Goal: Task Accomplishment & Management: Manage account settings

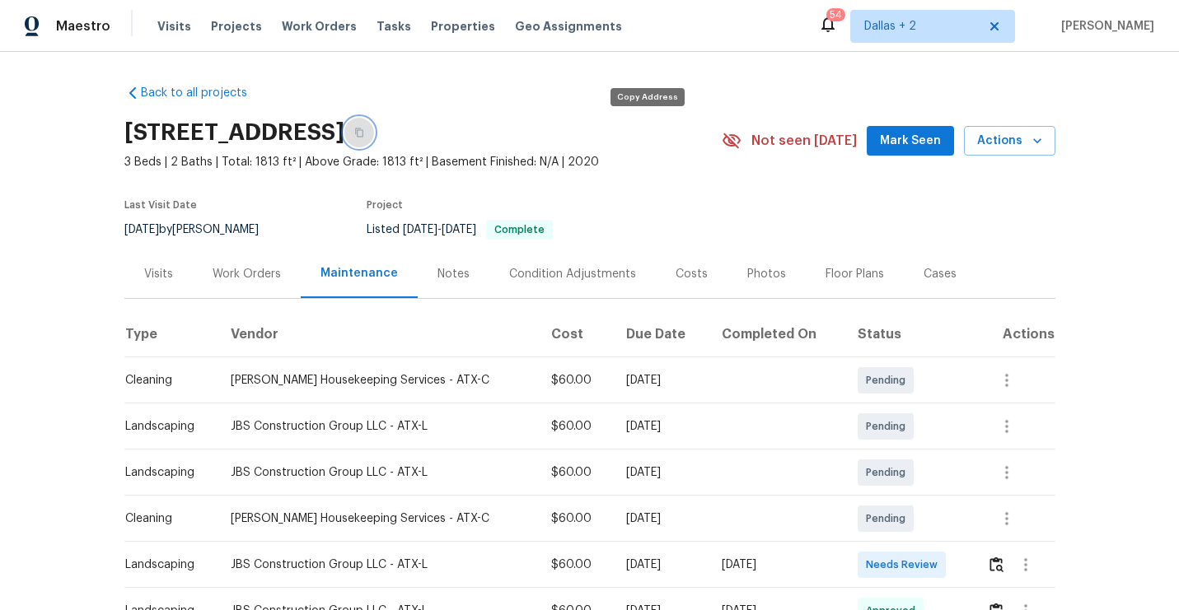
click at [374, 139] on button "button" at bounding box center [359, 133] width 30 height 30
click at [998, 572] on img "button" at bounding box center [996, 565] width 14 height 16
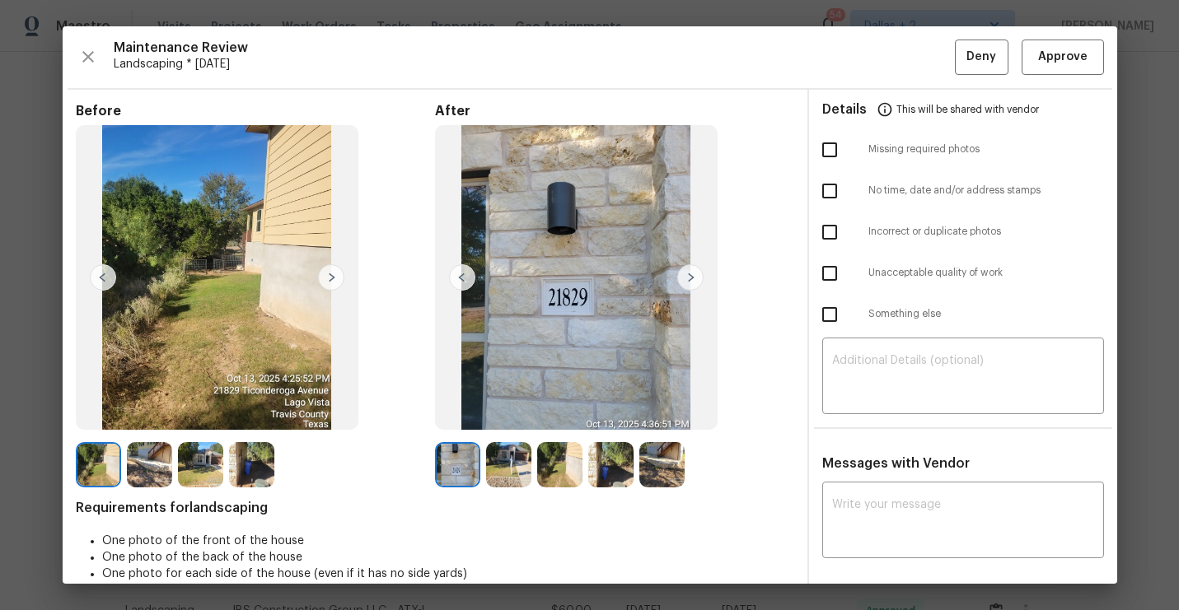
click at [692, 278] on img at bounding box center [690, 277] width 26 height 26
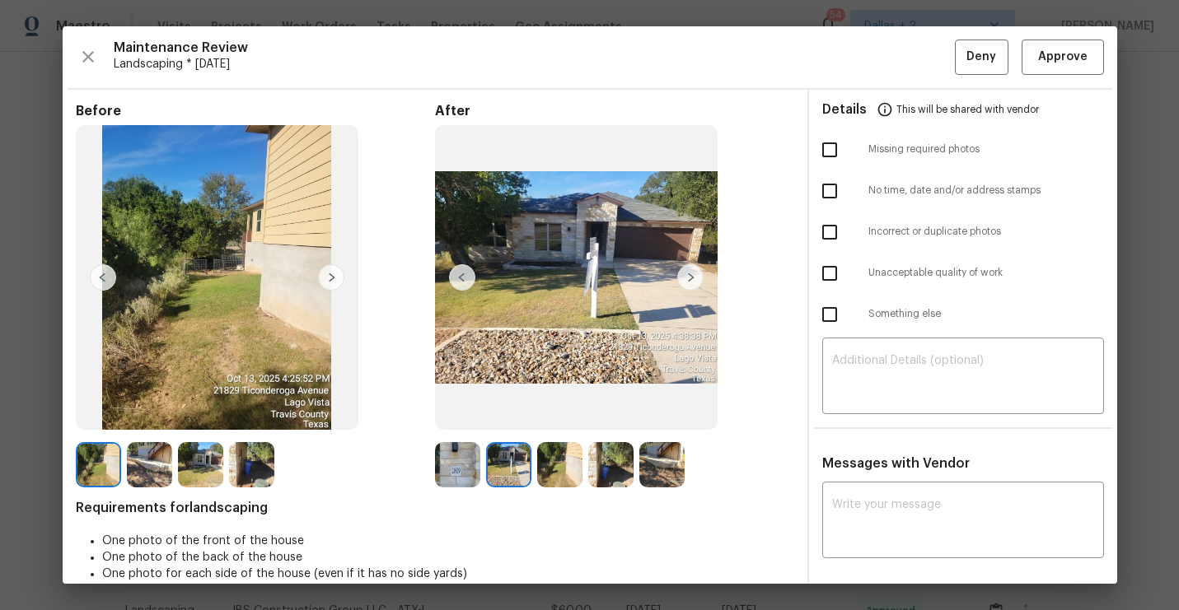
click at [691, 278] on img at bounding box center [690, 277] width 26 height 26
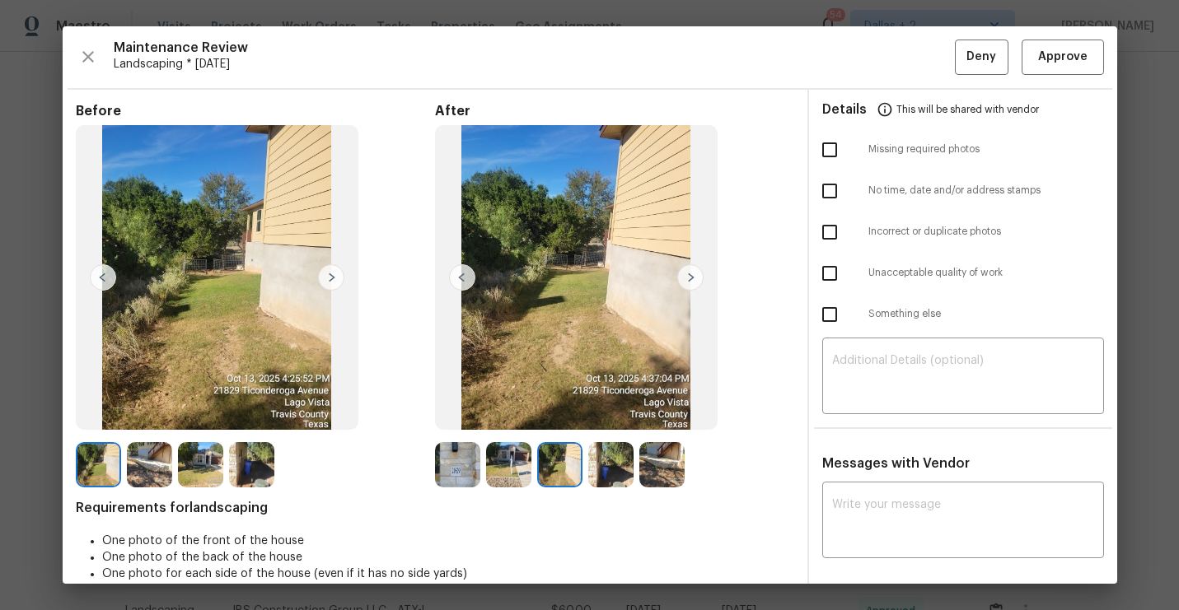
click at [691, 278] on img at bounding box center [690, 277] width 26 height 26
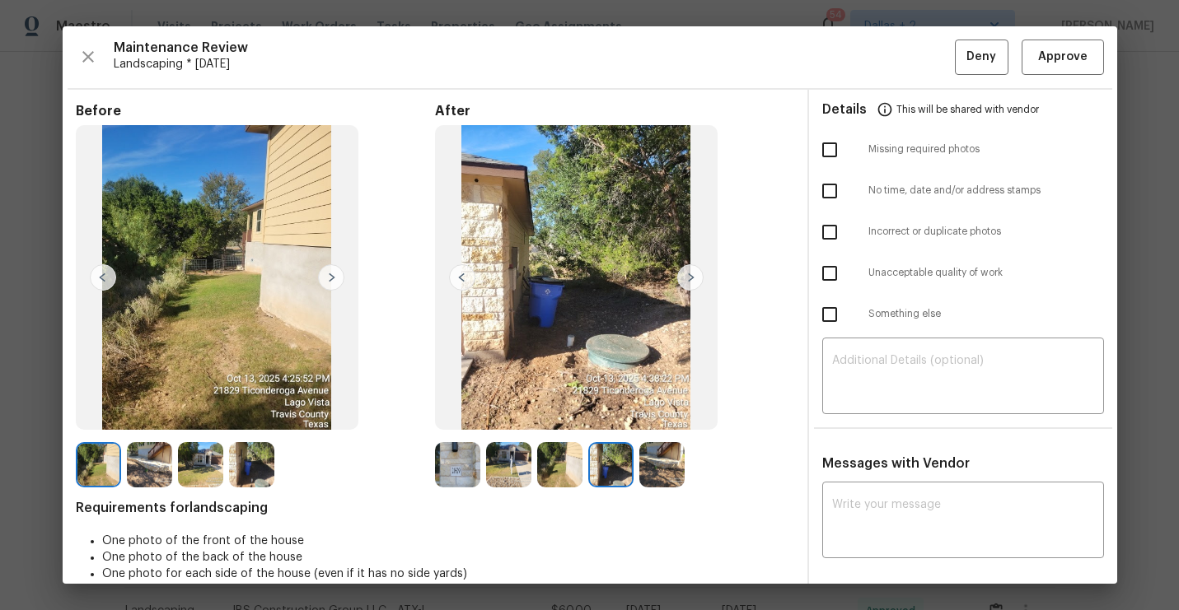
click at [466, 465] on img at bounding box center [457, 464] width 45 height 45
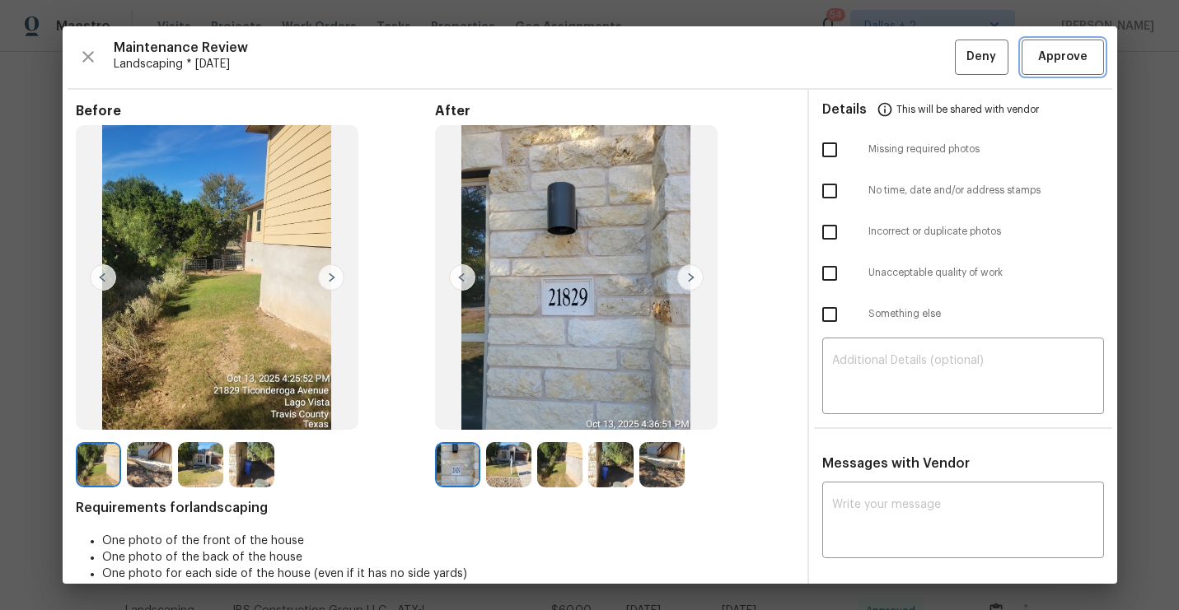
click at [1047, 47] on span "Approve" at bounding box center [1062, 57] width 49 height 21
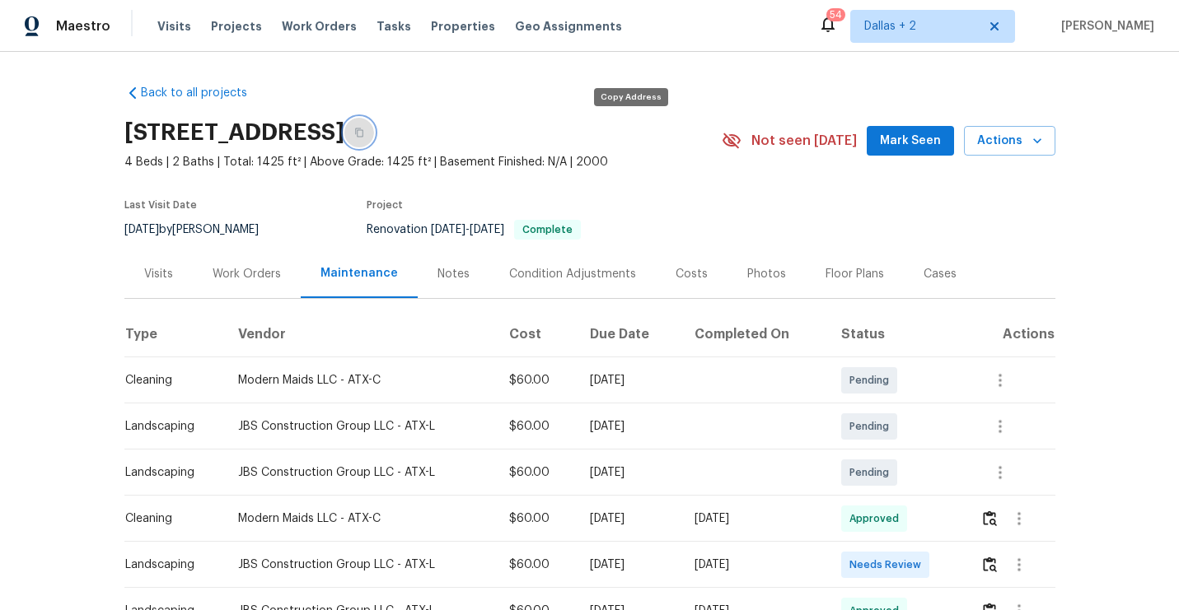
click at [364, 134] on icon "button" at bounding box center [359, 133] width 10 height 10
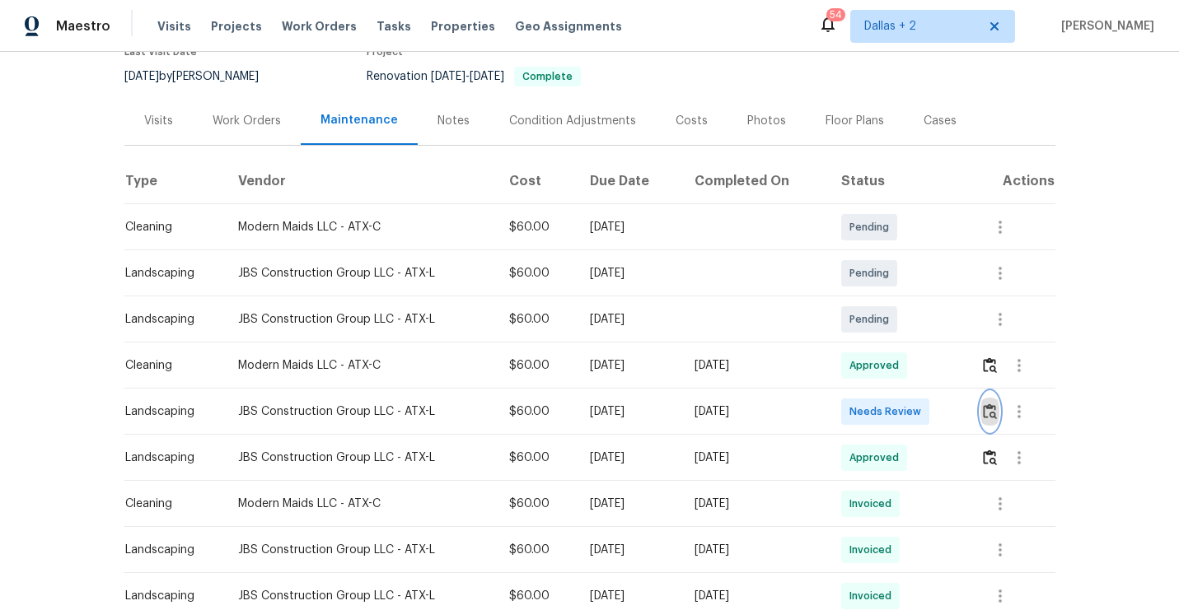
click at [993, 402] on button "button" at bounding box center [989, 412] width 19 height 40
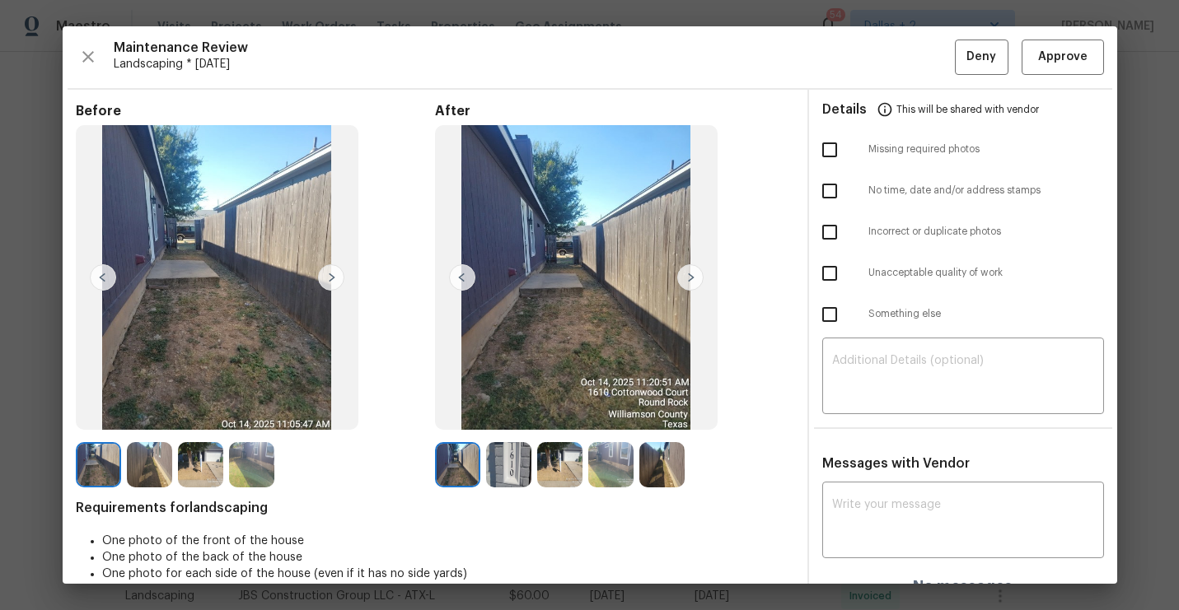
click at [527, 444] on img at bounding box center [508, 464] width 45 height 45
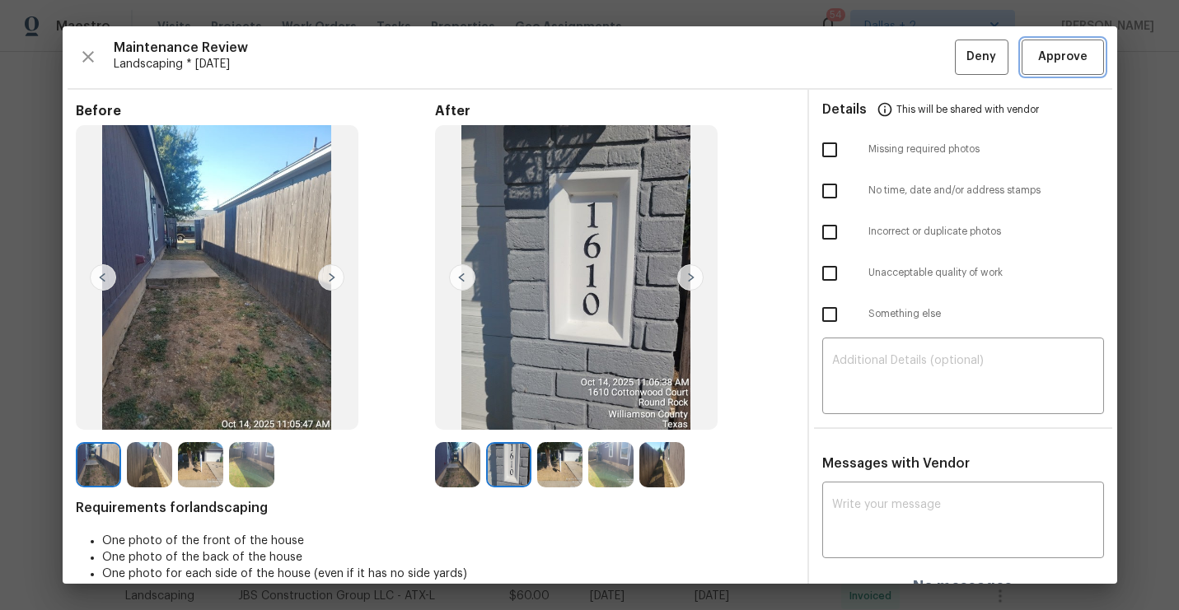
click at [1069, 62] on span "Approve" at bounding box center [1062, 57] width 49 height 21
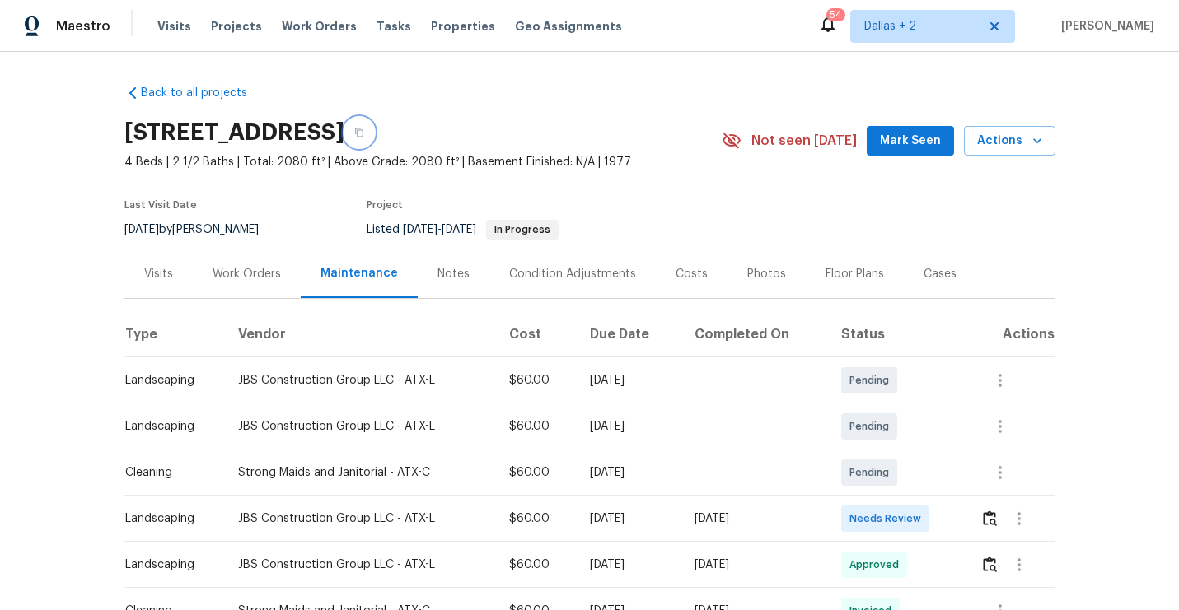
click at [374, 120] on button "button" at bounding box center [359, 133] width 30 height 30
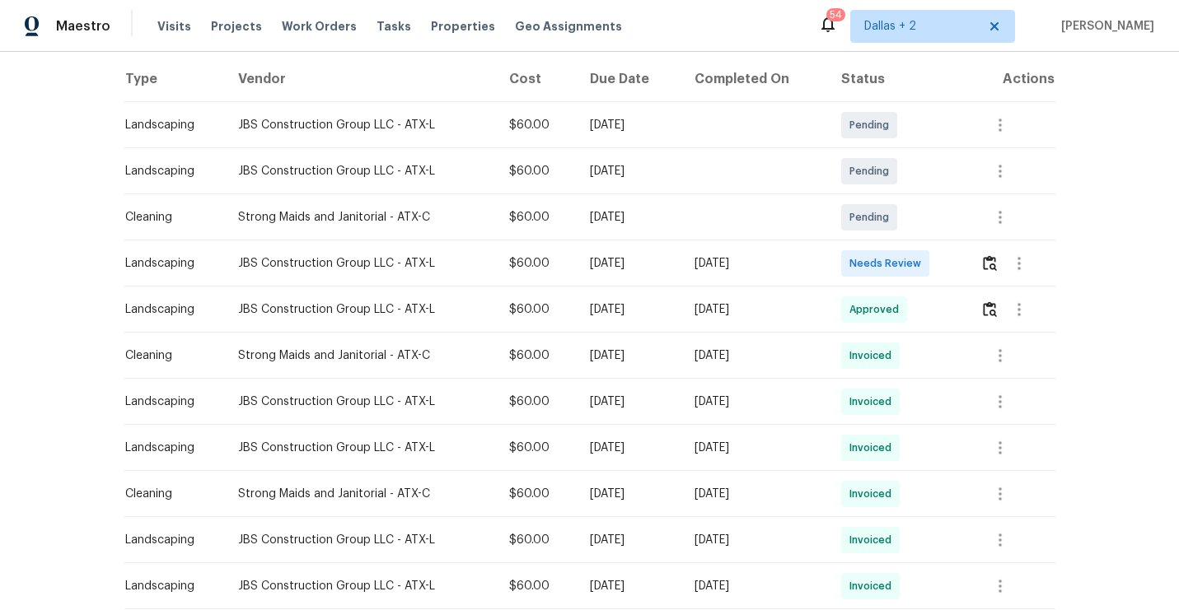
scroll to position [269, 0]
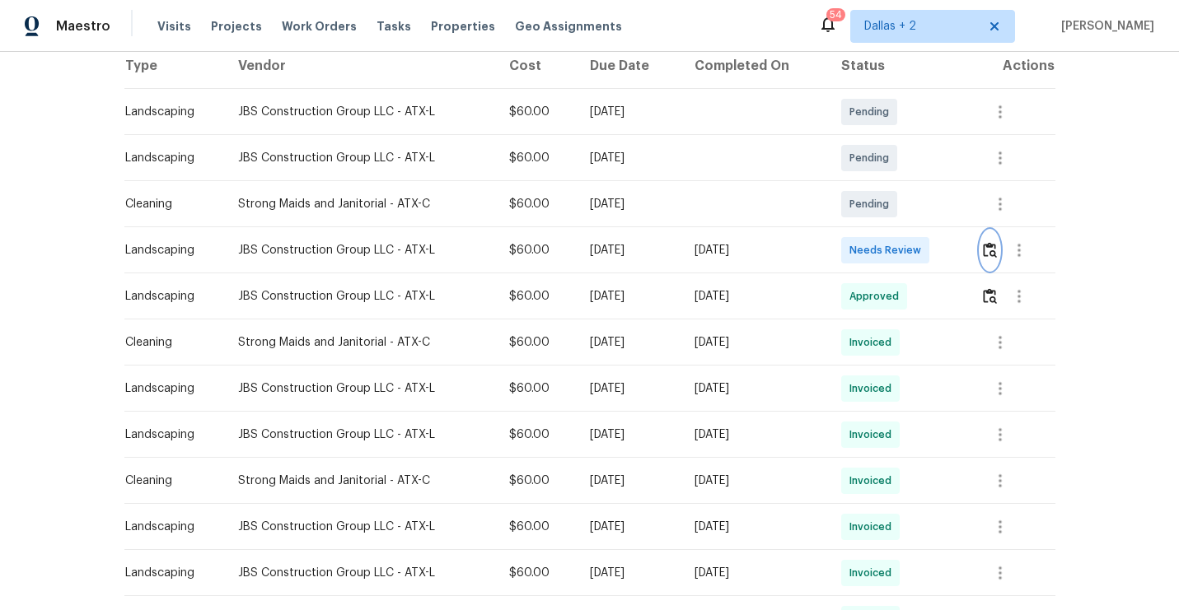
click at [994, 252] on img "button" at bounding box center [990, 250] width 14 height 16
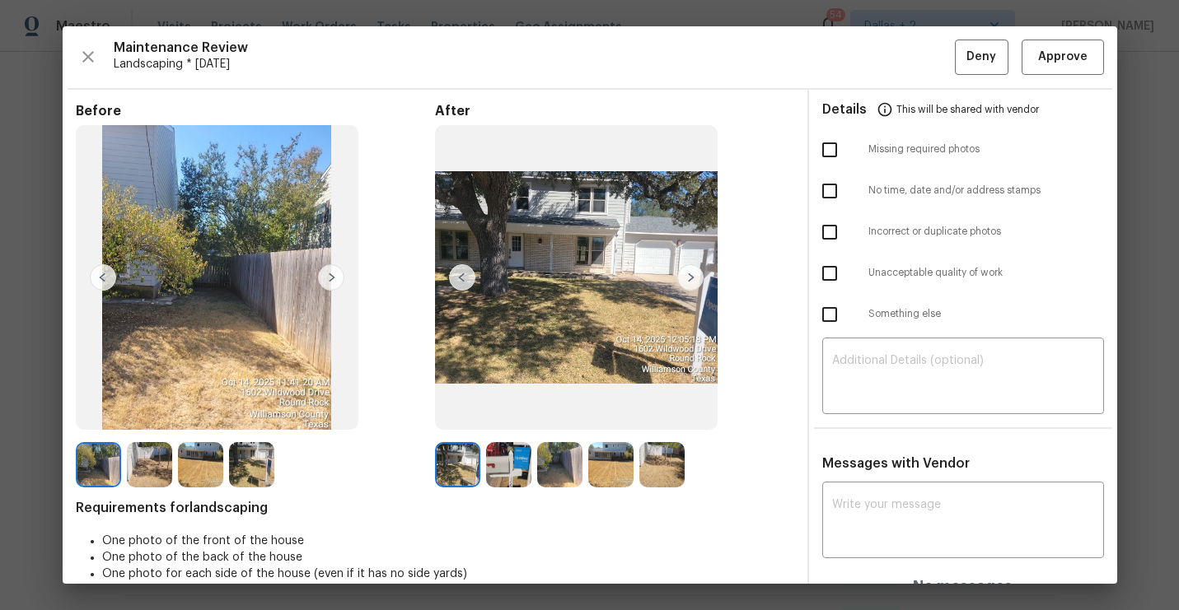
click at [505, 473] on img at bounding box center [508, 464] width 45 height 45
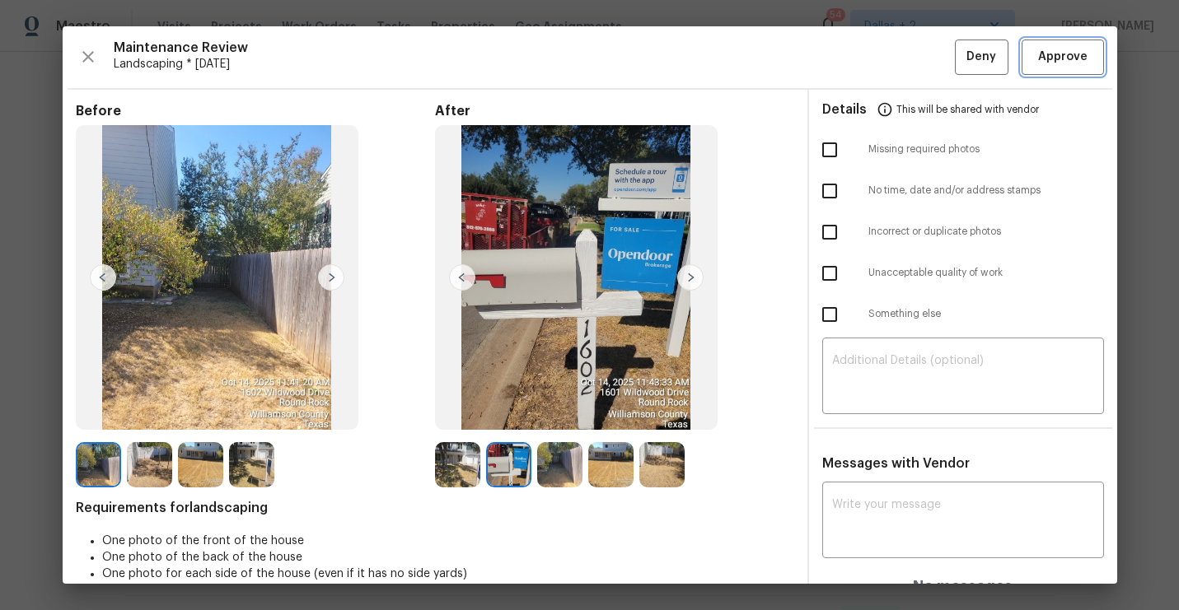
click at [1044, 56] on span "Approve" at bounding box center [1062, 57] width 49 height 21
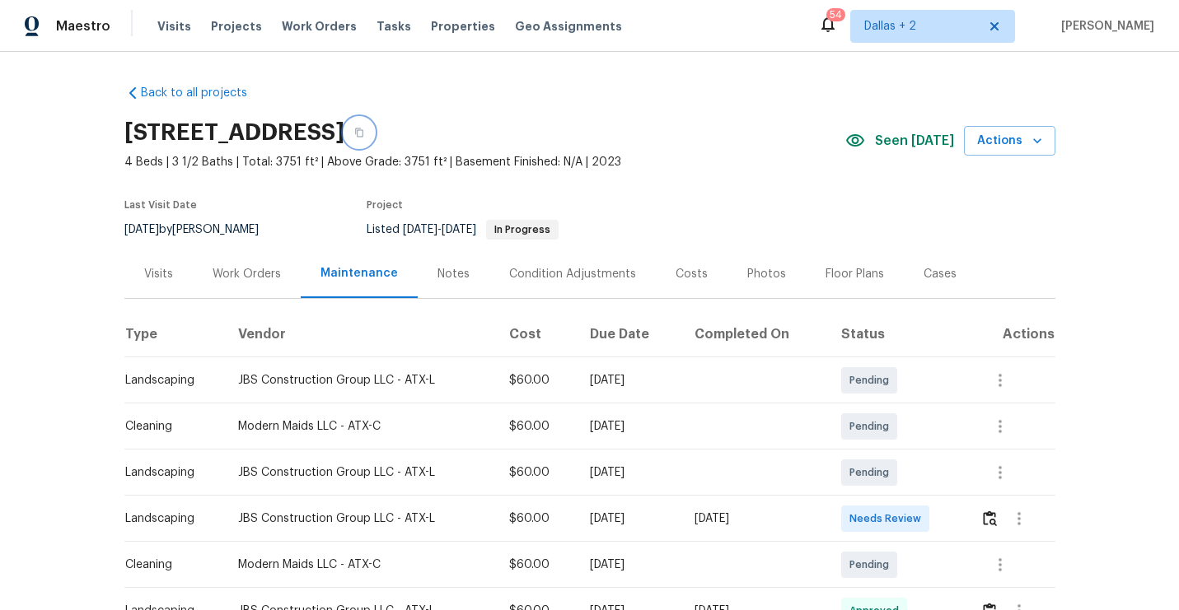
click at [363, 132] on icon "button" at bounding box center [359, 133] width 8 height 9
click at [364, 130] on icon "button" at bounding box center [359, 133] width 10 height 10
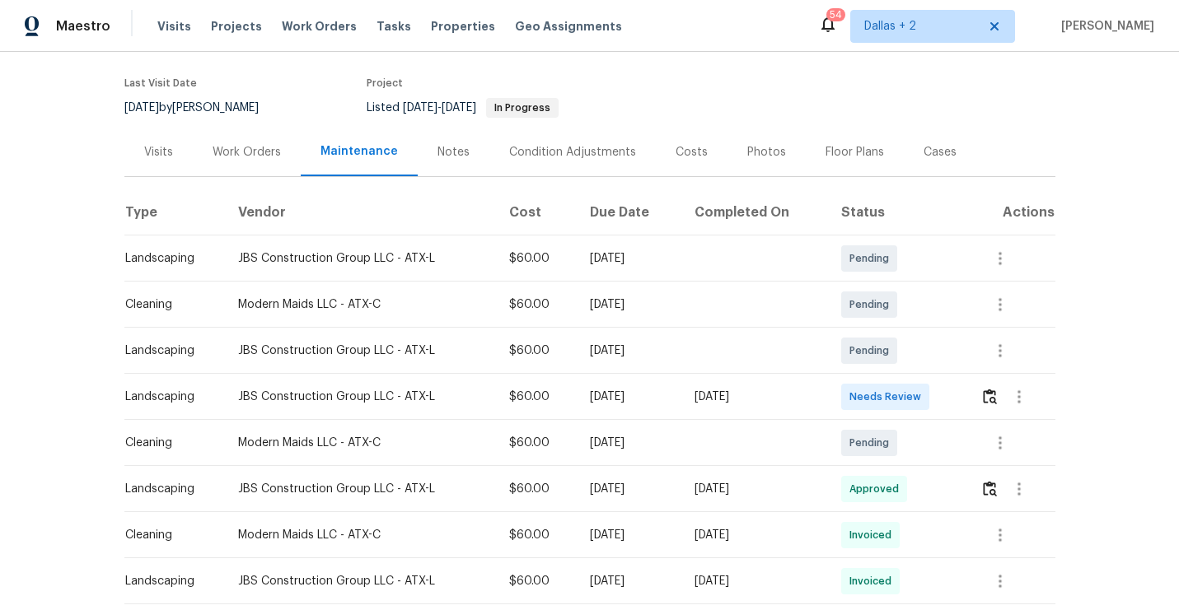
scroll to position [157, 0]
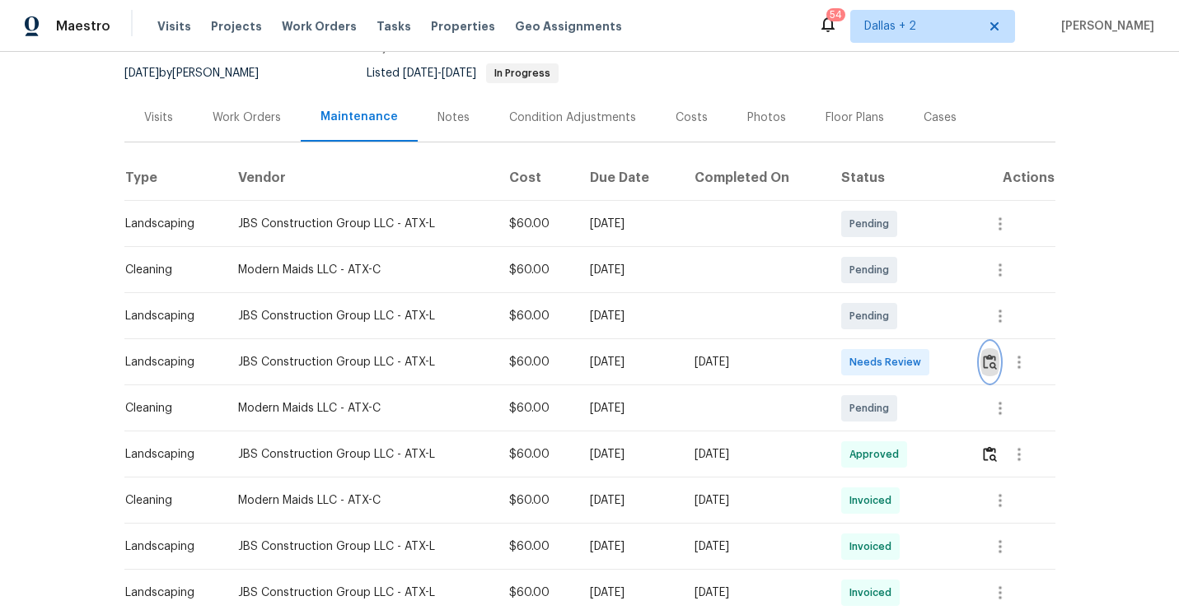
click at [994, 354] on img "button" at bounding box center [990, 362] width 14 height 16
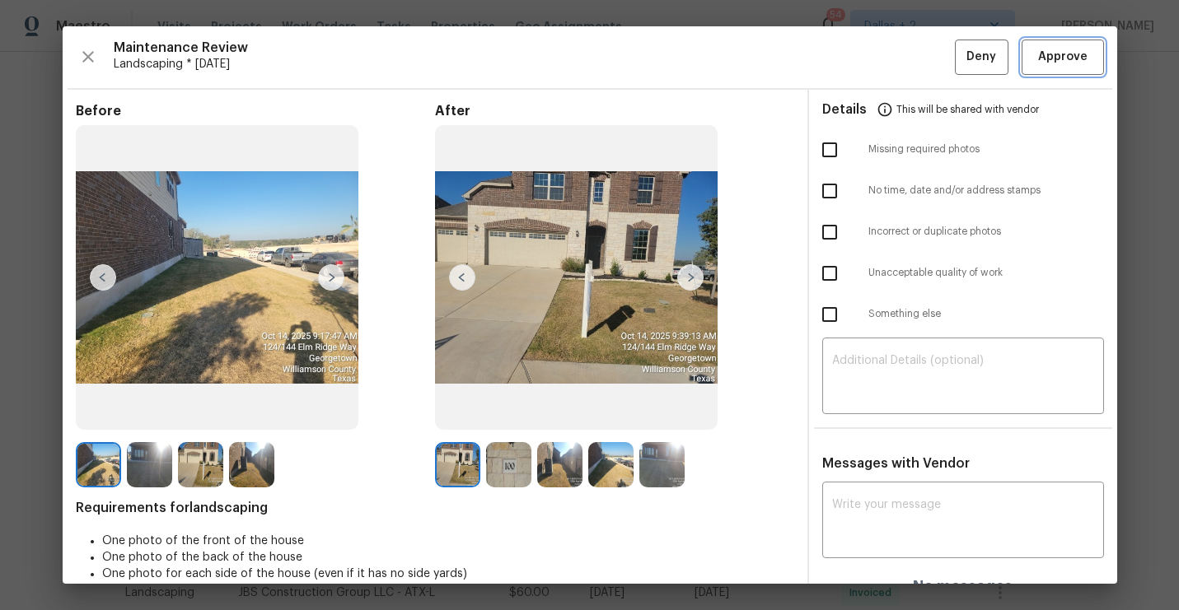
click at [1073, 49] on span "Approve" at bounding box center [1062, 57] width 49 height 21
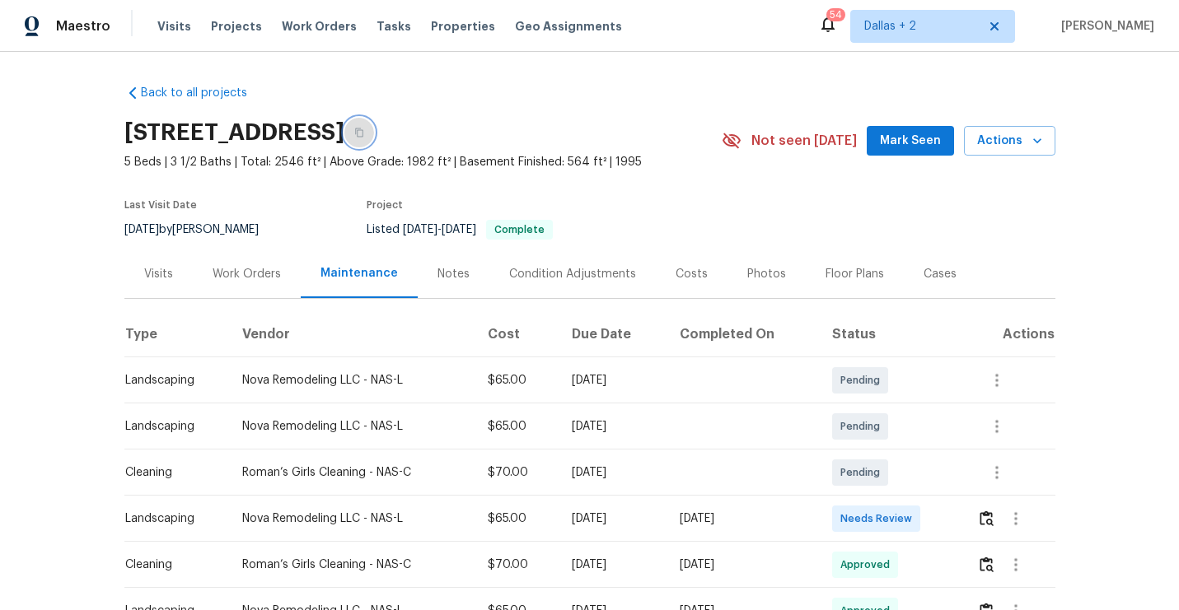
click at [364, 131] on icon "button" at bounding box center [359, 133] width 10 height 10
click at [990, 517] on img "button" at bounding box center [987, 519] width 14 height 16
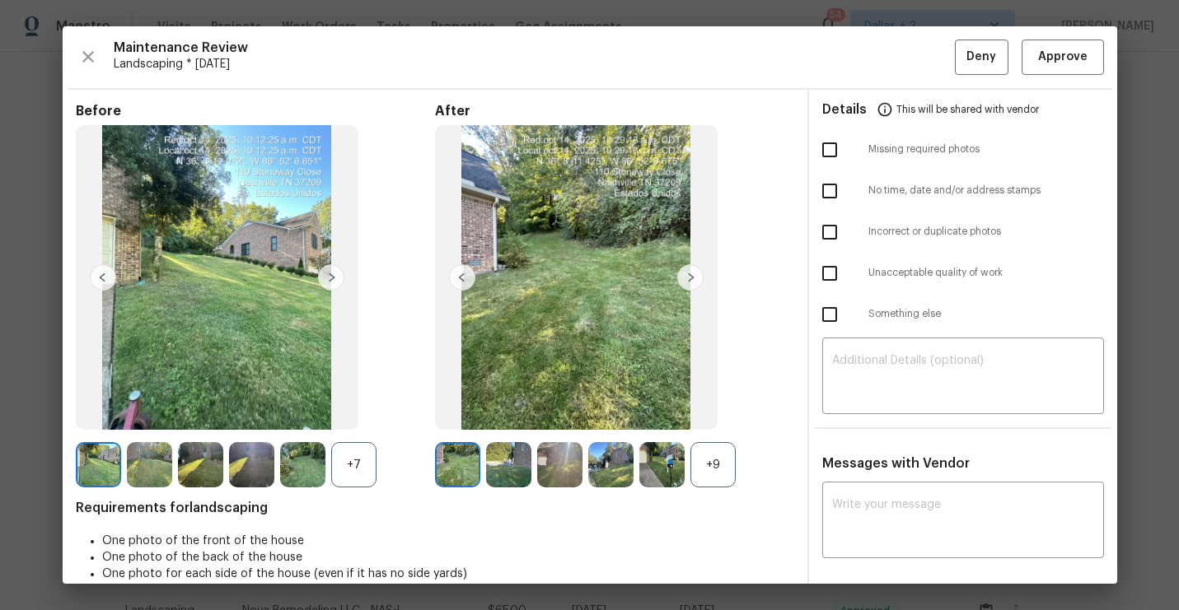
click at [708, 453] on div "+9" at bounding box center [712, 464] width 45 height 45
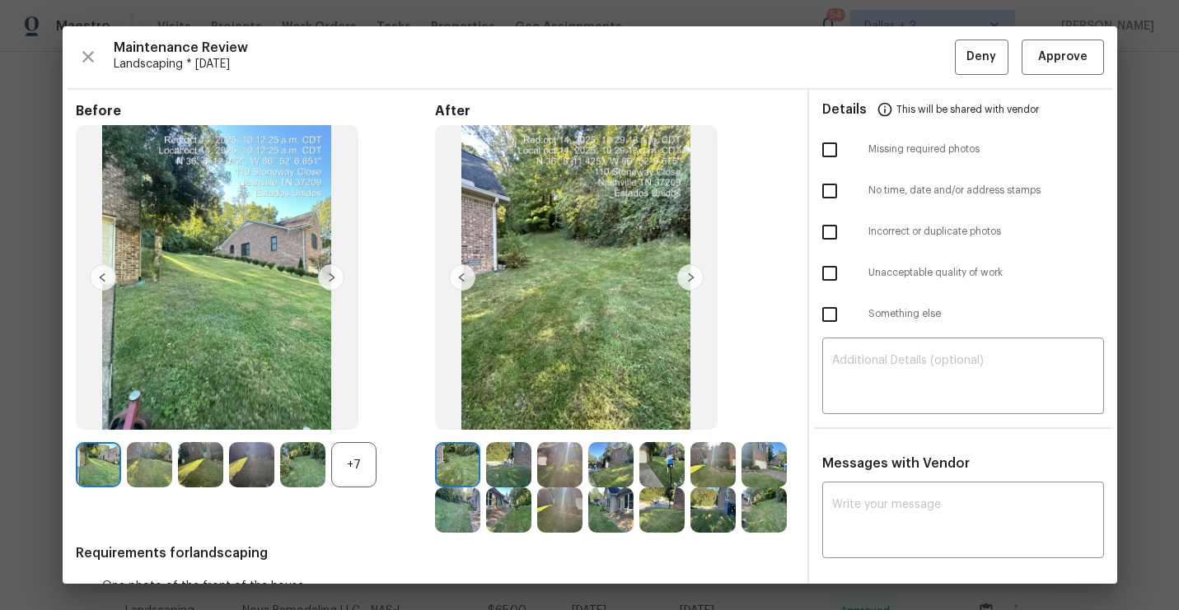
click at [353, 468] on div "+7" at bounding box center [353, 464] width 45 height 45
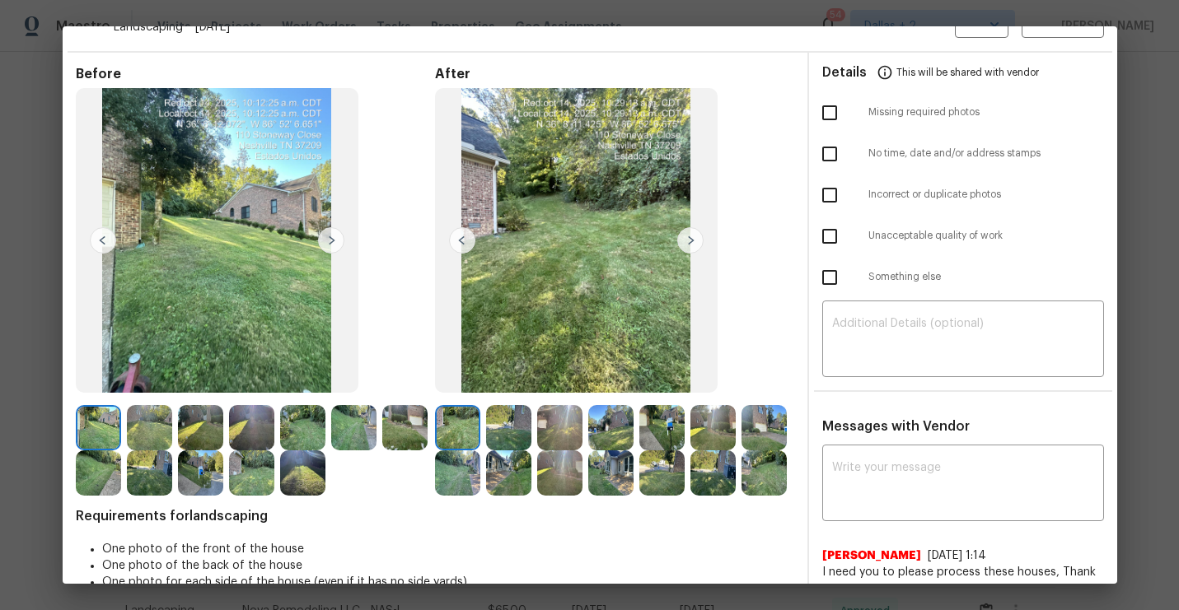
scroll to position [63, 0]
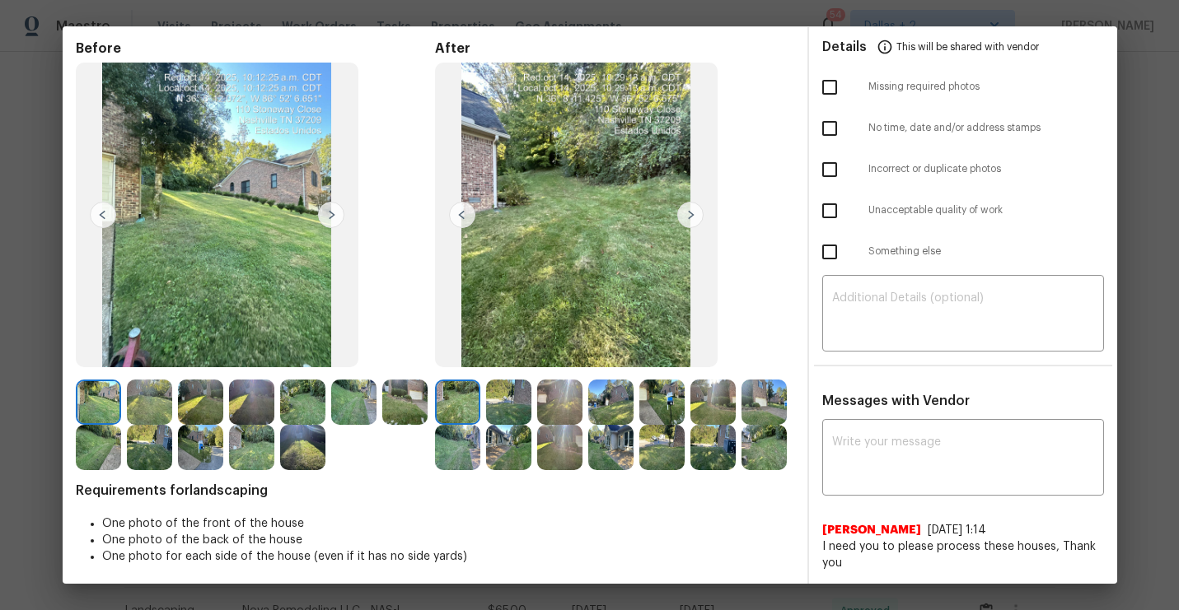
click at [658, 417] on img at bounding box center [661, 402] width 45 height 45
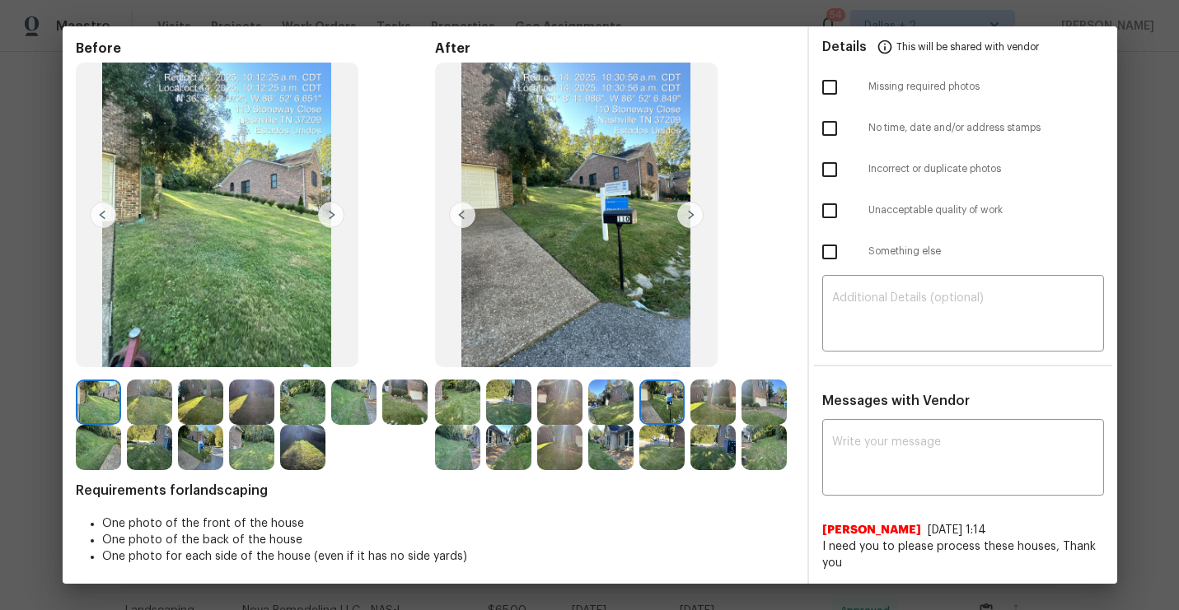
scroll to position [0, 0]
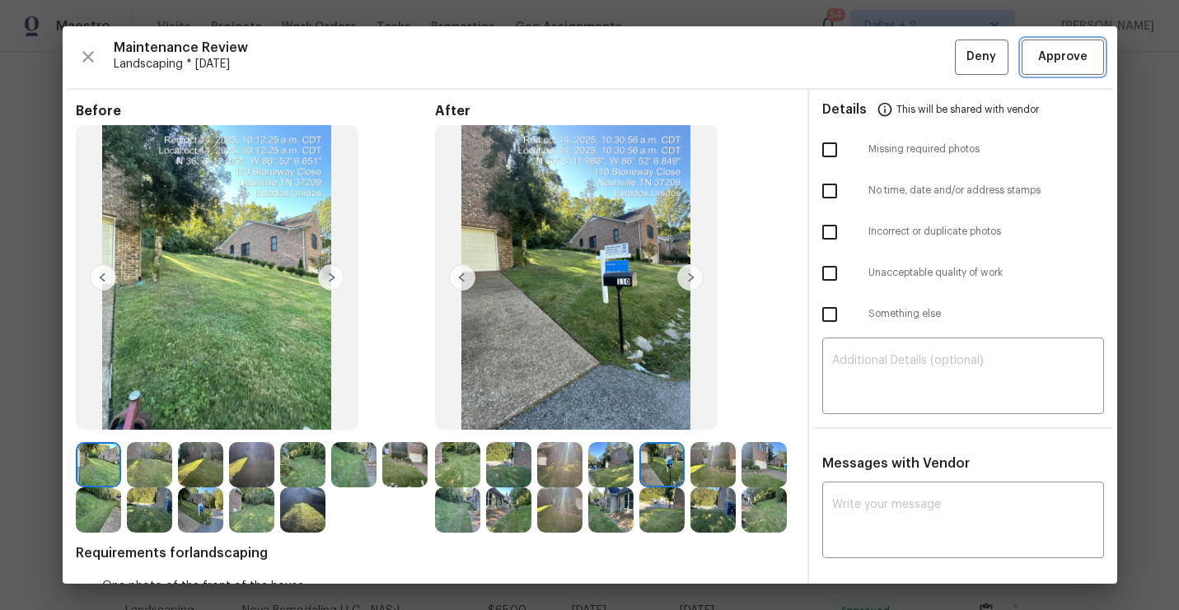
click at [1046, 62] on span "Approve" at bounding box center [1062, 57] width 49 height 21
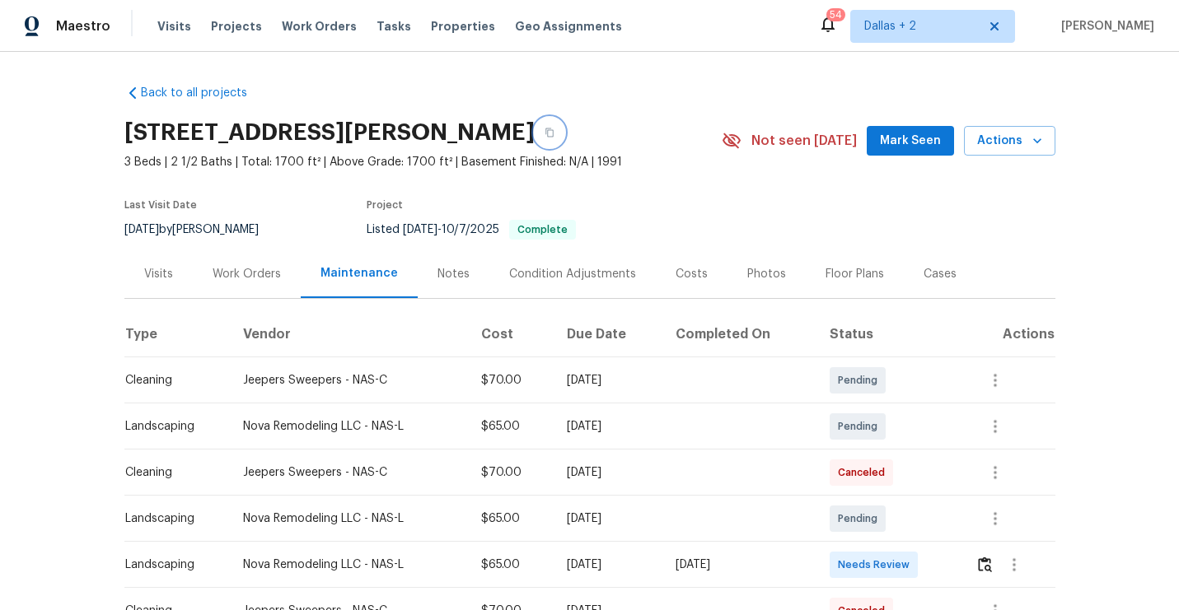
click at [561, 138] on button "button" at bounding box center [550, 133] width 30 height 30
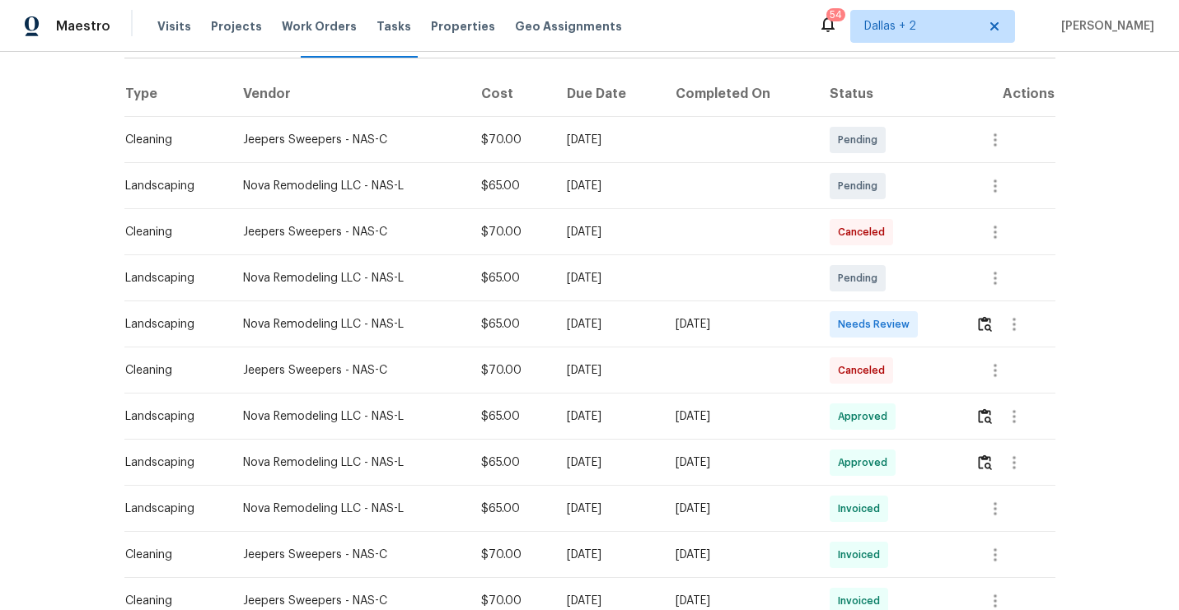
scroll to position [251, 0]
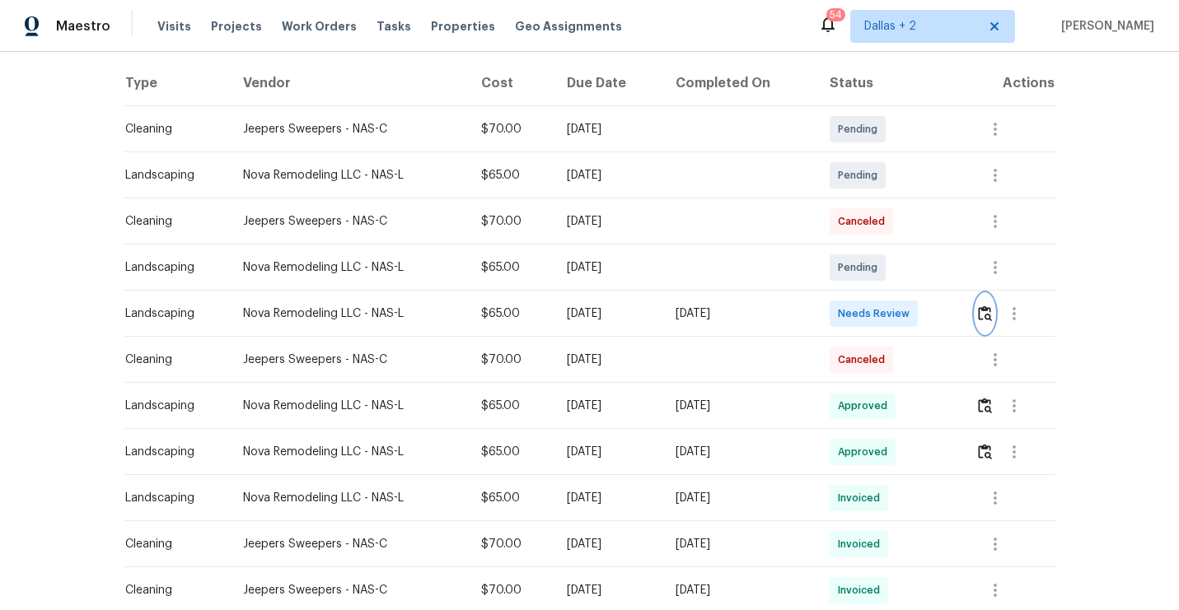
click at [985, 315] on img "button" at bounding box center [985, 314] width 14 height 16
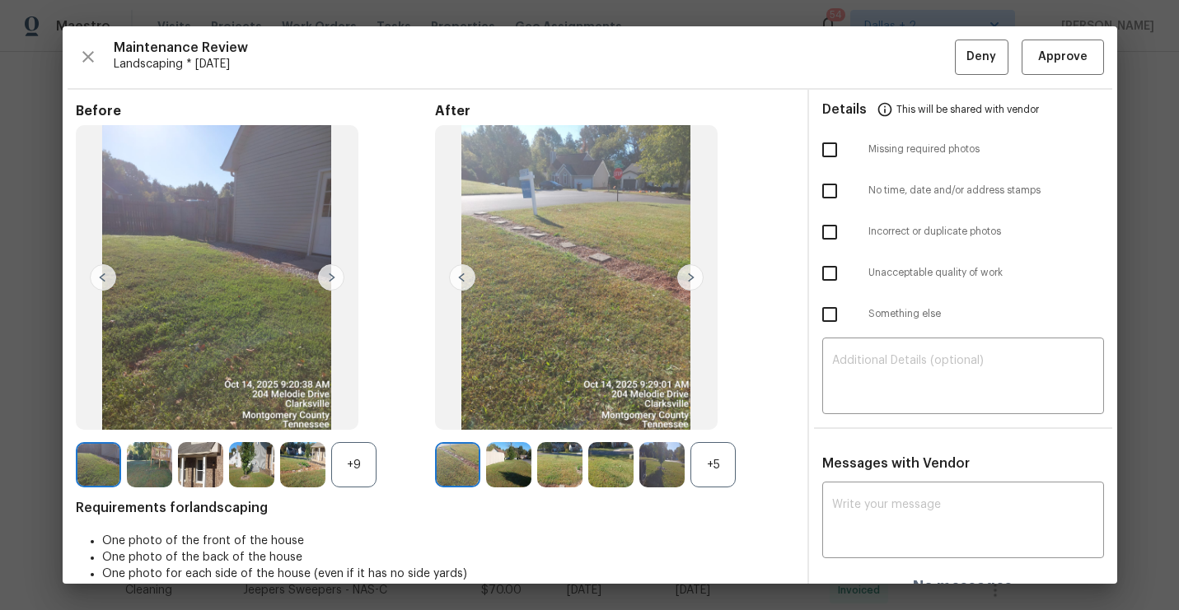
click at [701, 465] on div "+5" at bounding box center [712, 464] width 45 height 45
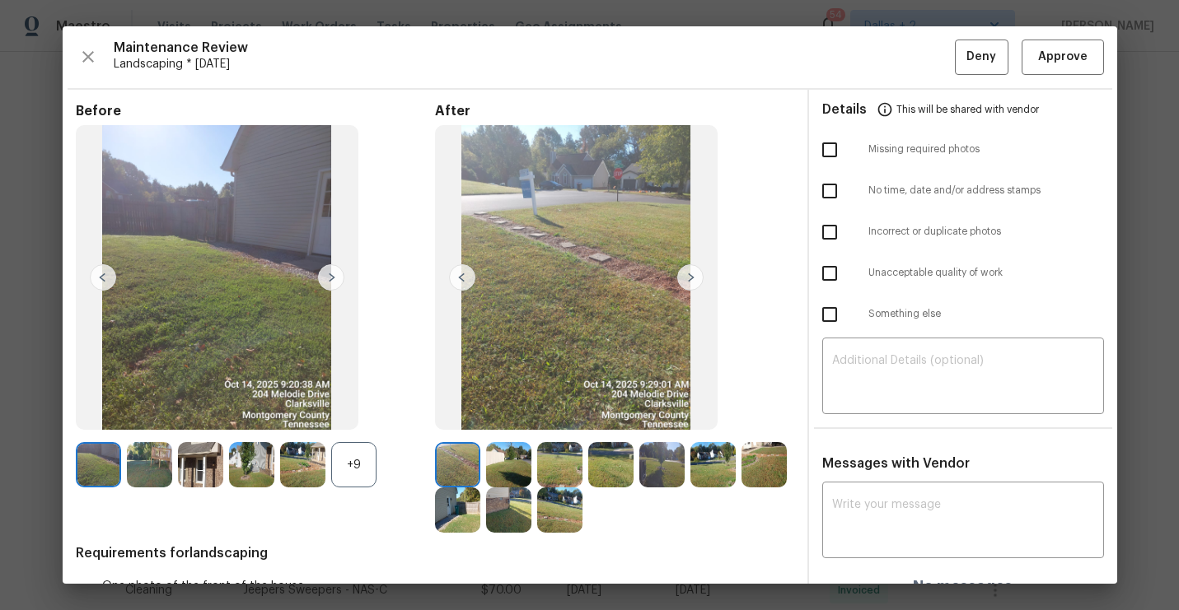
click at [350, 466] on div "+9" at bounding box center [353, 464] width 45 height 45
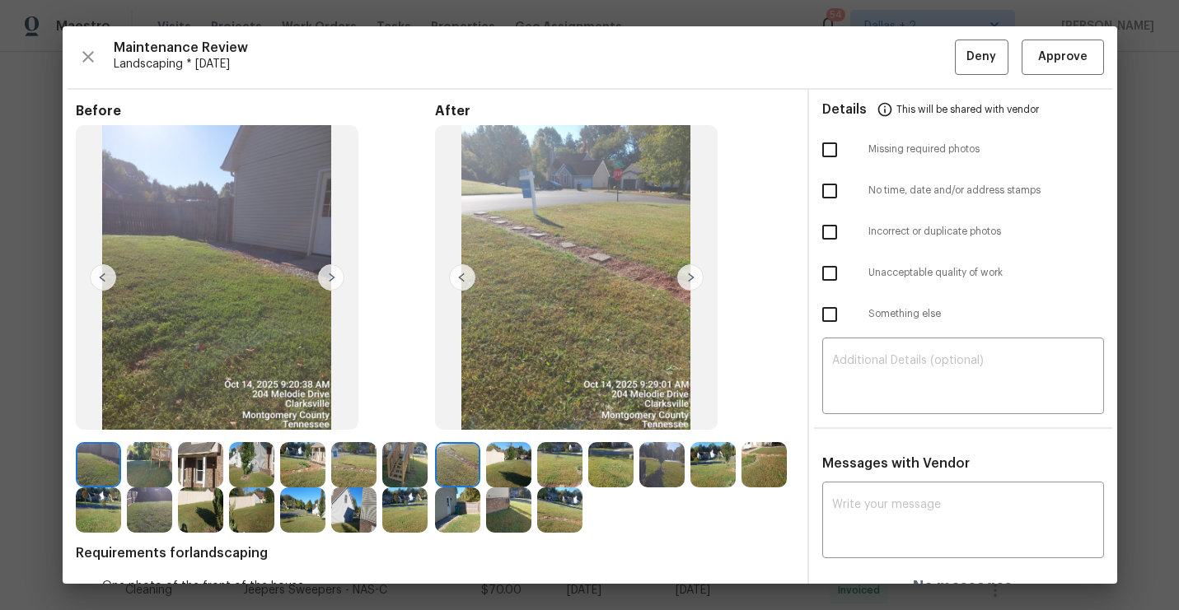
click at [203, 478] on img at bounding box center [200, 464] width 45 height 45
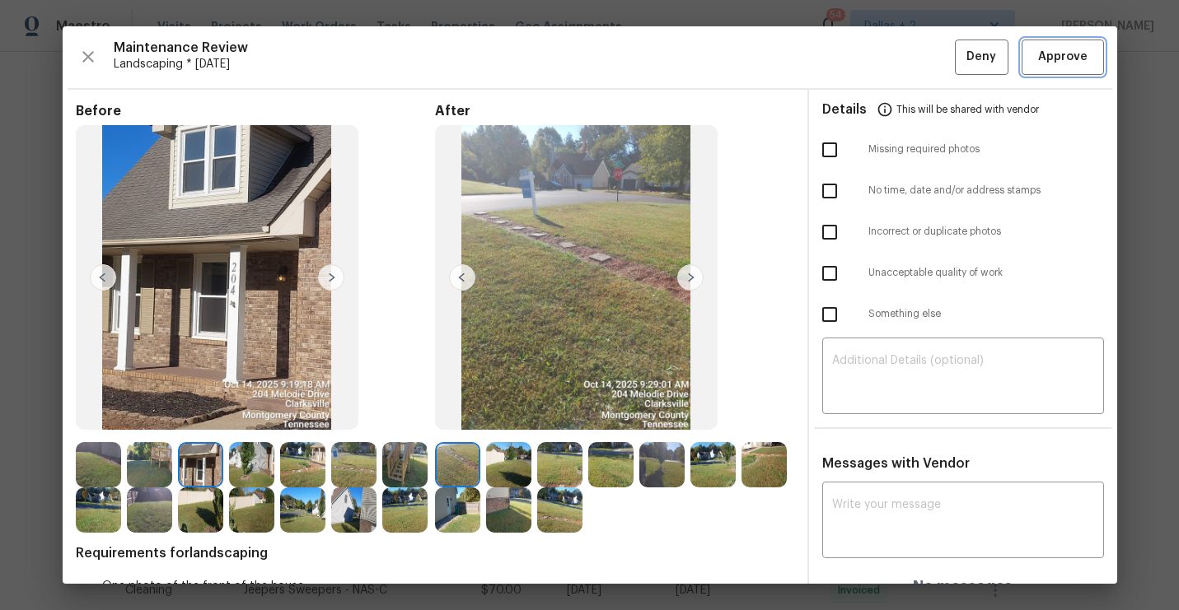
click at [1076, 67] on button "Approve" at bounding box center [1063, 57] width 82 height 35
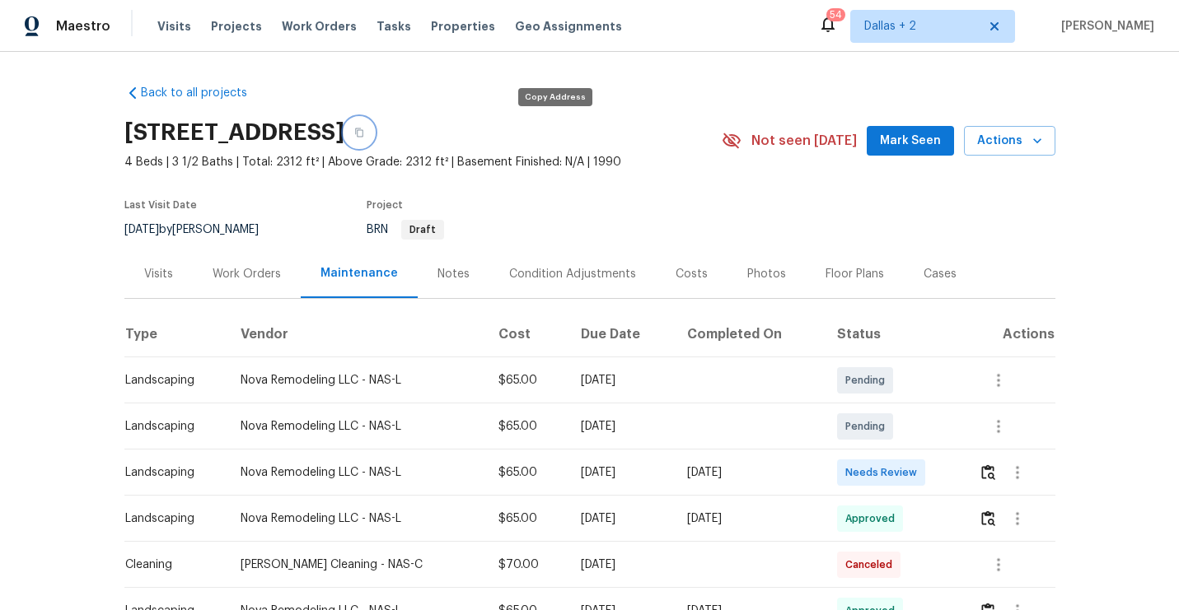
click at [374, 138] on button "button" at bounding box center [359, 133] width 30 height 30
click at [992, 482] on button "button" at bounding box center [988, 473] width 19 height 40
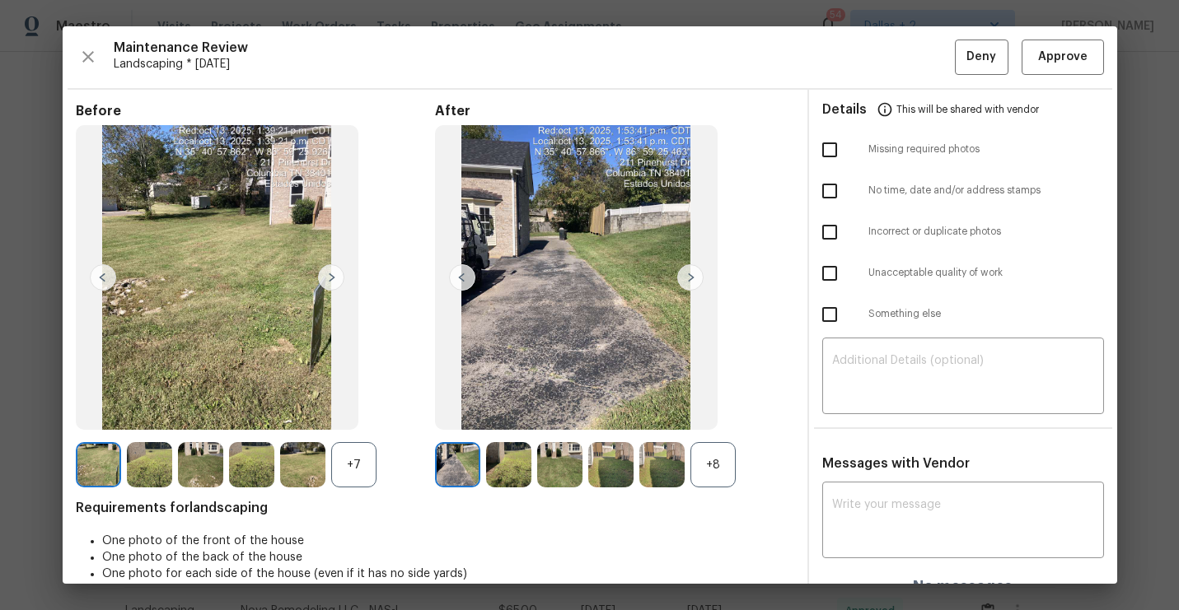
click at [714, 471] on div "+8" at bounding box center [712, 464] width 45 height 45
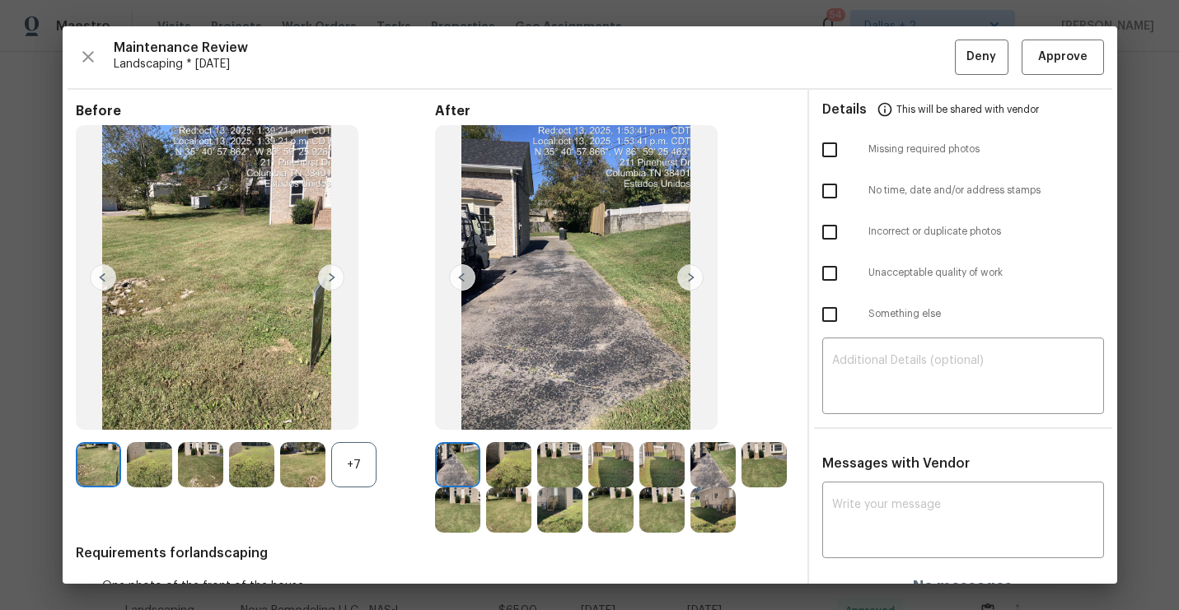
click at [362, 465] on div "+7" at bounding box center [353, 464] width 45 height 45
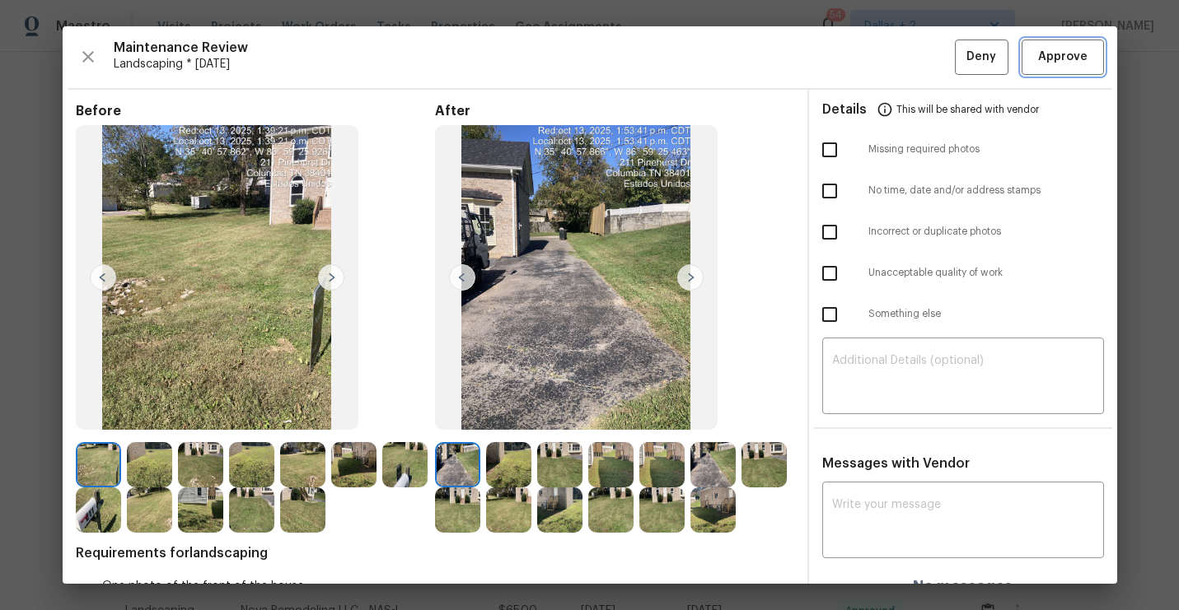
click at [1061, 63] on span "Approve" at bounding box center [1062, 57] width 49 height 21
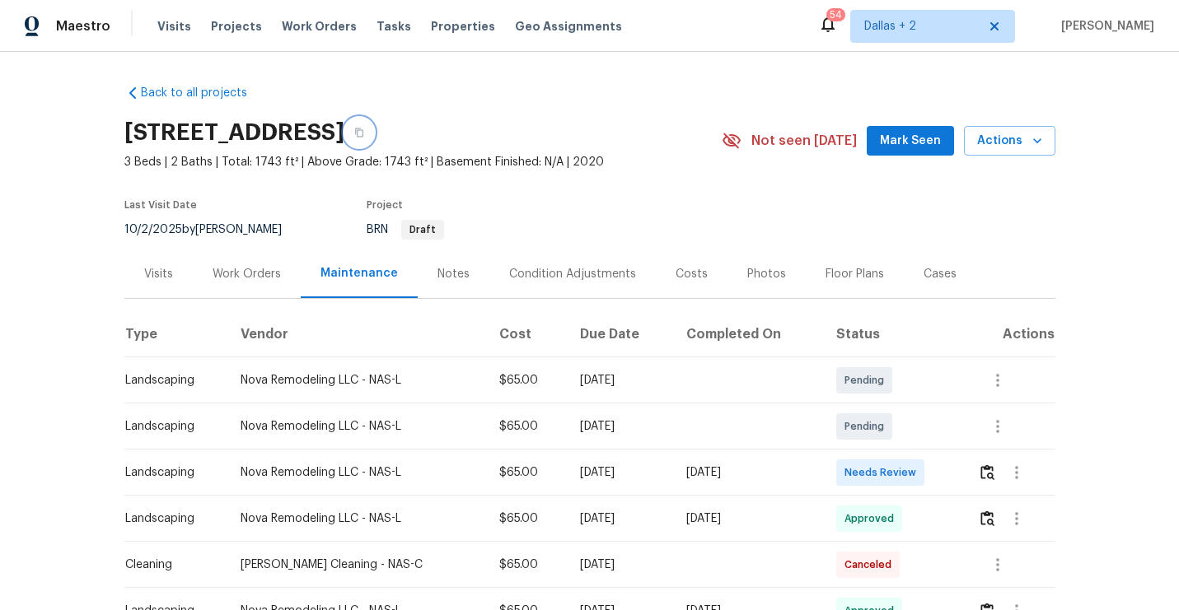
click at [374, 138] on button "button" at bounding box center [359, 133] width 30 height 30
click at [993, 480] on button "button" at bounding box center [987, 473] width 19 height 40
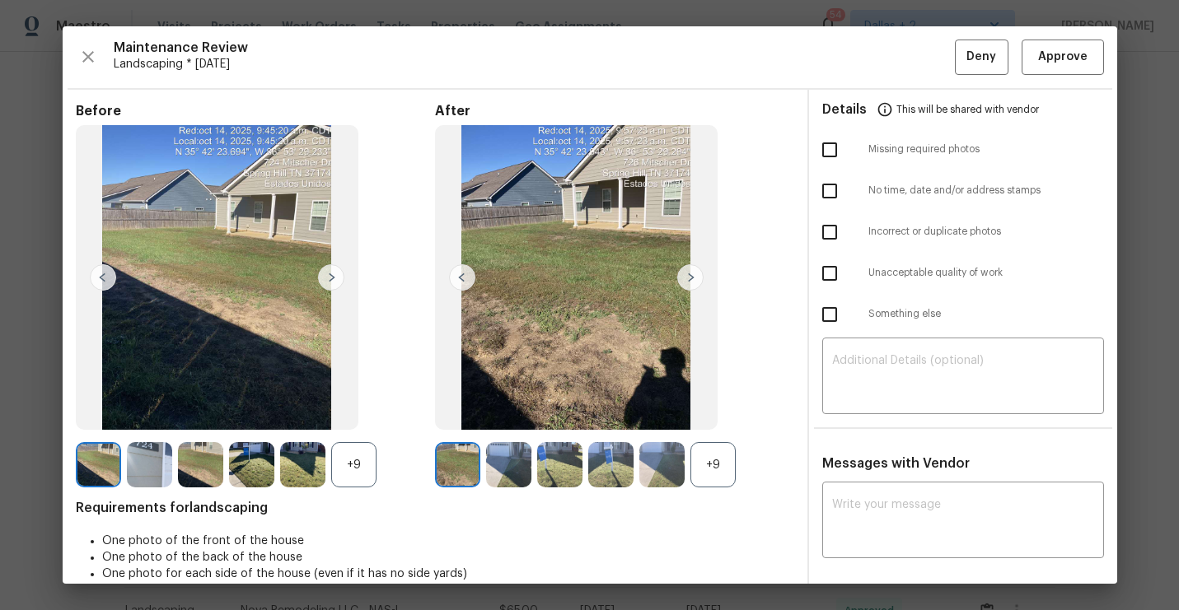
click at [722, 470] on div "+9" at bounding box center [712, 464] width 45 height 45
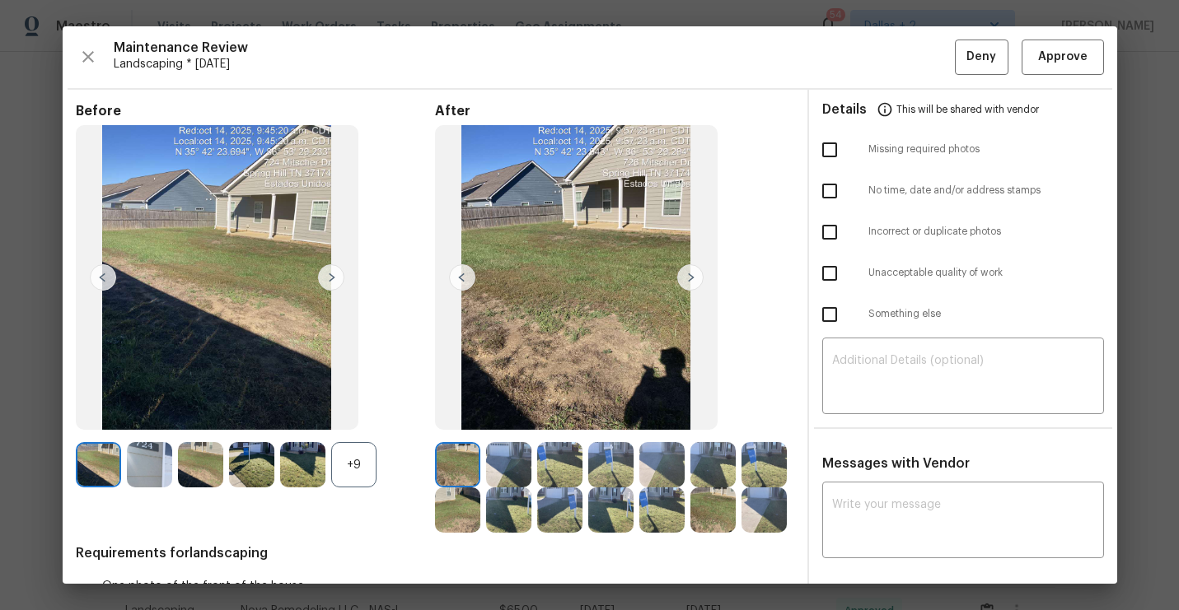
click at [346, 455] on div "+9" at bounding box center [353, 464] width 45 height 45
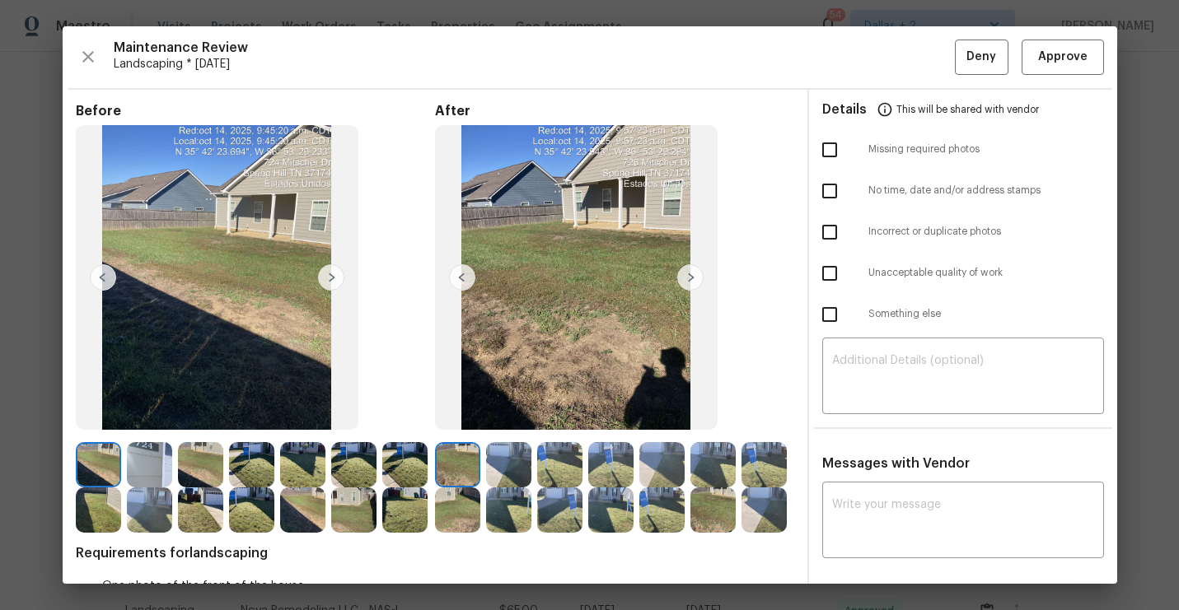
click at [209, 502] on img at bounding box center [200, 510] width 45 height 45
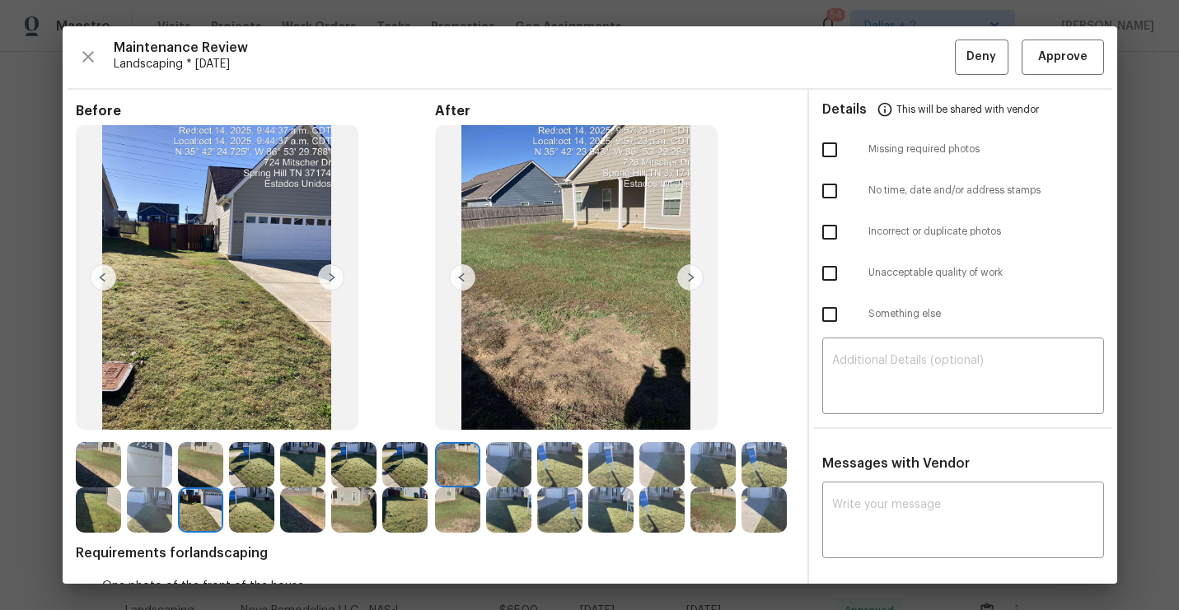
click at [239, 292] on img at bounding box center [217, 278] width 283 height 306
click at [1050, 63] on span "Approve" at bounding box center [1062, 57] width 49 height 21
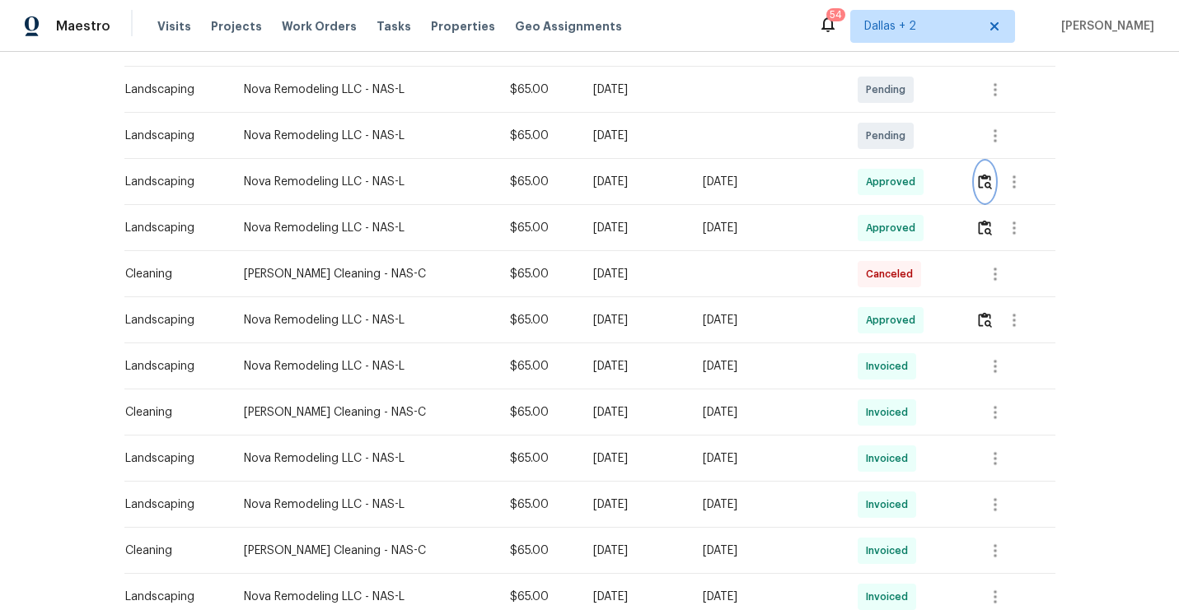
scroll to position [1, 0]
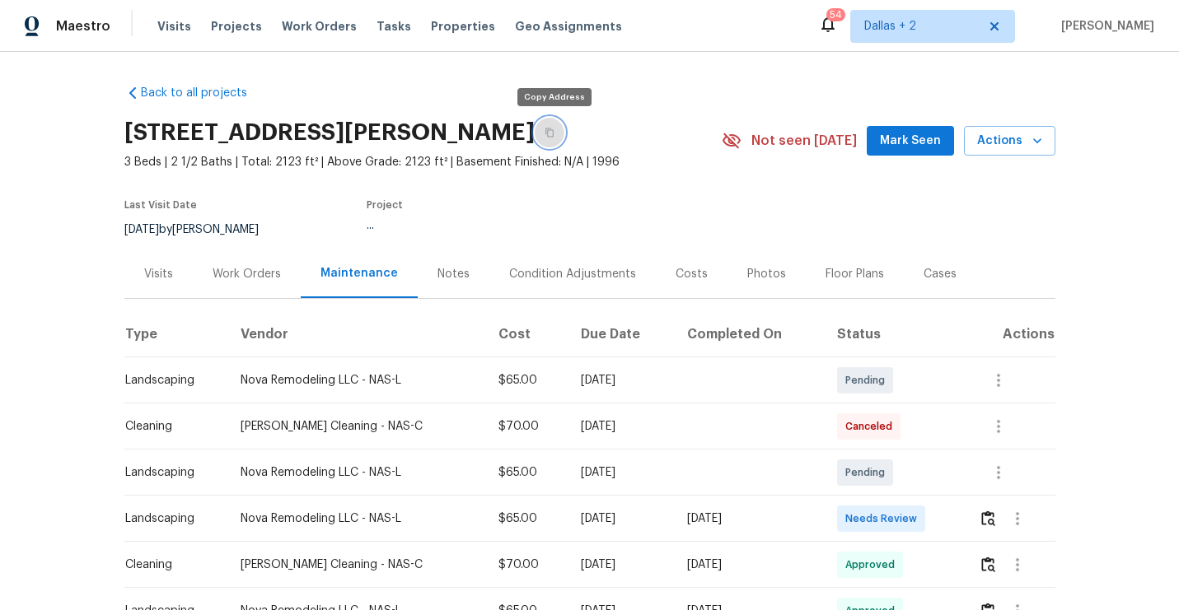
click at [549, 138] on button "button" at bounding box center [550, 133] width 30 height 30
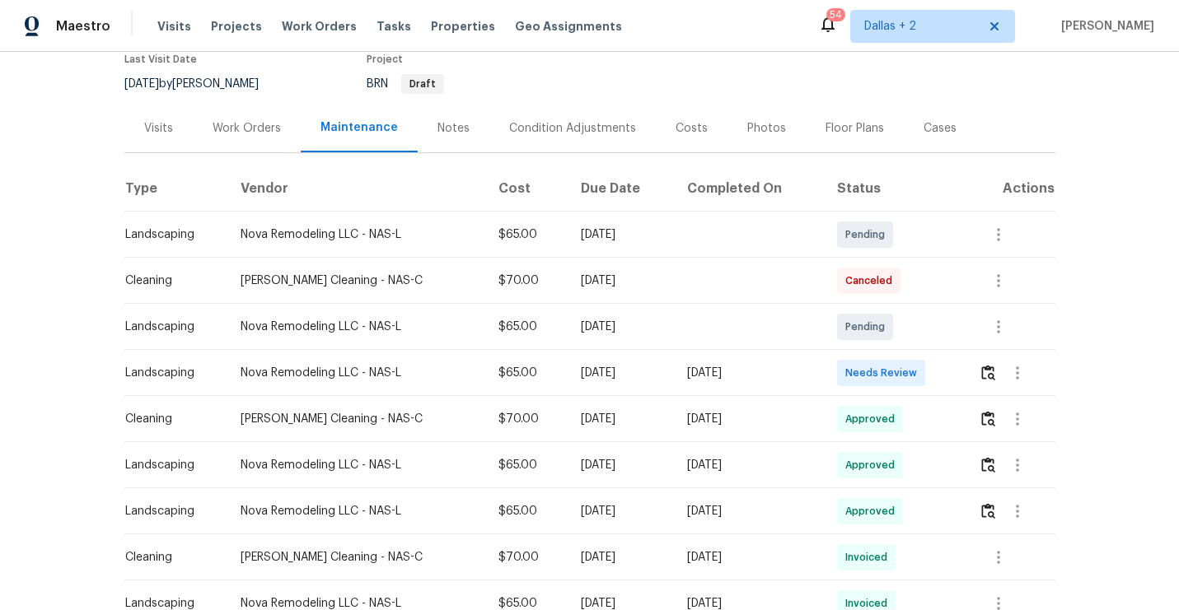
scroll to position [178, 0]
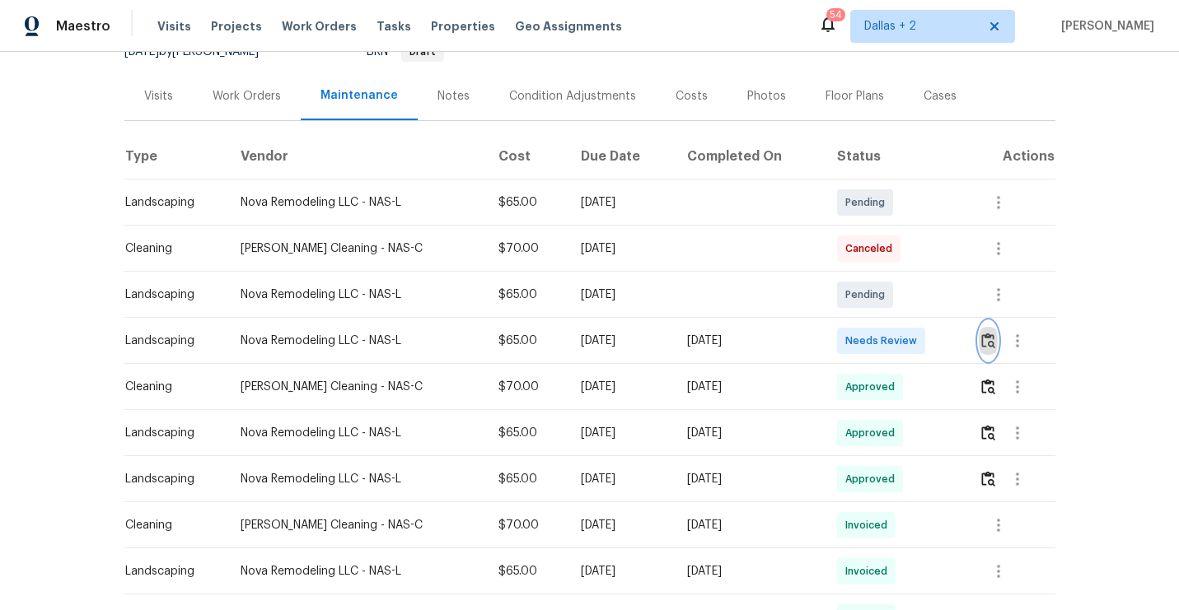
click at [989, 348] on img "button" at bounding box center [988, 341] width 14 height 16
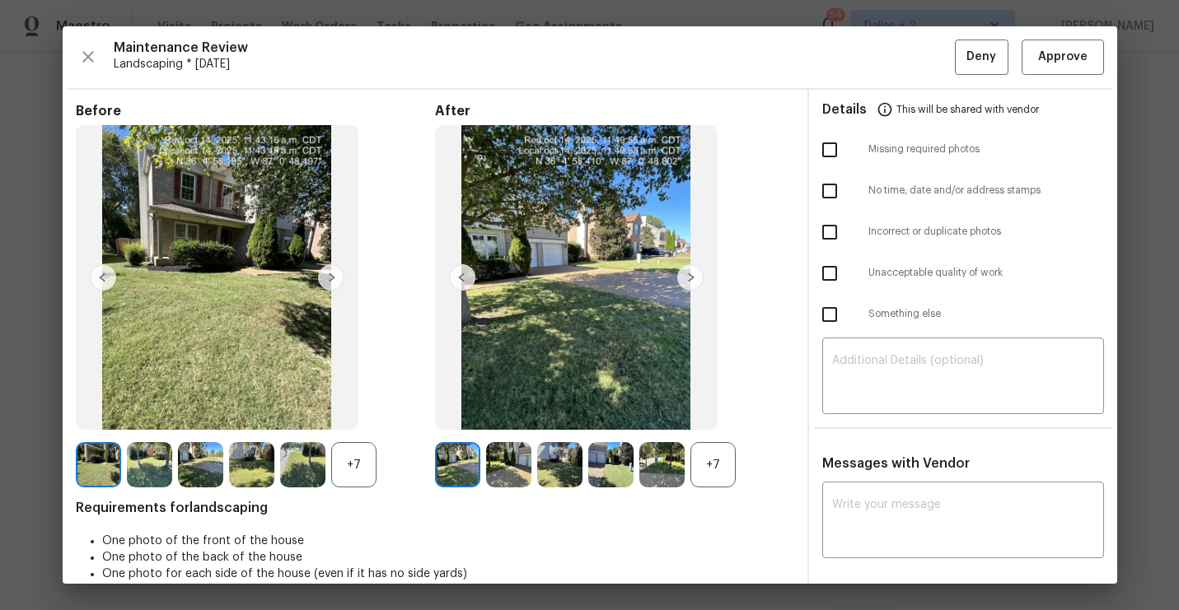
click at [720, 472] on div "+7" at bounding box center [712, 464] width 45 height 45
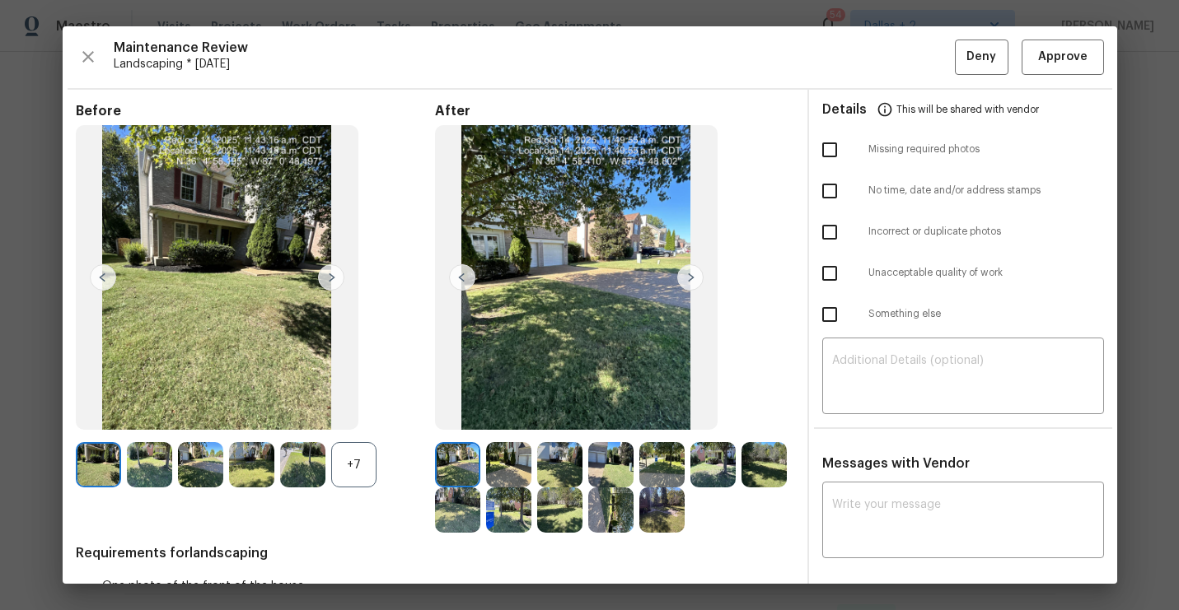
click at [359, 470] on div "+7" at bounding box center [353, 464] width 45 height 45
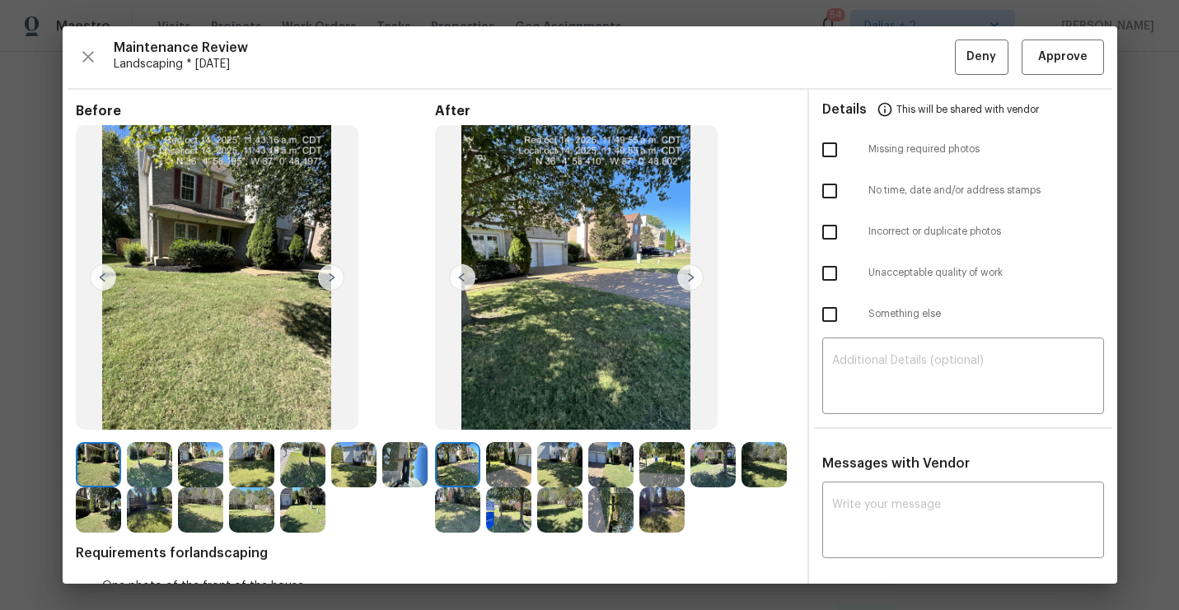
click at [688, 282] on img at bounding box center [690, 277] width 26 height 26
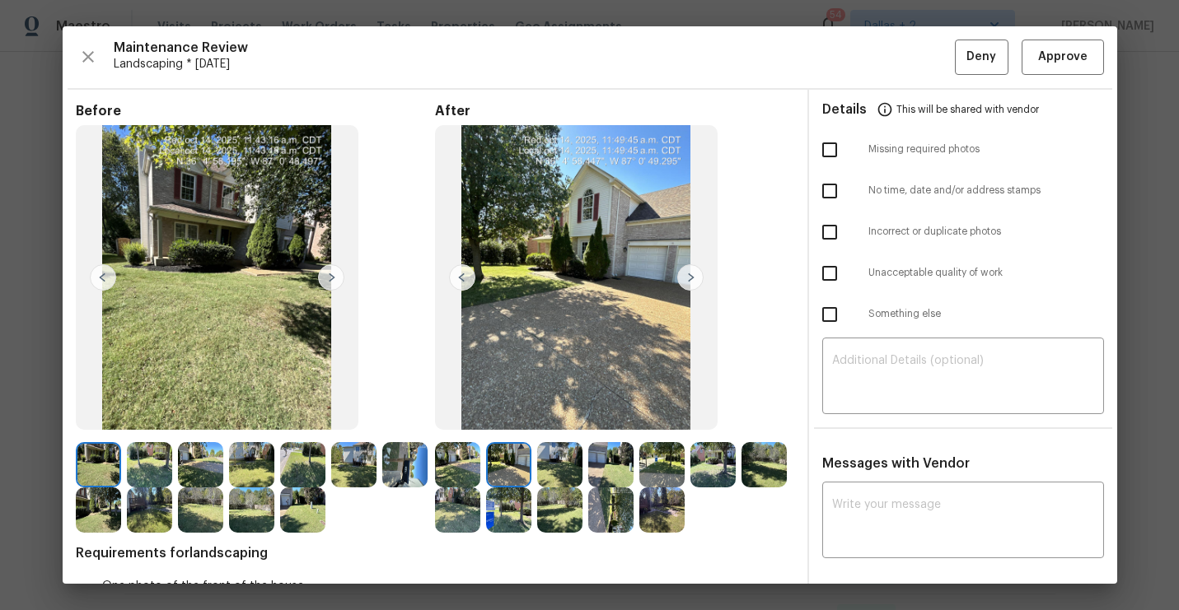
click at [690, 279] on img at bounding box center [690, 277] width 26 height 26
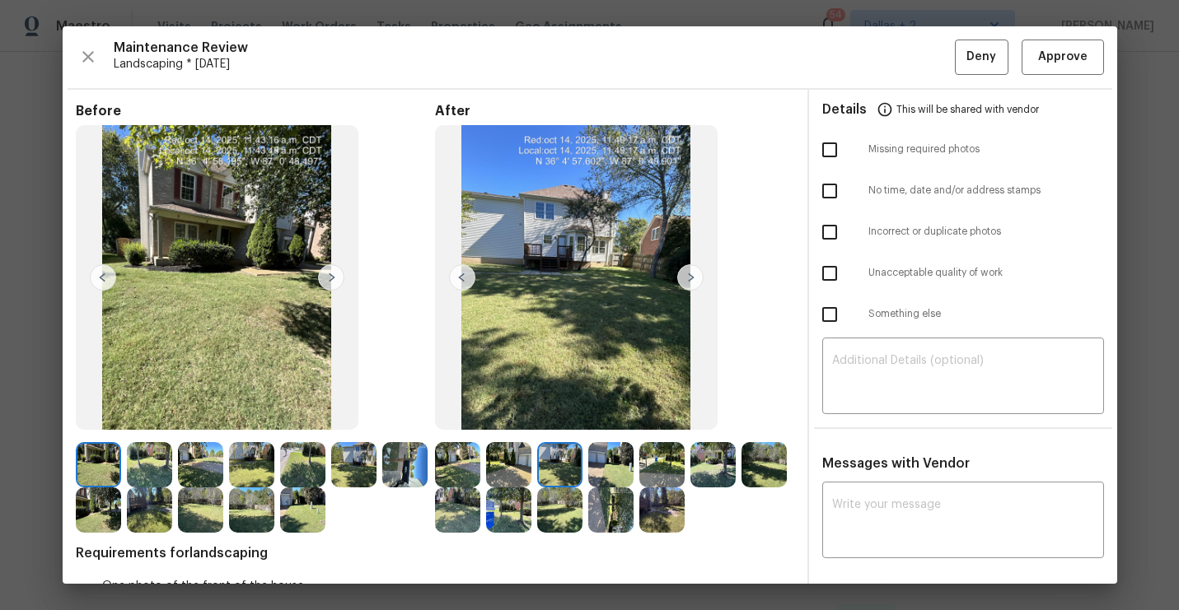
click at [686, 282] on img at bounding box center [690, 277] width 26 height 26
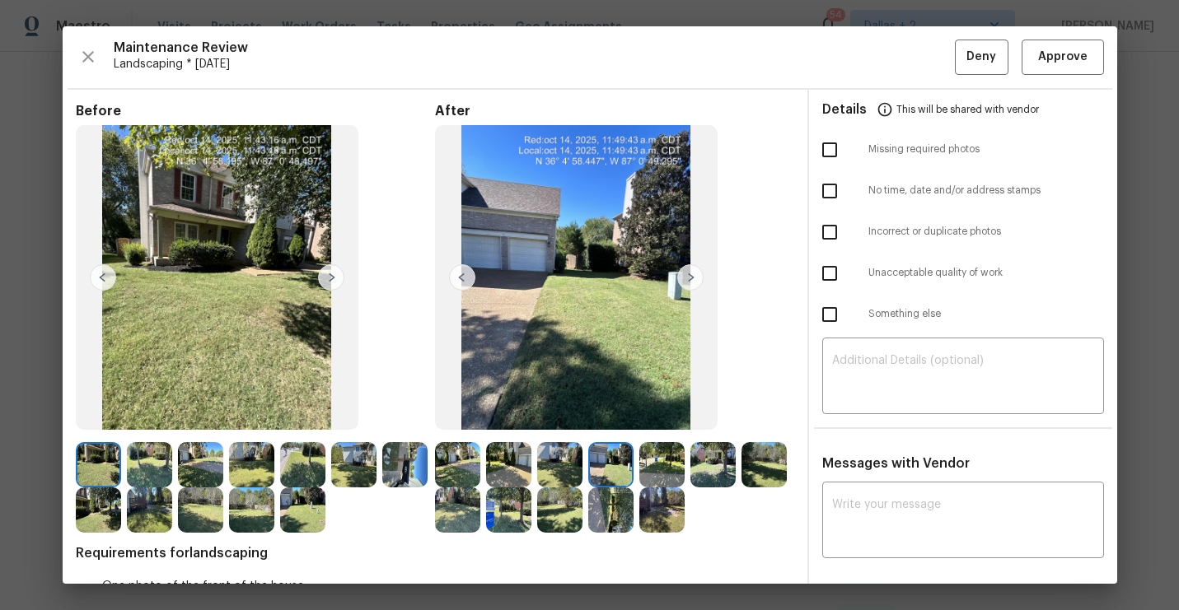
click at [686, 282] on img at bounding box center [690, 277] width 26 height 26
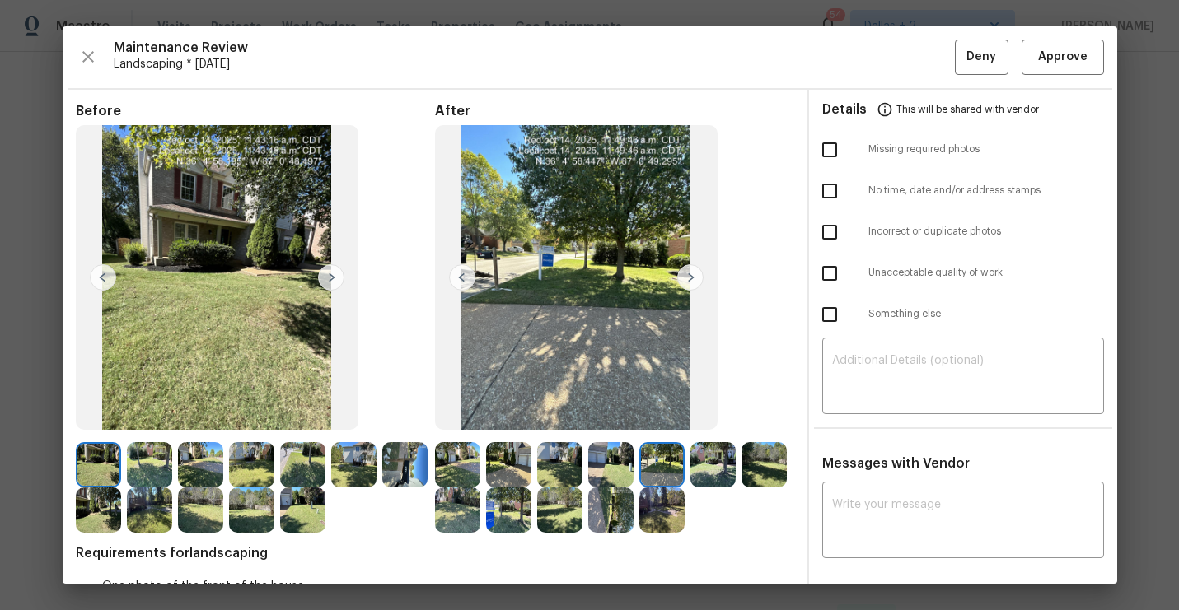
click at [467, 283] on img at bounding box center [462, 277] width 26 height 26
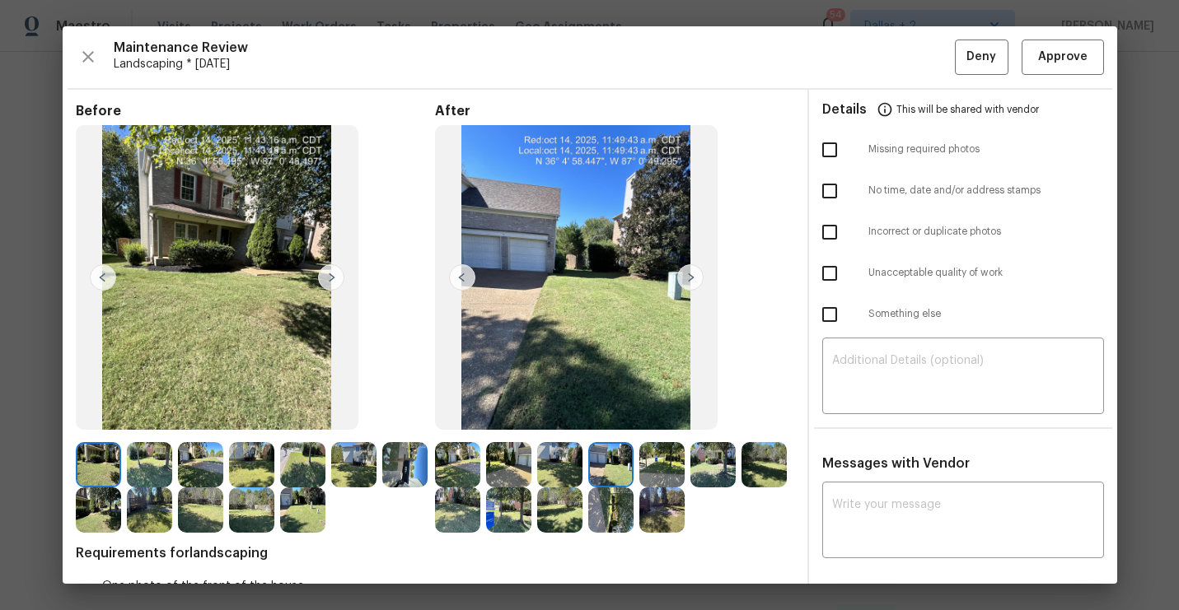
click at [693, 283] on img at bounding box center [690, 277] width 26 height 26
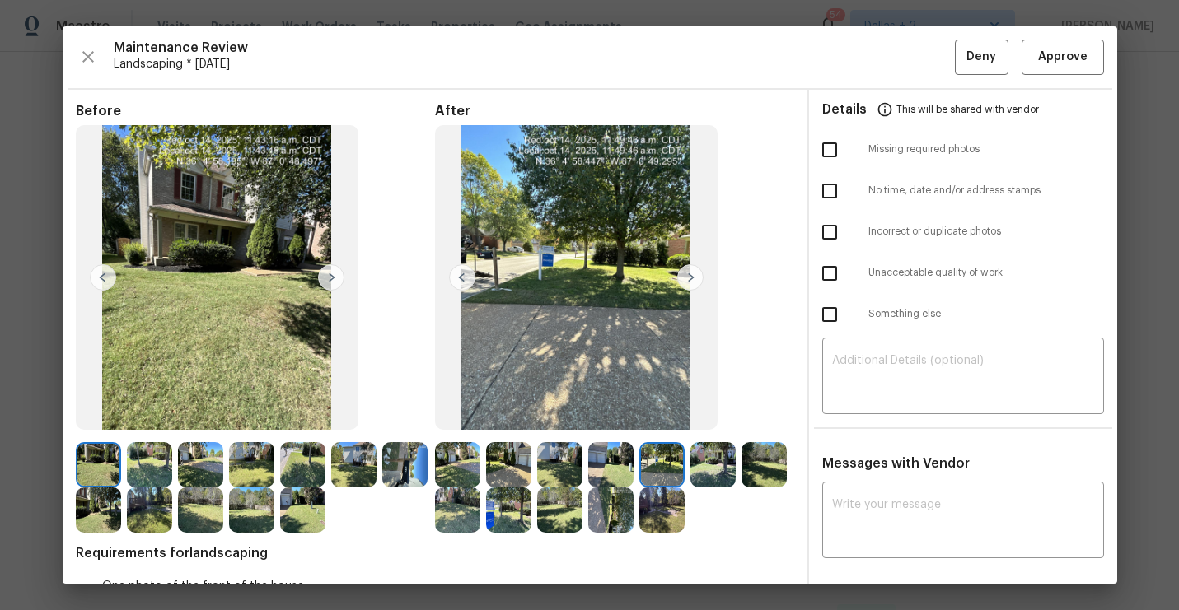
click at [693, 283] on img at bounding box center [690, 277] width 26 height 26
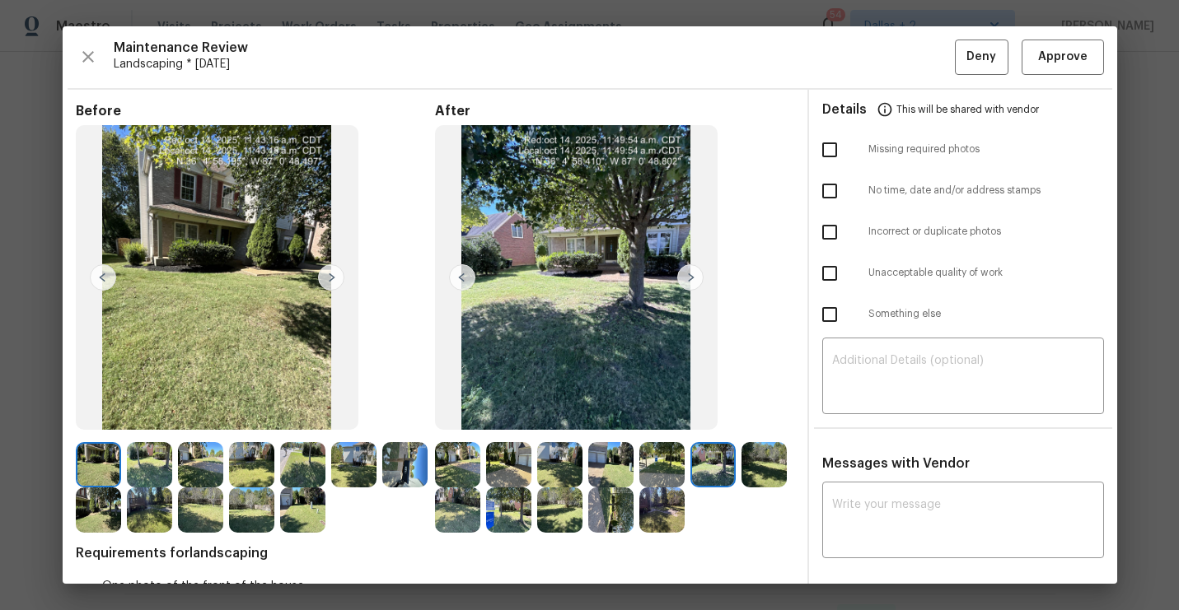
click at [690, 288] on img at bounding box center [690, 277] width 26 height 26
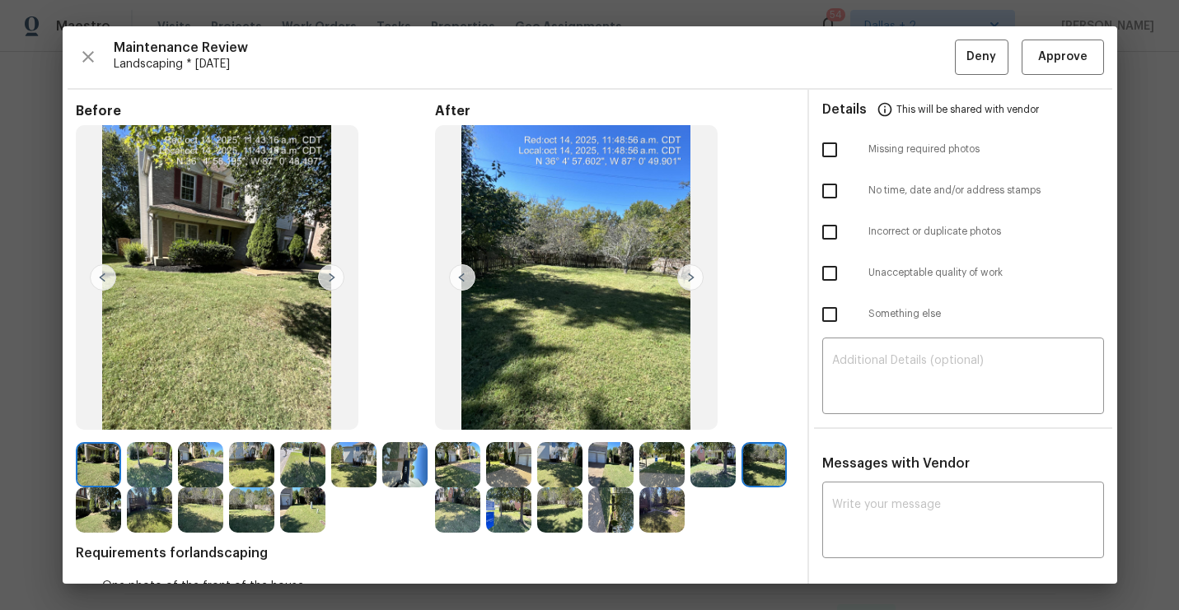
click at [690, 288] on img at bounding box center [690, 277] width 26 height 26
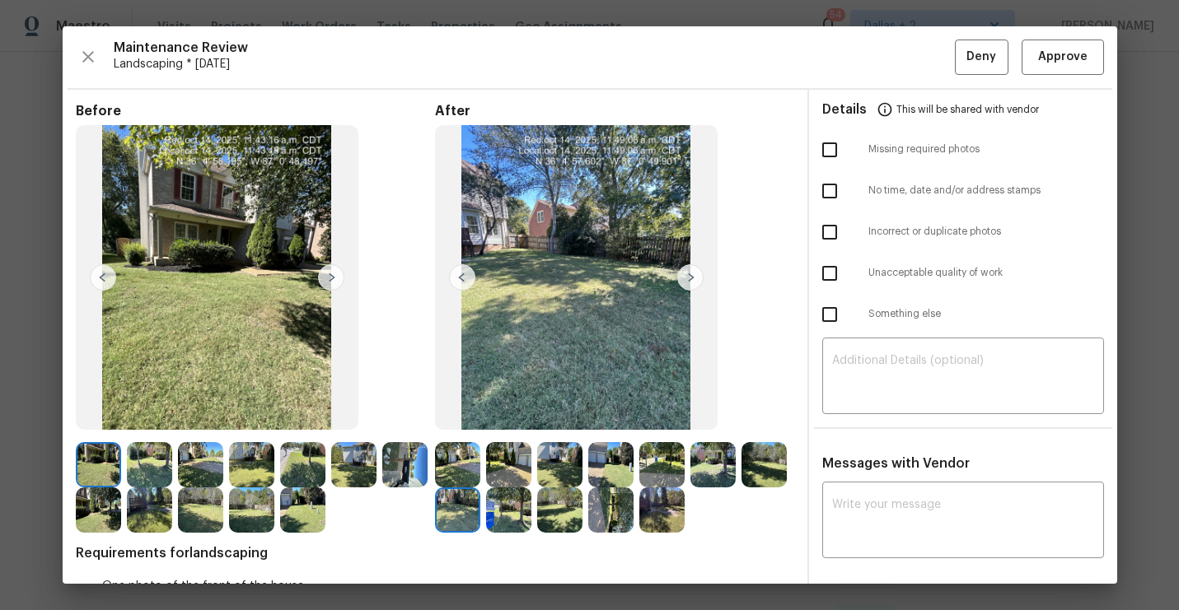
click at [685, 283] on img at bounding box center [690, 277] width 26 height 26
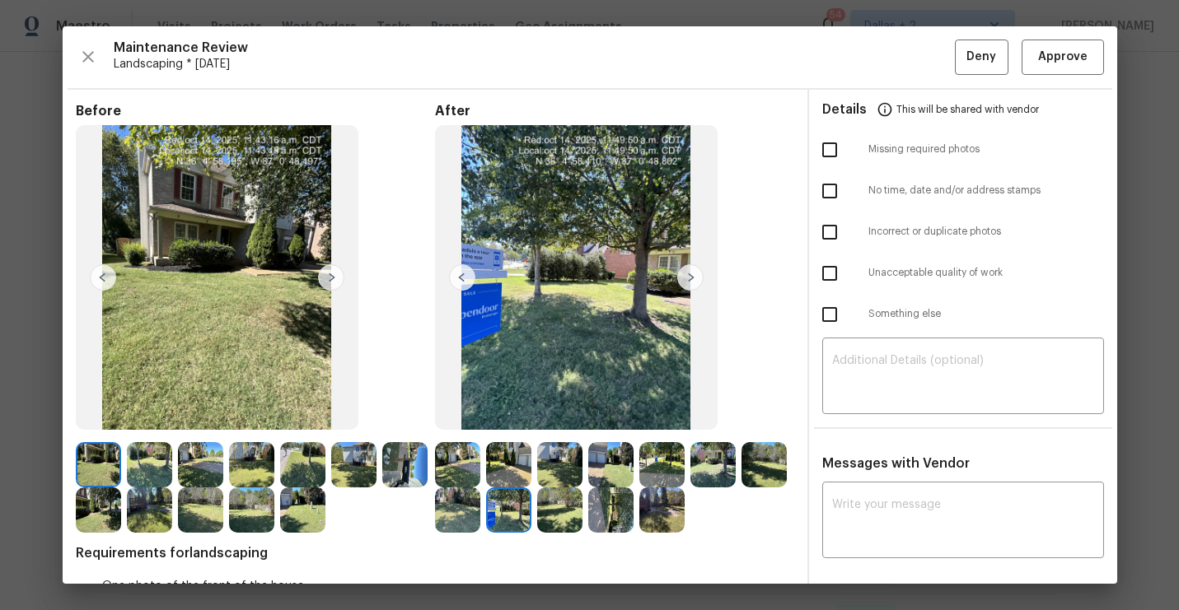
click at [693, 284] on img at bounding box center [690, 277] width 26 height 26
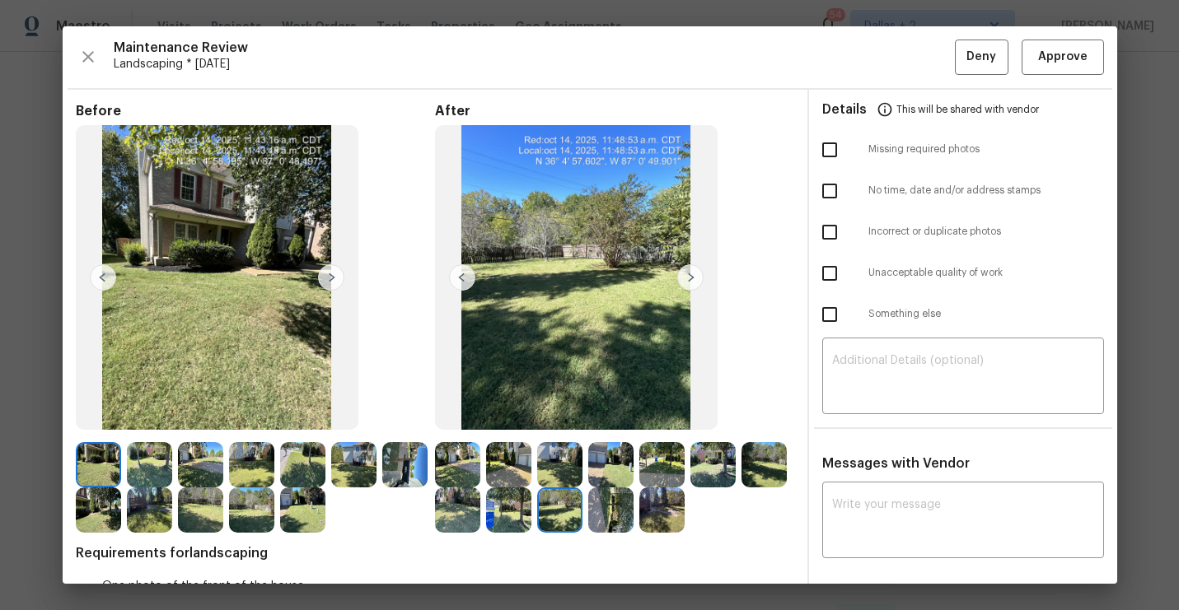
click at [693, 284] on img at bounding box center [690, 277] width 26 height 26
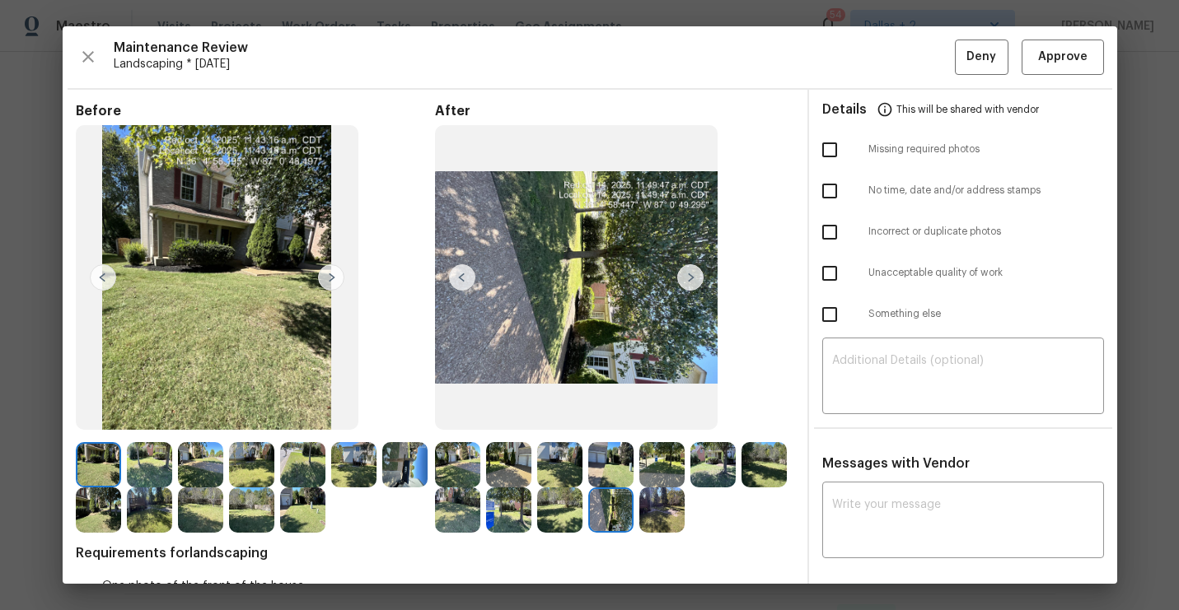
click at [693, 284] on img at bounding box center [690, 277] width 26 height 26
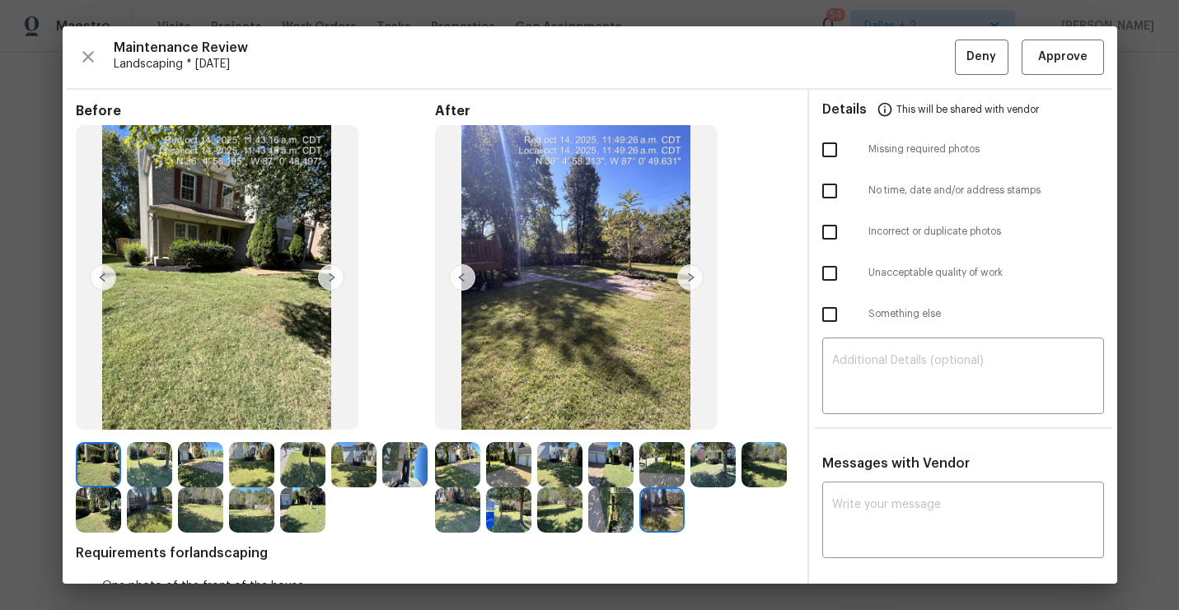
click at [693, 284] on img at bounding box center [690, 277] width 26 height 26
click at [415, 464] on img at bounding box center [404, 464] width 45 height 45
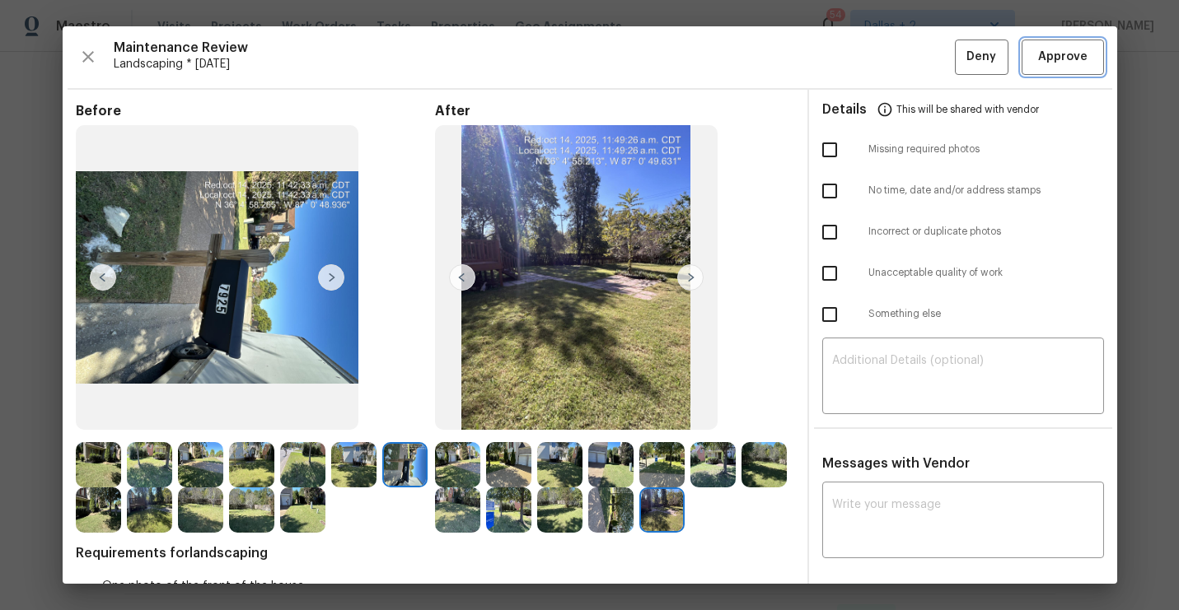
click at [1038, 63] on span "Approve" at bounding box center [1062, 57] width 49 height 21
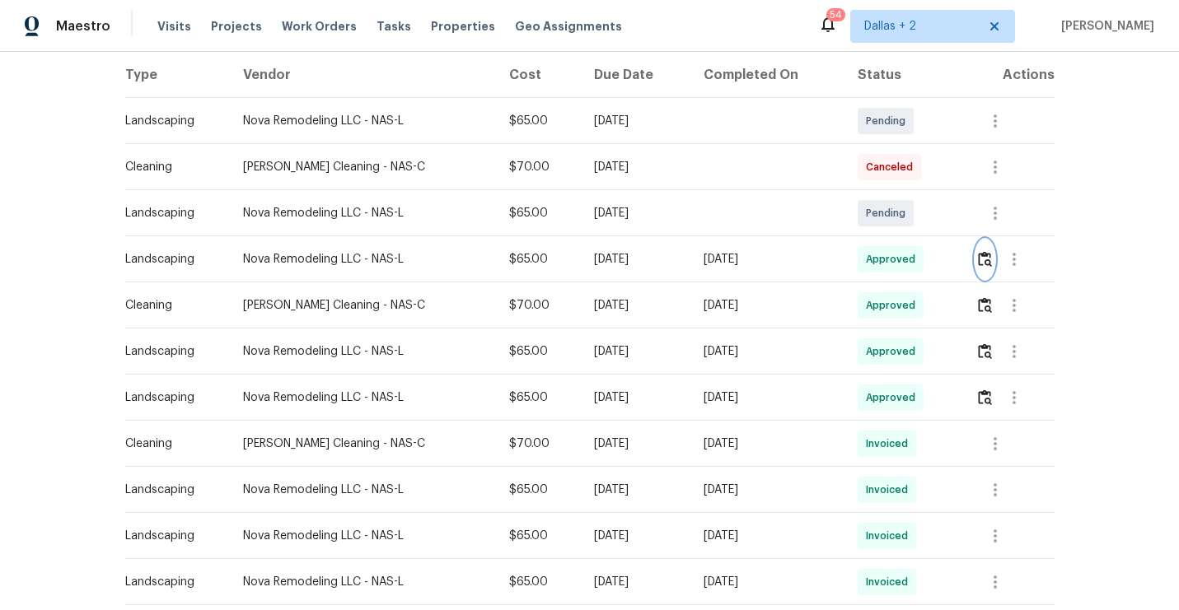
scroll to position [0, 0]
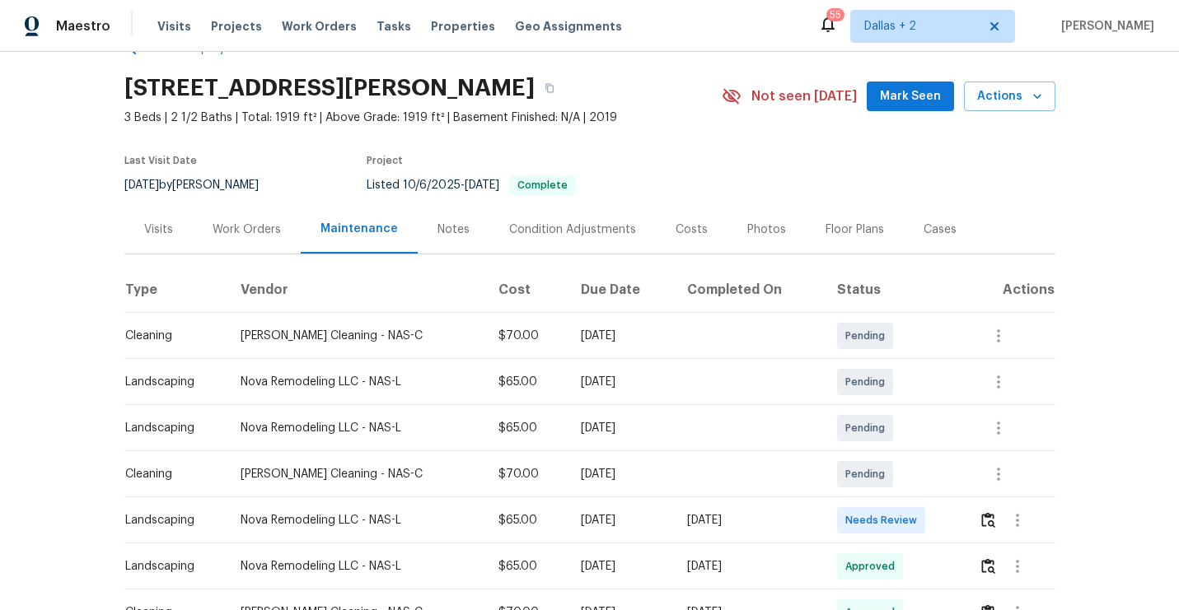
scroll to position [47, 0]
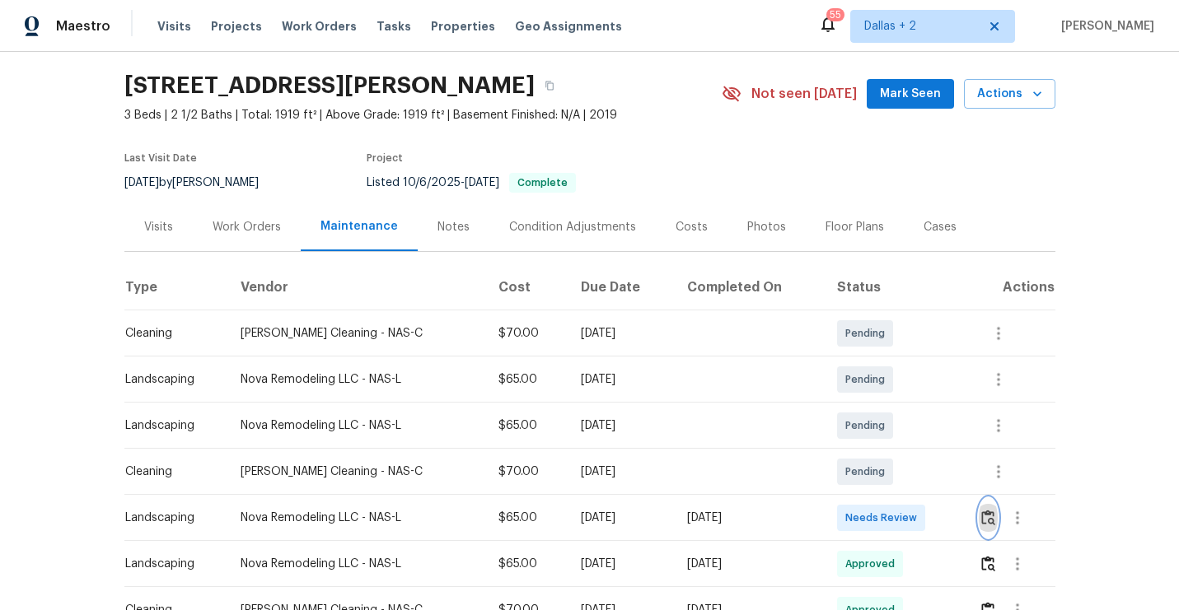
click at [990, 522] on img "button" at bounding box center [988, 518] width 14 height 16
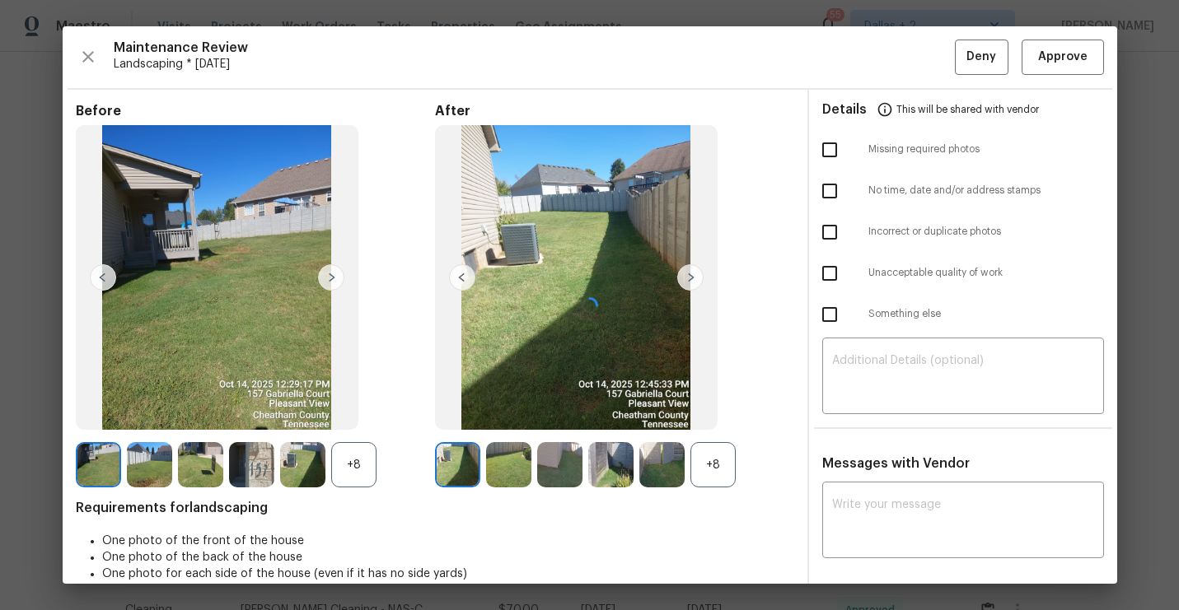
click at [712, 465] on div at bounding box center [590, 305] width 1054 height 558
click at [351, 467] on div at bounding box center [590, 305] width 1054 height 558
click at [730, 456] on div "+8" at bounding box center [712, 464] width 45 height 45
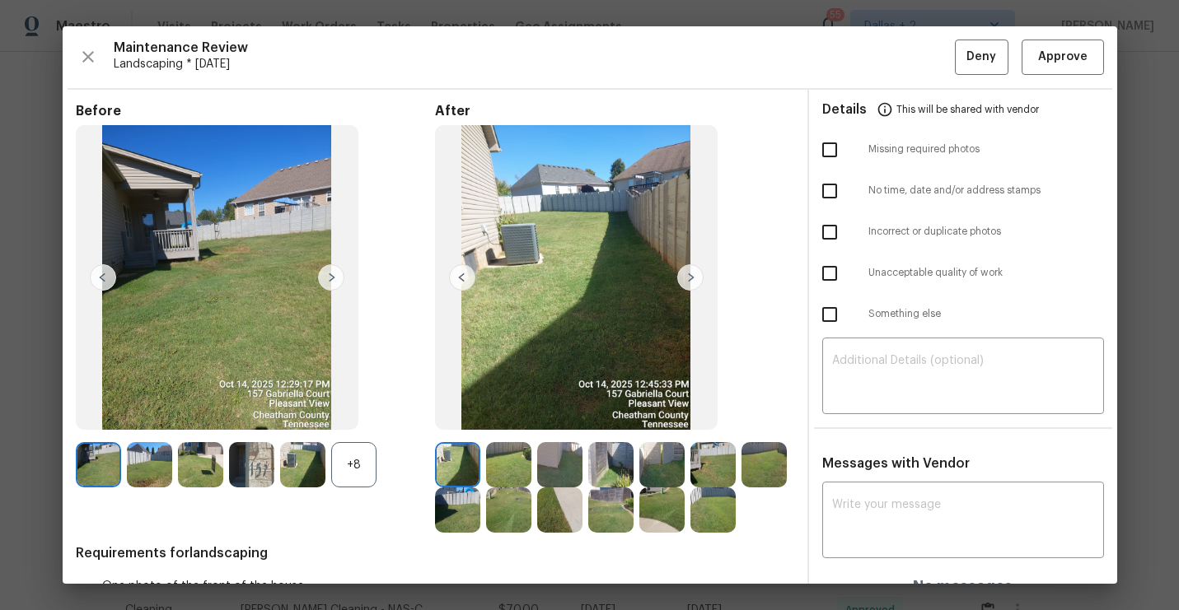
click at [369, 479] on div "+8" at bounding box center [353, 464] width 45 height 45
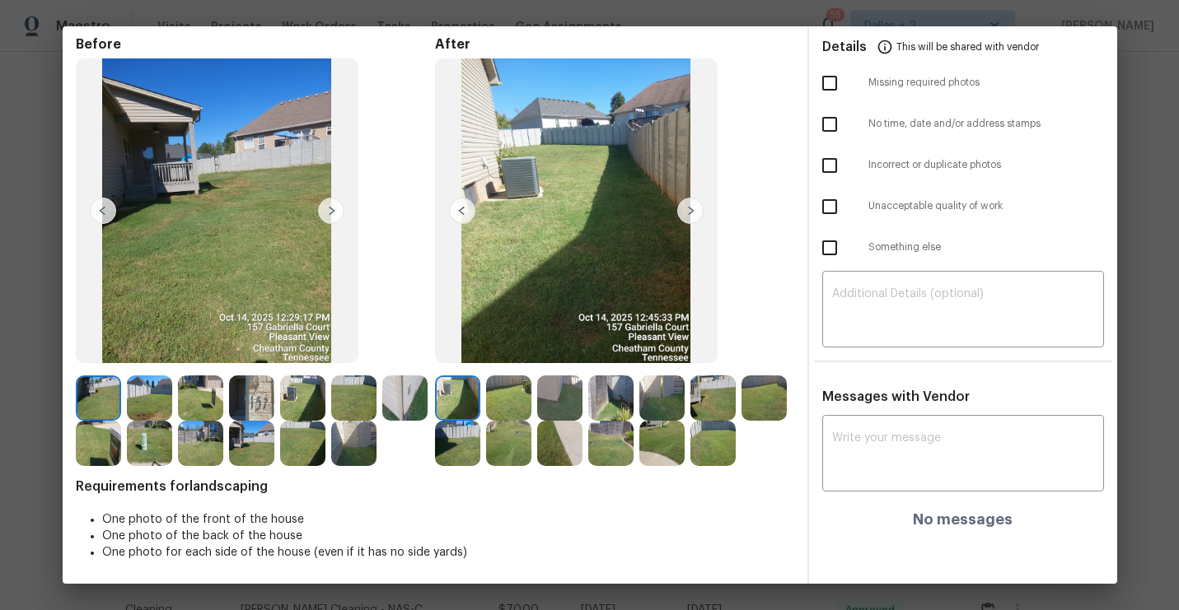
scroll to position [0, 0]
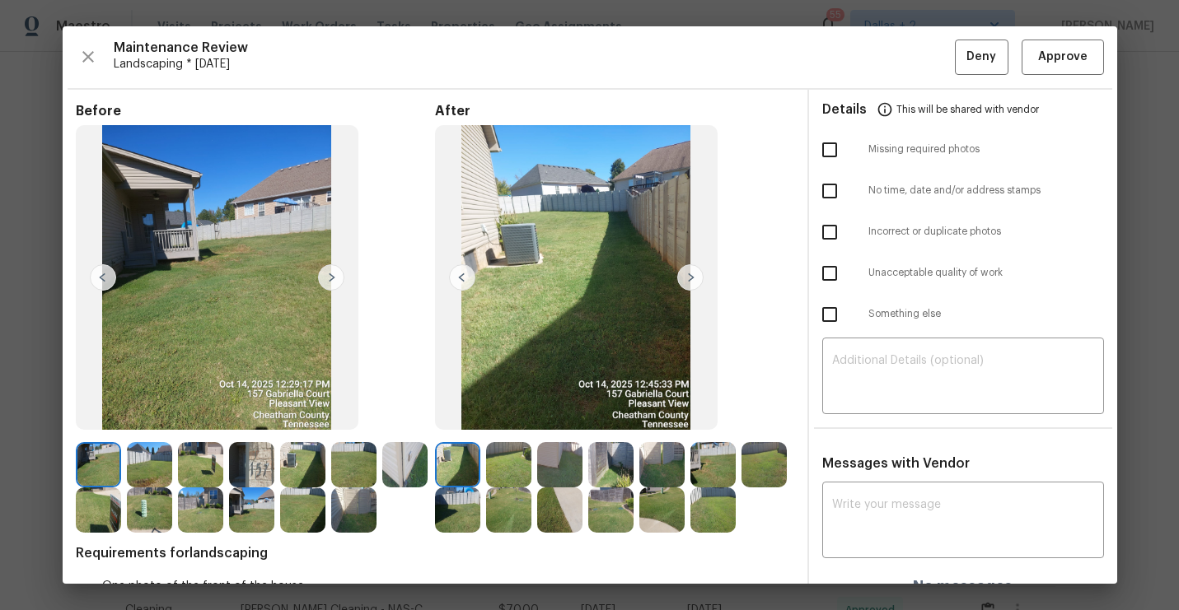
click at [511, 464] on img at bounding box center [508, 464] width 45 height 45
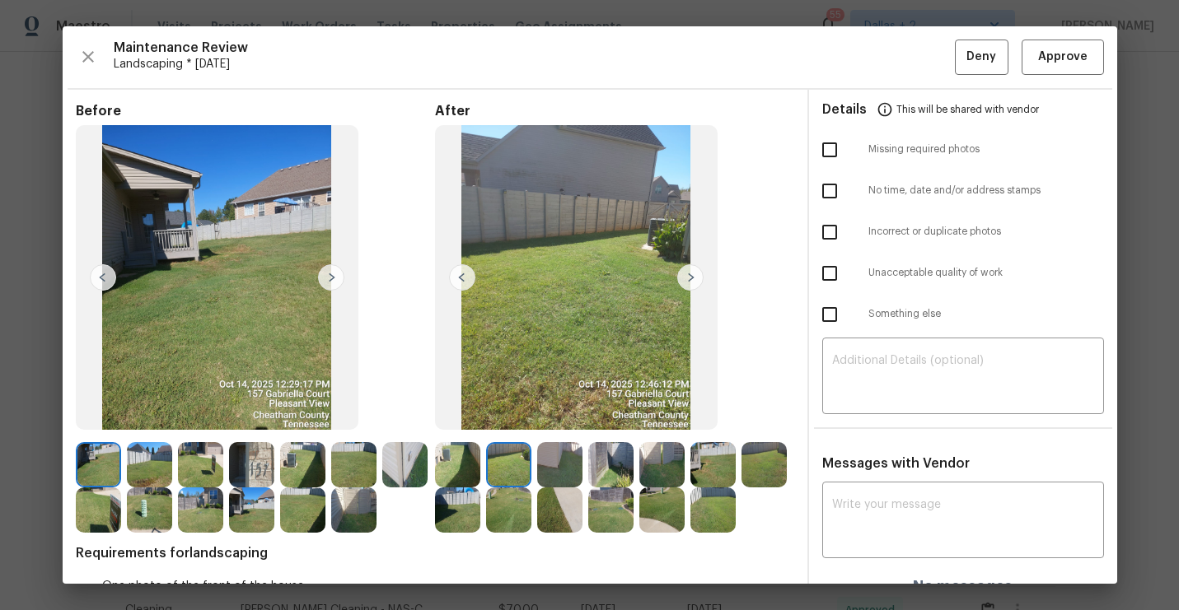
click at [572, 474] on img at bounding box center [559, 464] width 45 height 45
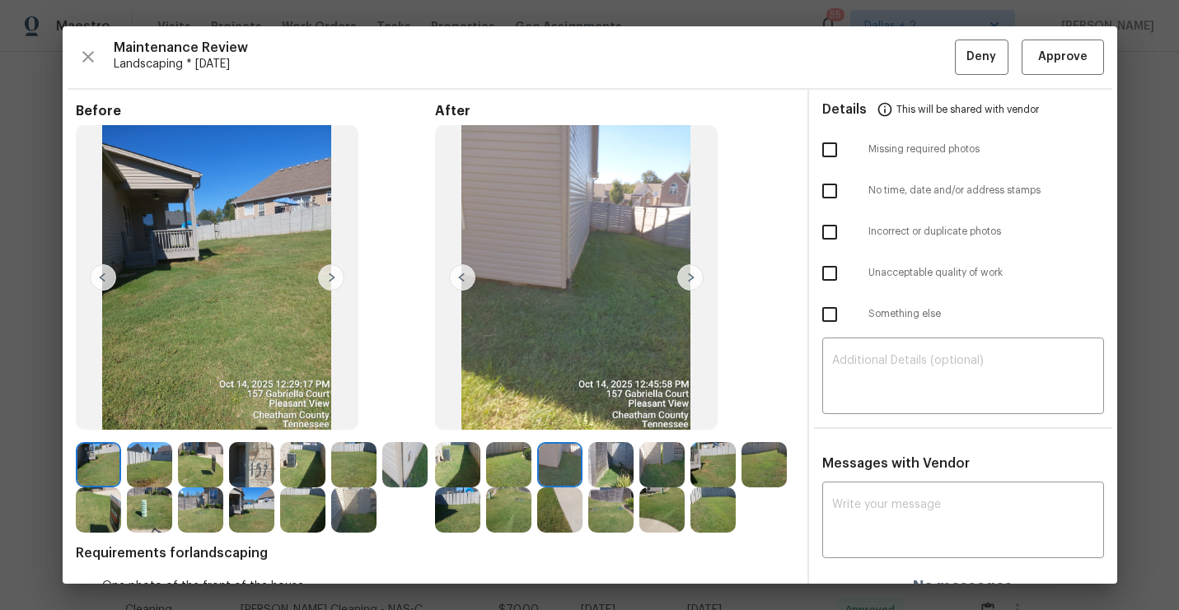
click at [602, 474] on img at bounding box center [610, 464] width 45 height 45
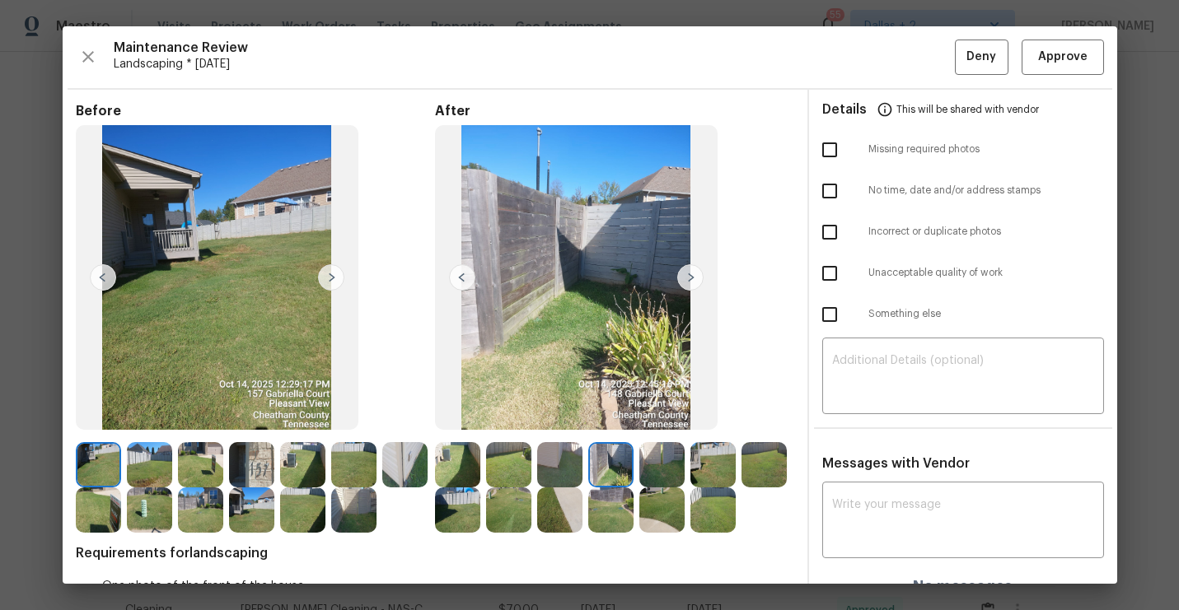
click at [262, 481] on img at bounding box center [251, 464] width 45 height 45
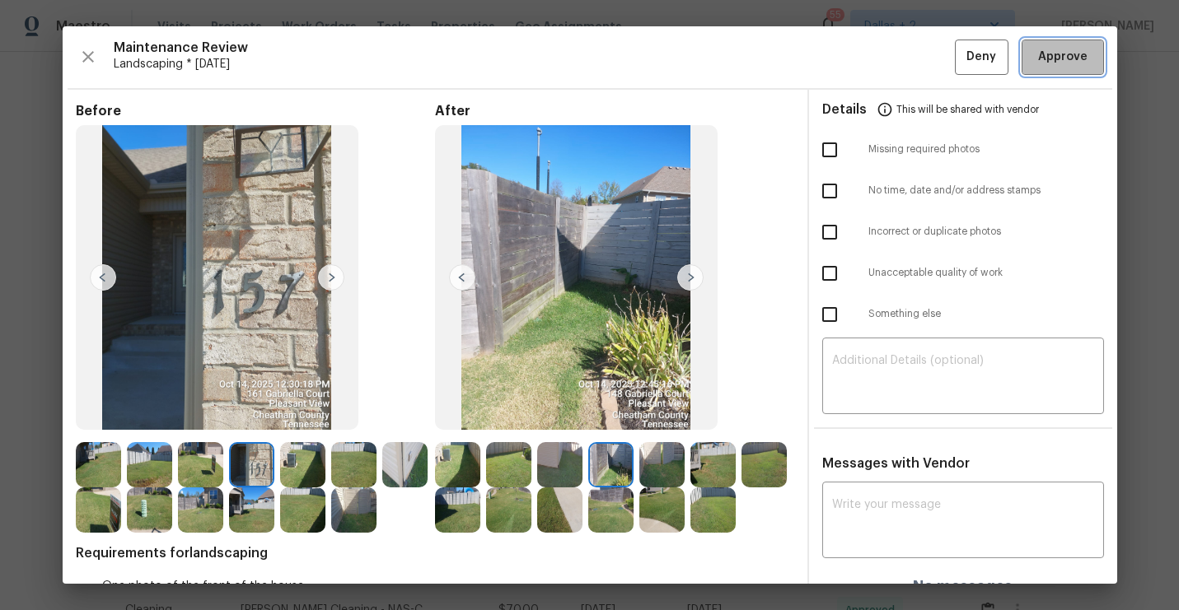
click at [1059, 72] on button "Approve" at bounding box center [1063, 57] width 82 height 35
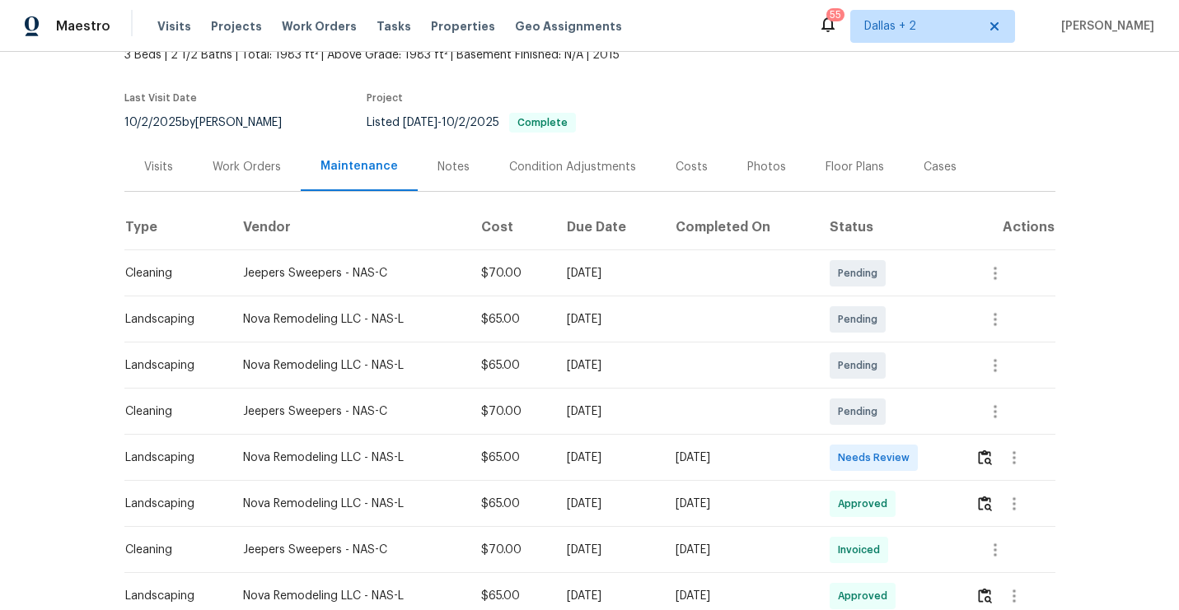
scroll to position [130, 0]
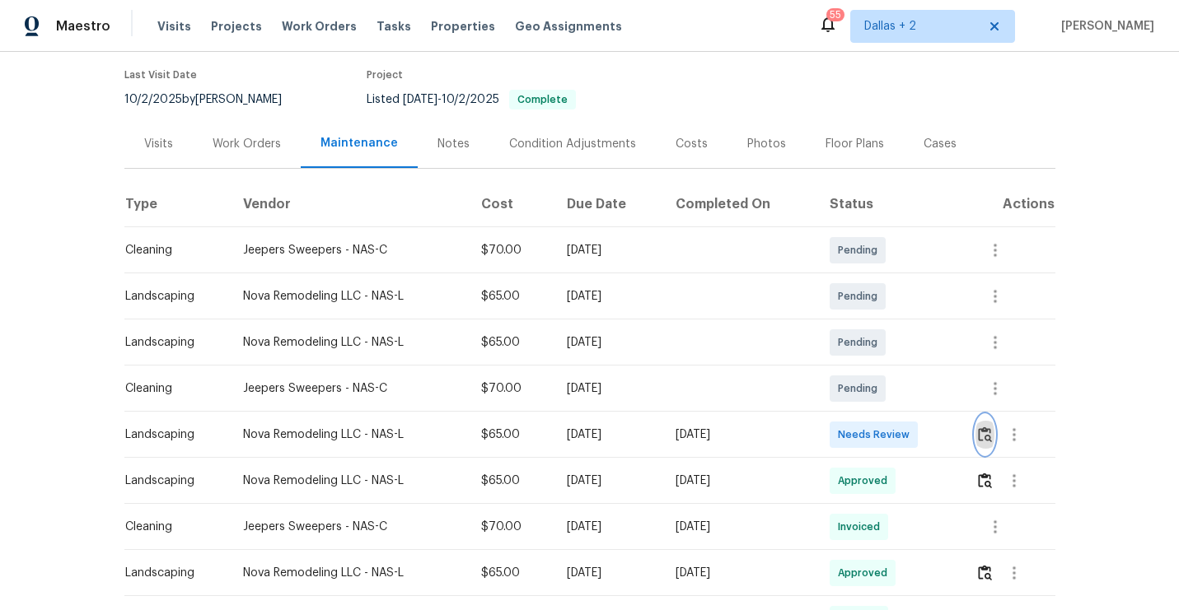
click at [984, 439] on img "button" at bounding box center [985, 435] width 14 height 16
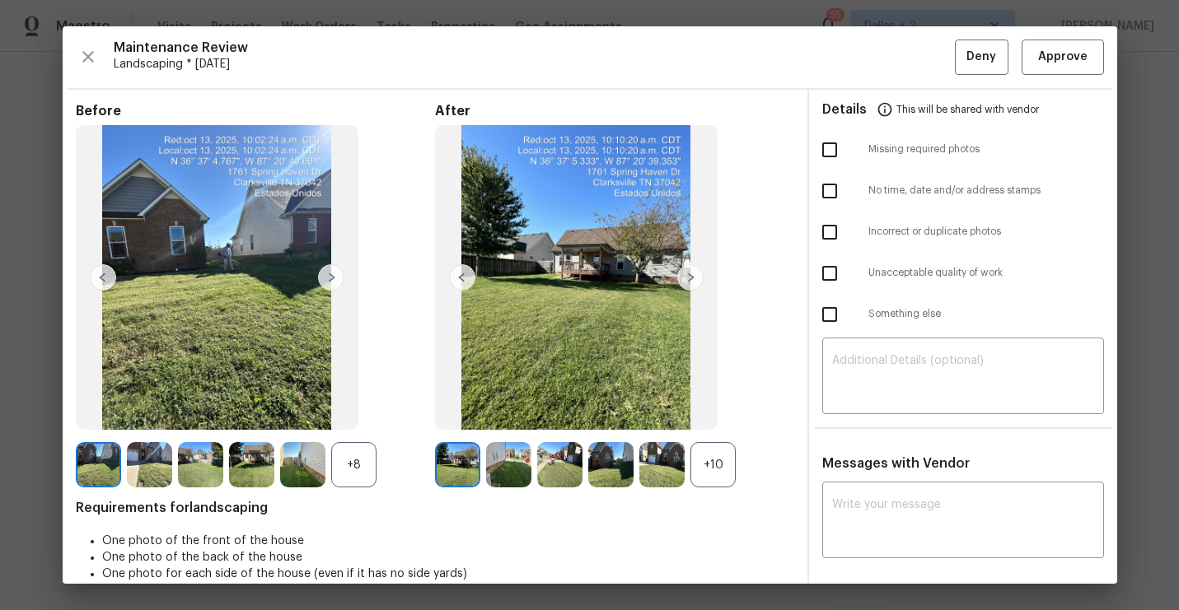
click at [715, 466] on div "+10" at bounding box center [712, 464] width 45 height 45
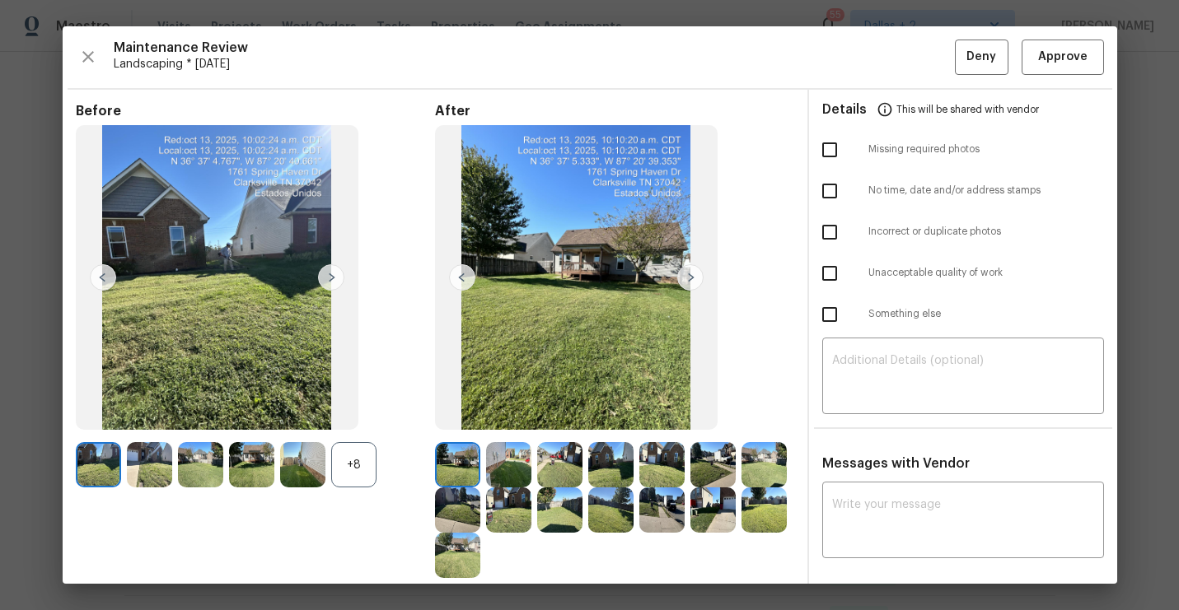
click at [347, 473] on div "+8" at bounding box center [353, 464] width 45 height 45
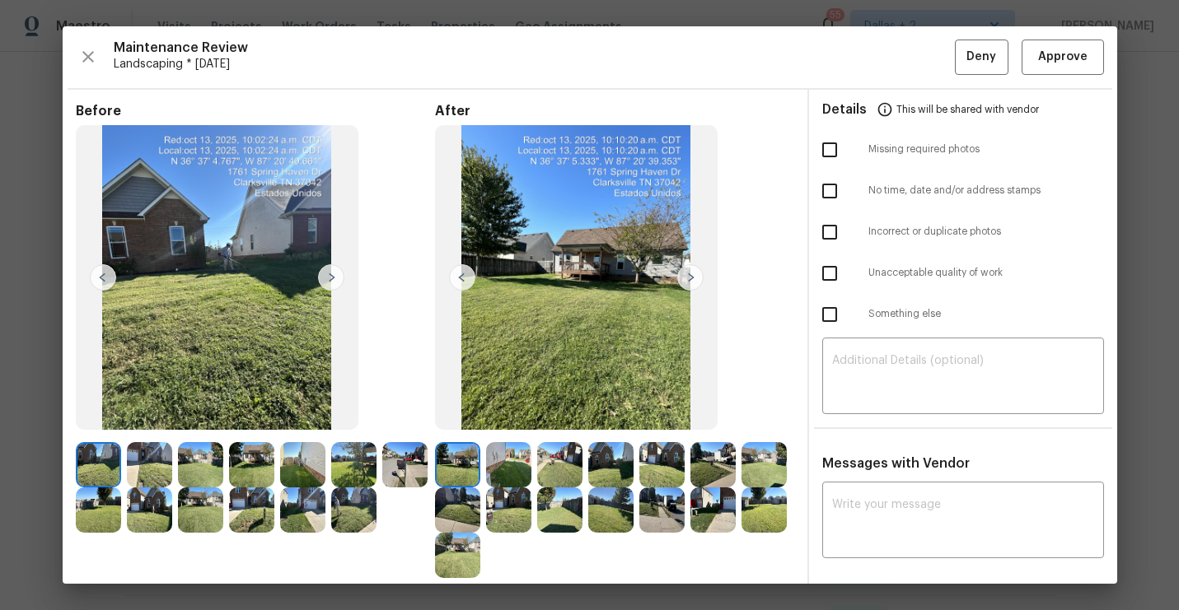
click at [693, 283] on img at bounding box center [690, 277] width 26 height 26
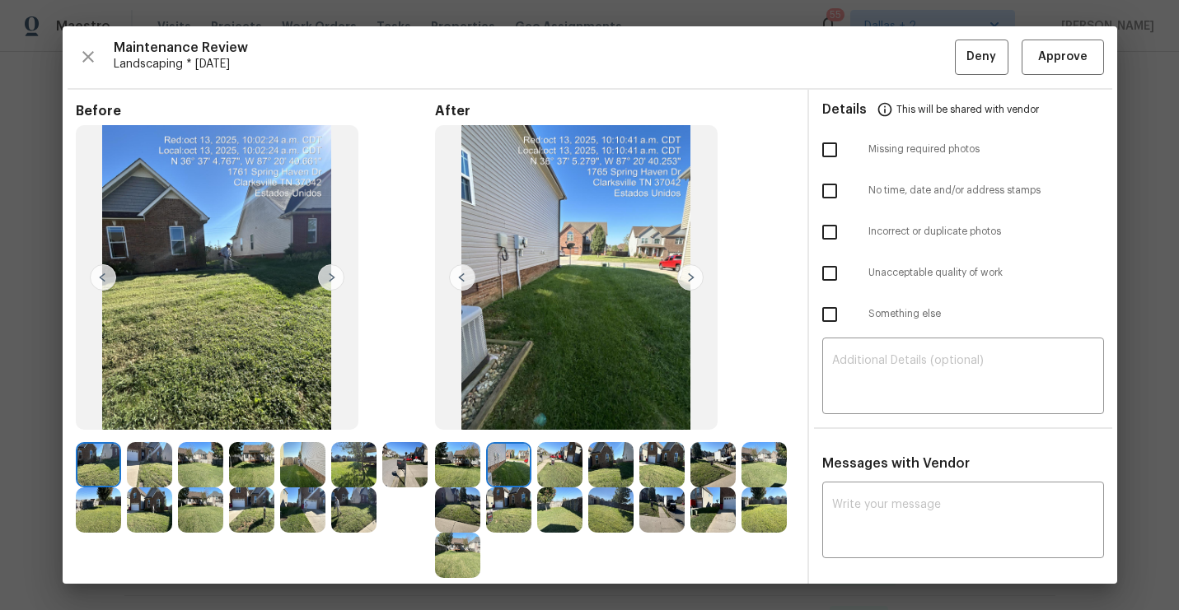
click at [690, 281] on img at bounding box center [690, 277] width 26 height 26
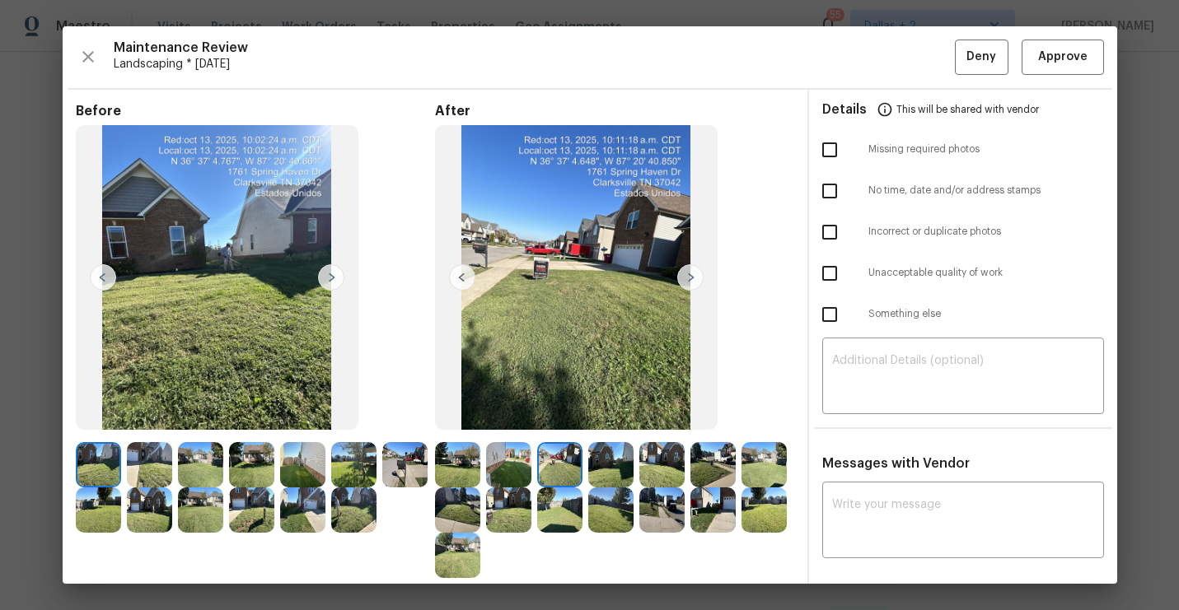
click at [690, 281] on img at bounding box center [690, 277] width 26 height 26
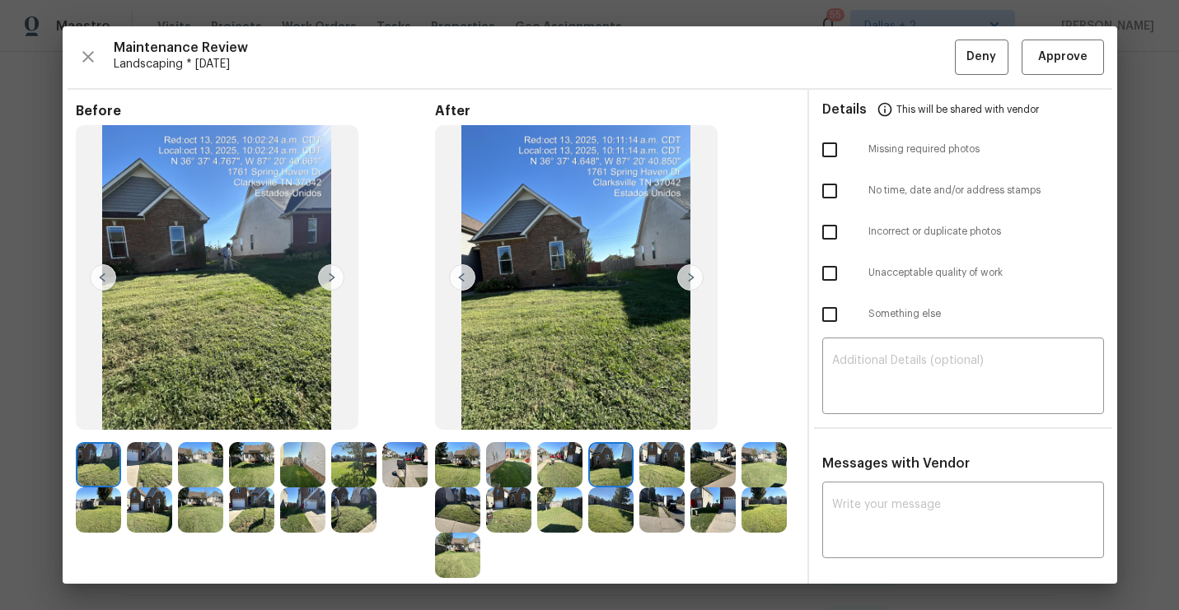
click at [690, 281] on img at bounding box center [690, 277] width 26 height 26
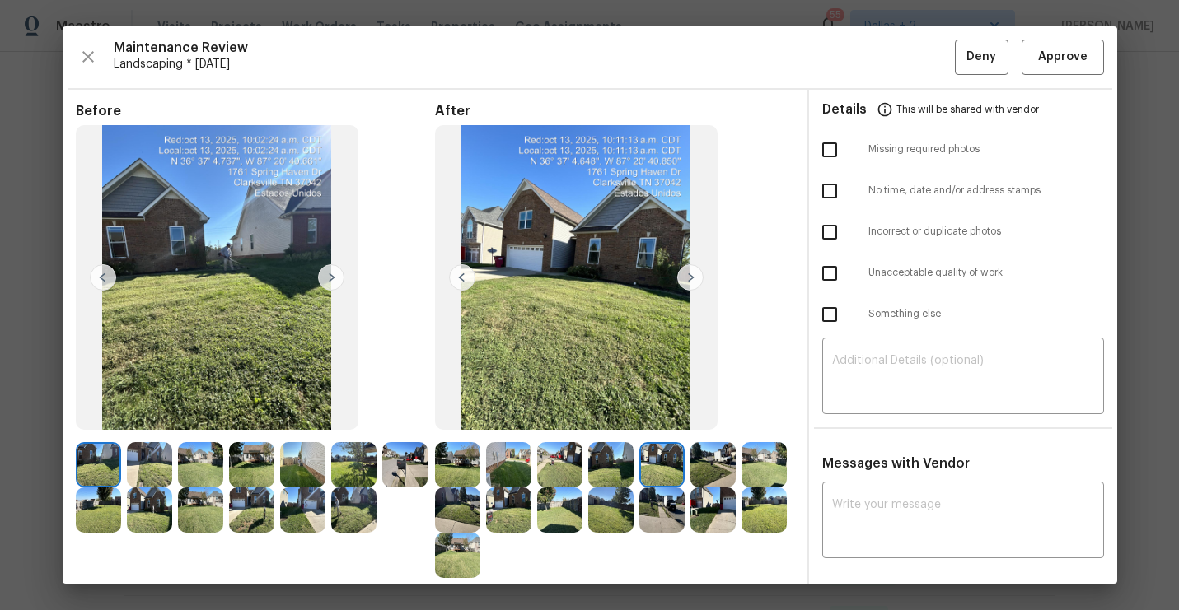
click at [690, 281] on img at bounding box center [690, 277] width 26 height 26
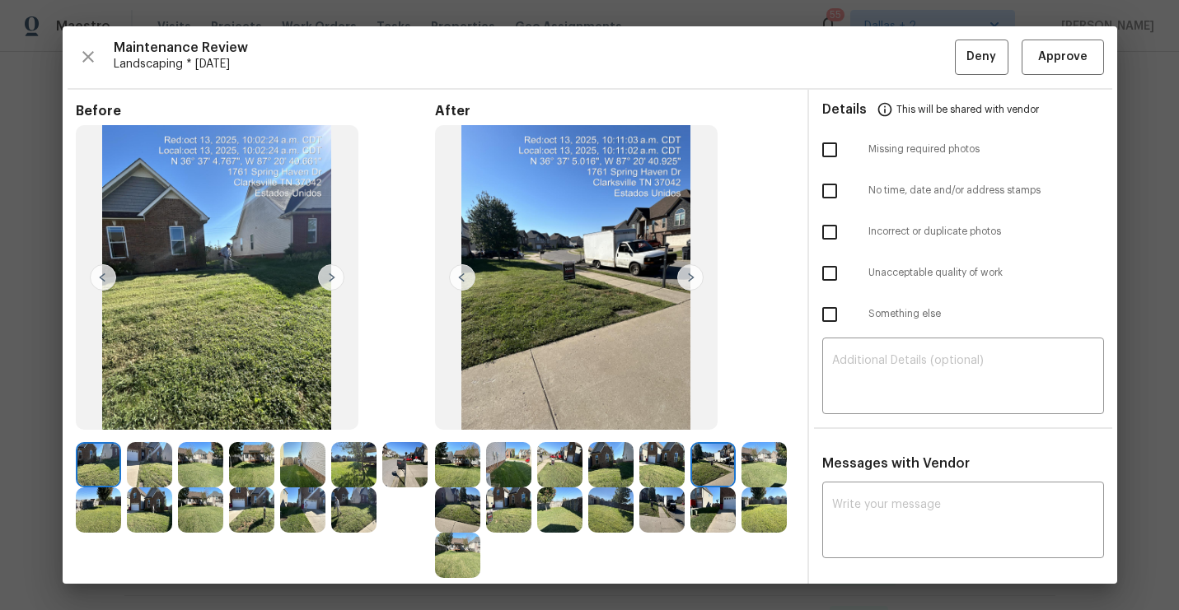
click at [684, 281] on img at bounding box center [690, 277] width 26 height 26
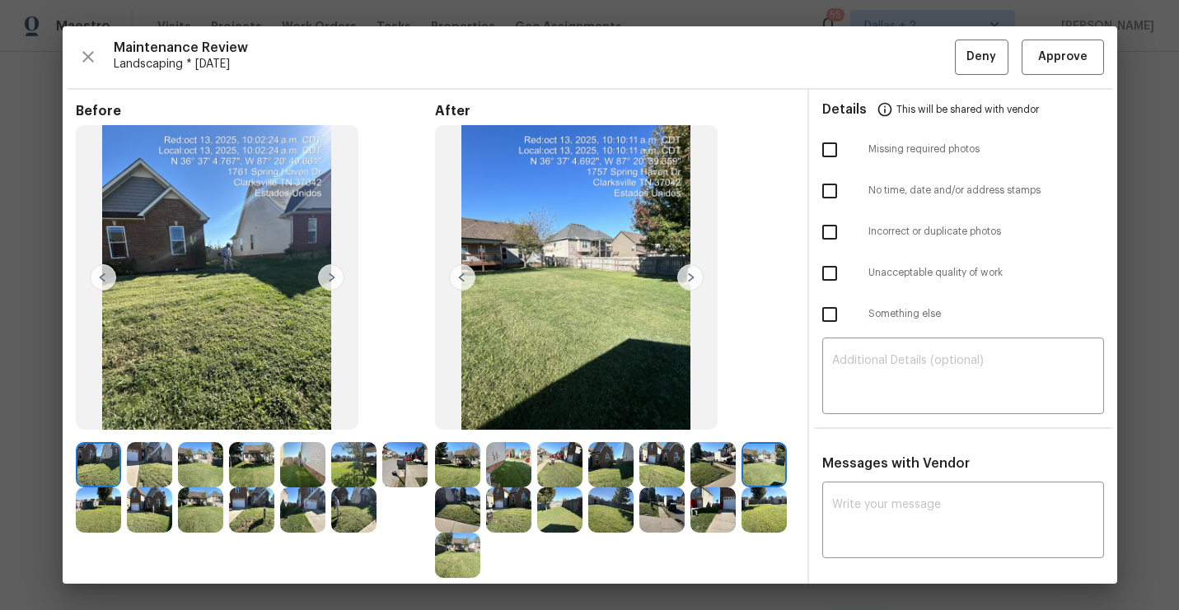
click at [480, 475] on div at bounding box center [460, 464] width 51 height 45
click at [459, 452] on img at bounding box center [457, 464] width 45 height 45
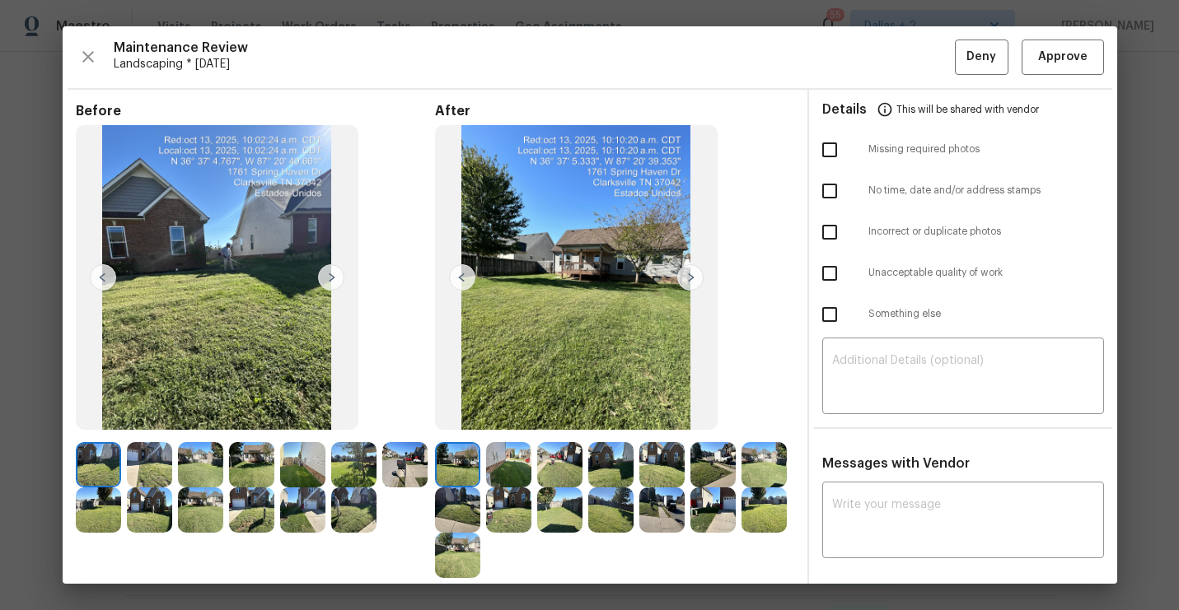
click at [694, 280] on img at bounding box center [690, 277] width 26 height 26
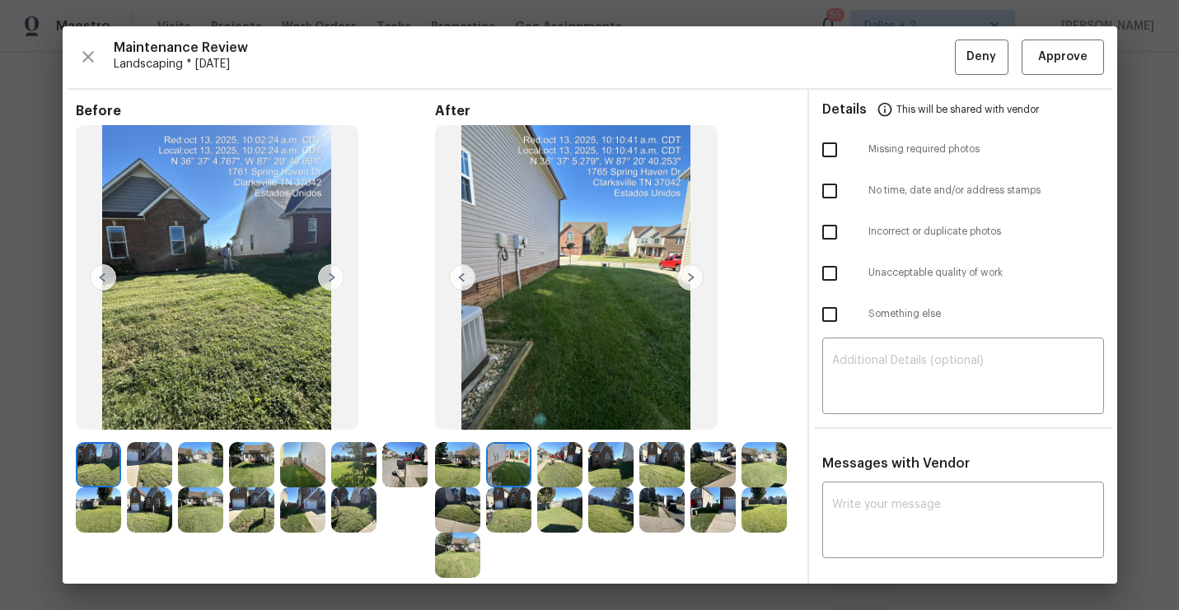
click at [694, 278] on img at bounding box center [690, 277] width 26 height 26
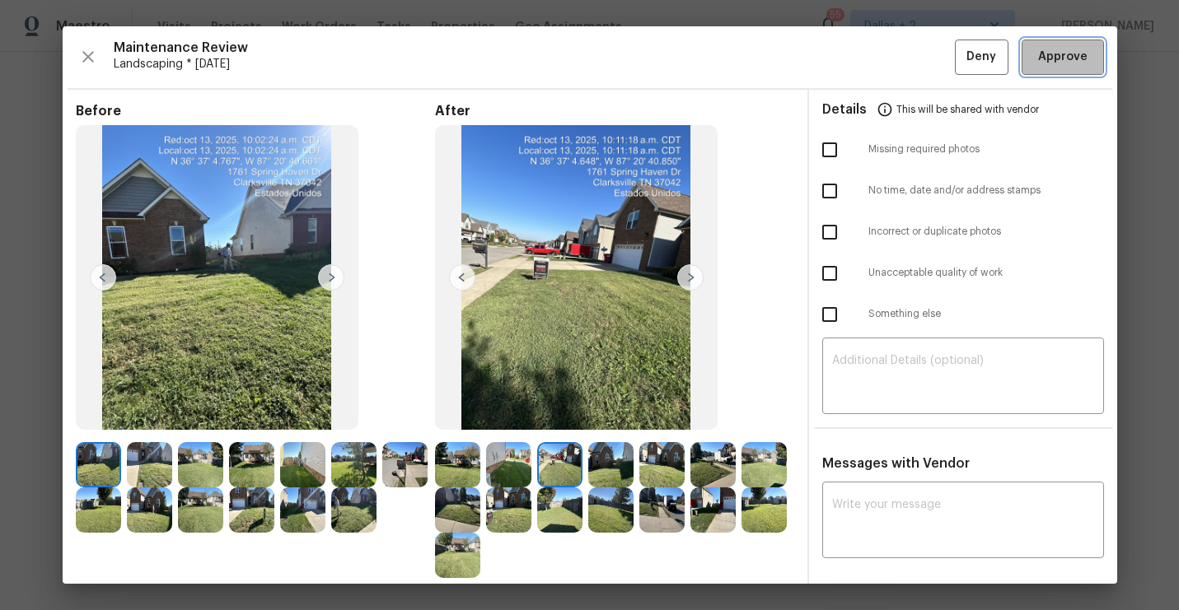
click at [1047, 62] on span "Approve" at bounding box center [1062, 57] width 49 height 21
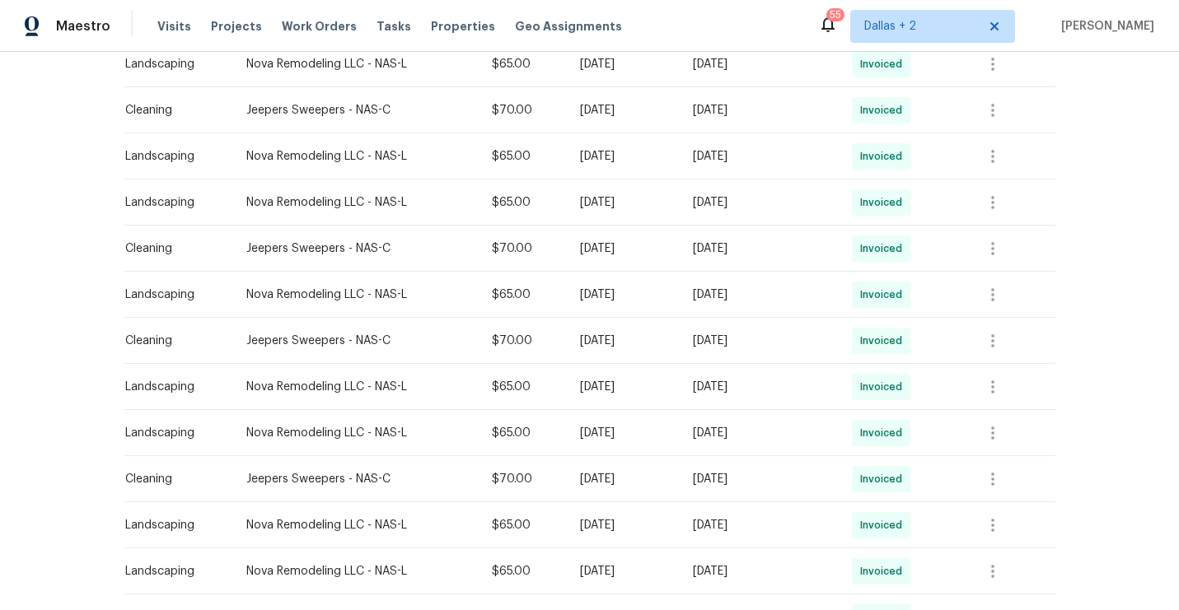
scroll to position [0, 0]
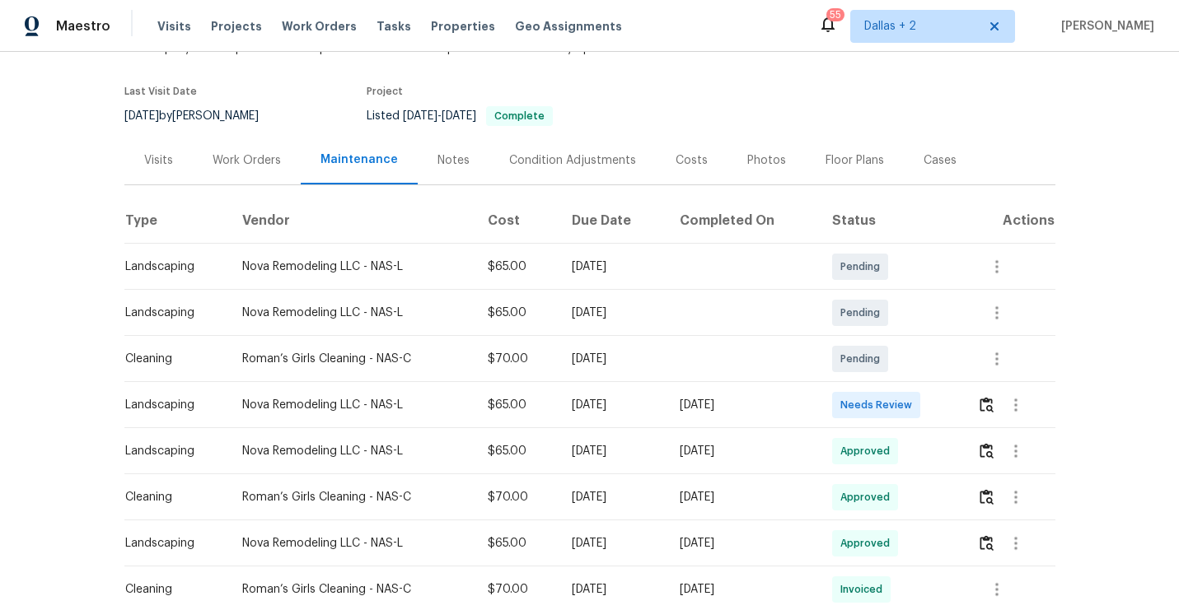
scroll to position [127, 0]
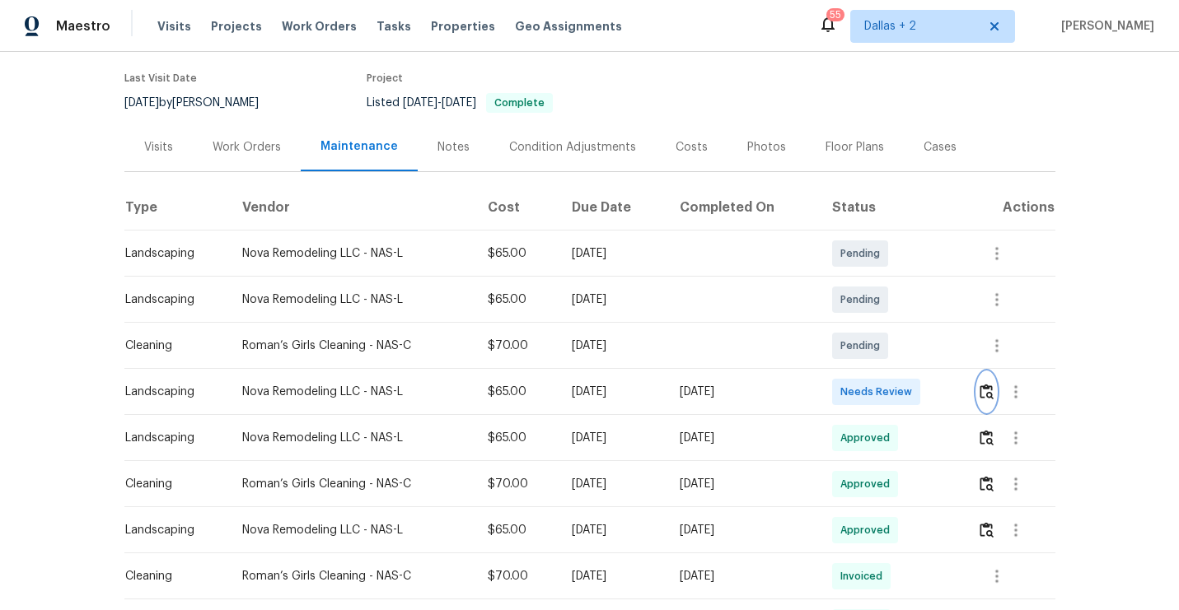
click at [994, 404] on button "button" at bounding box center [986, 392] width 19 height 40
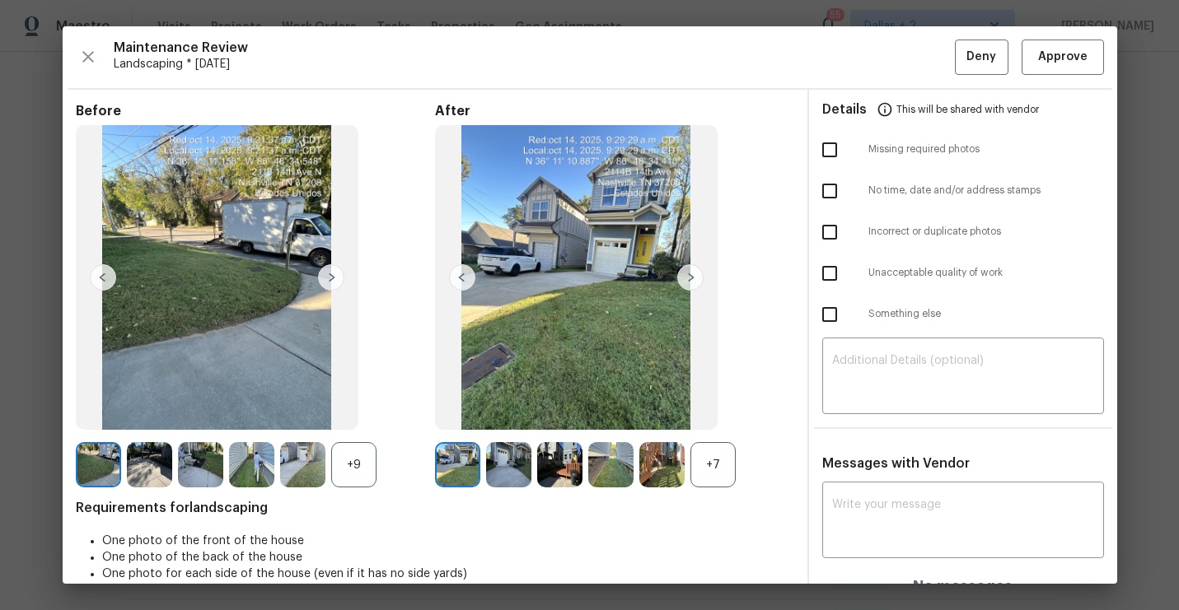
click at [715, 467] on div "+7" at bounding box center [712, 464] width 45 height 45
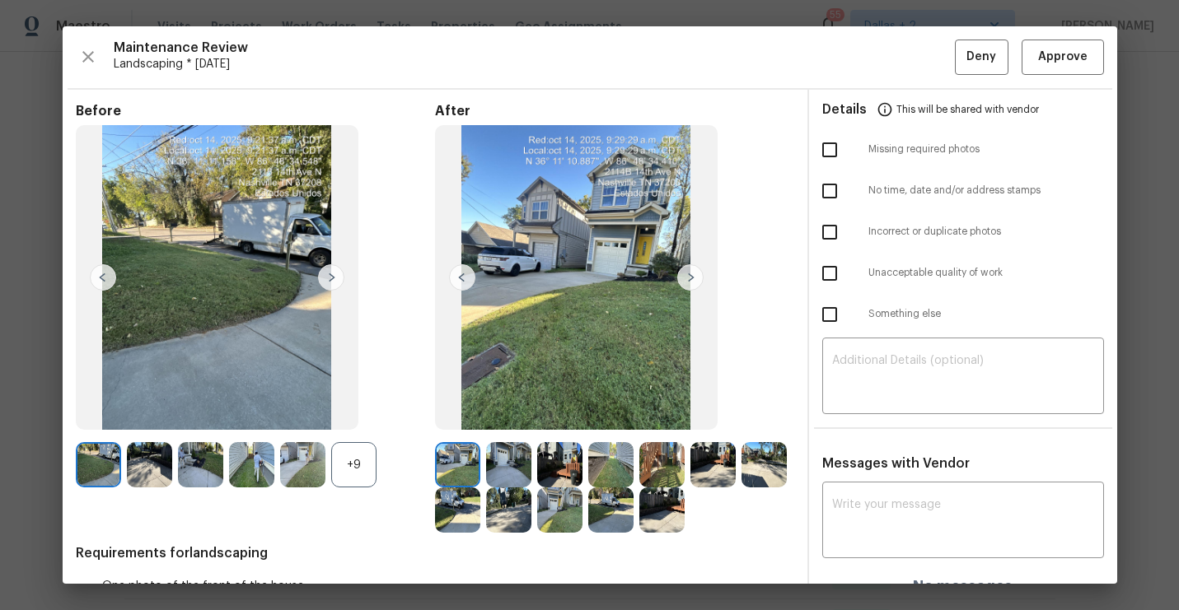
click at [355, 478] on div "+9" at bounding box center [353, 464] width 45 height 45
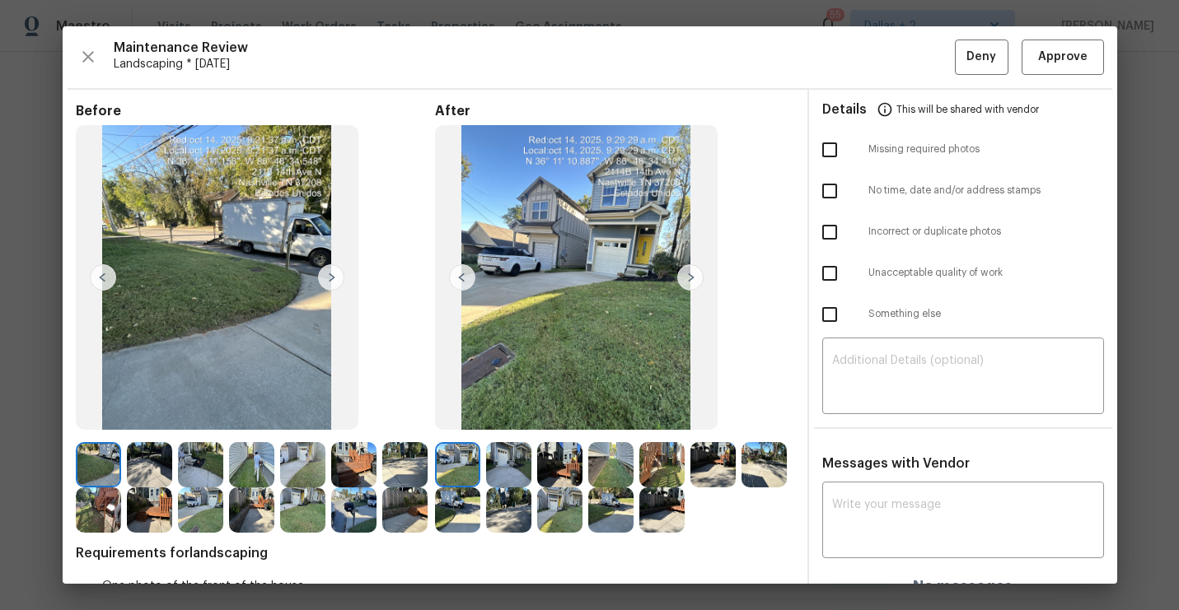
click at [102, 477] on img at bounding box center [98, 464] width 45 height 45
click at [470, 466] on img at bounding box center [457, 464] width 45 height 45
click at [509, 460] on img at bounding box center [508, 464] width 45 height 45
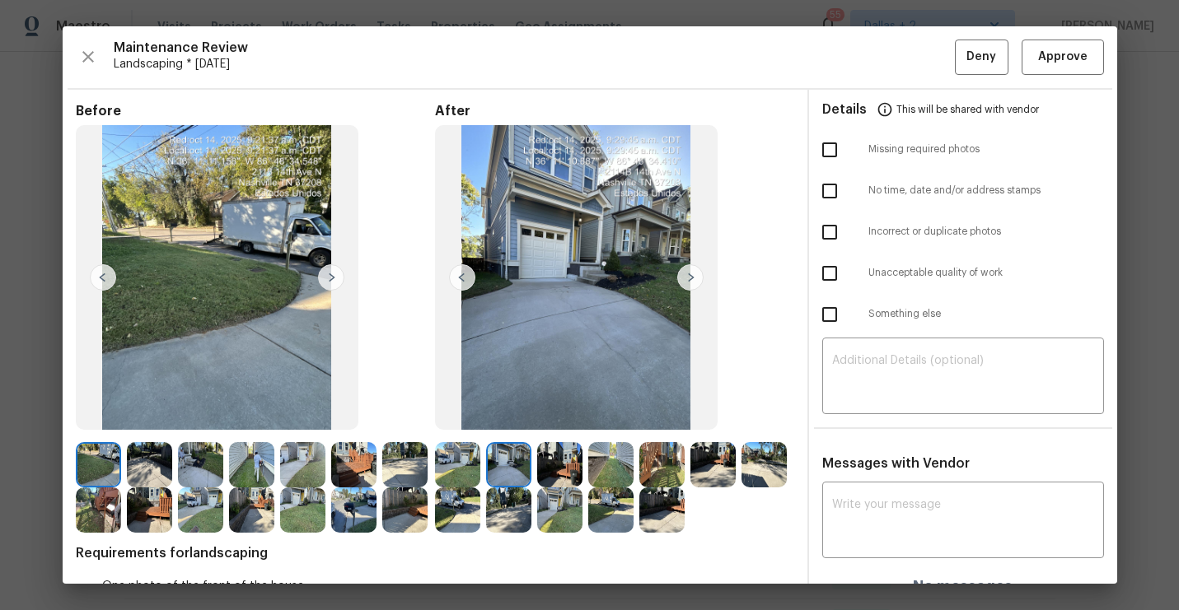
click at [563, 445] on img at bounding box center [559, 464] width 45 height 45
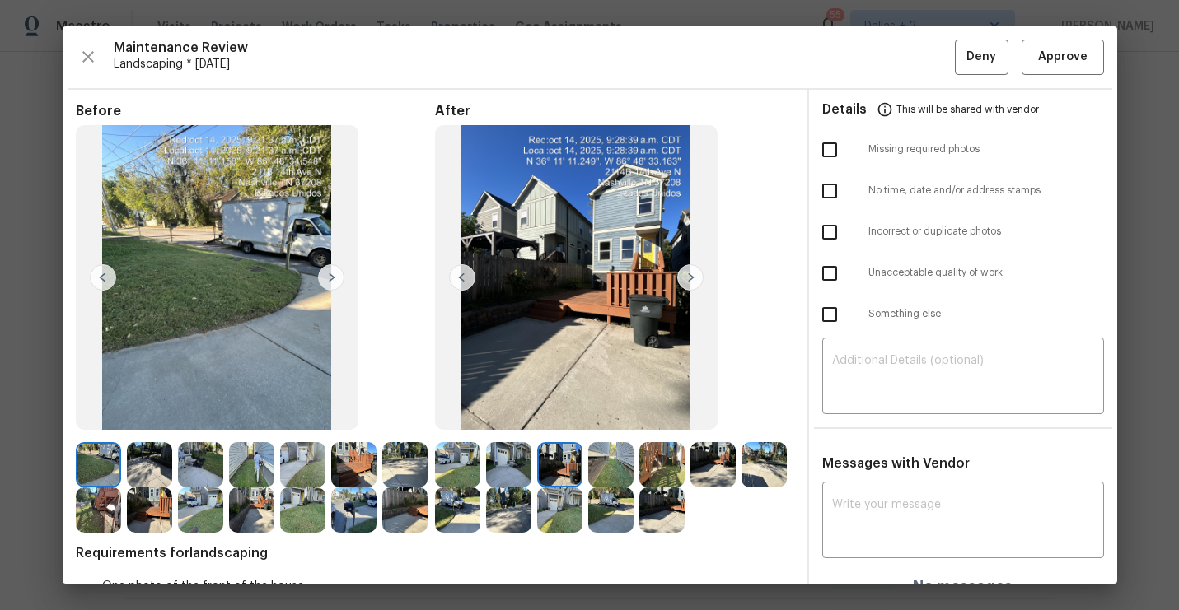
click at [623, 428] on img at bounding box center [576, 278] width 283 height 306
click at [608, 466] on img at bounding box center [610, 464] width 45 height 45
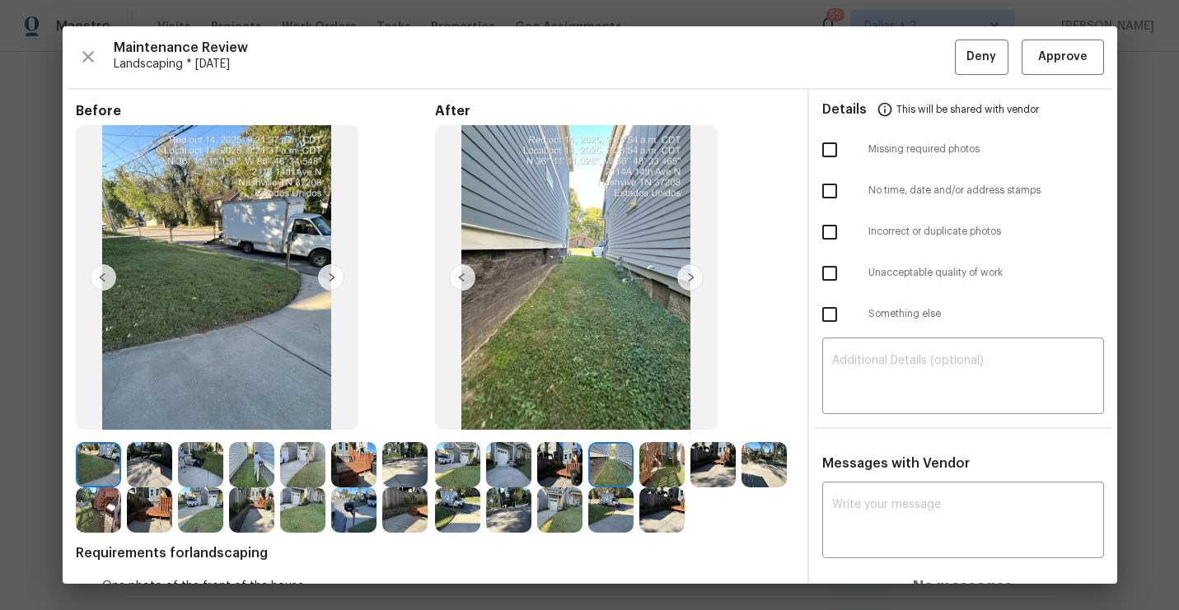
click at [662, 465] on img at bounding box center [661, 464] width 45 height 45
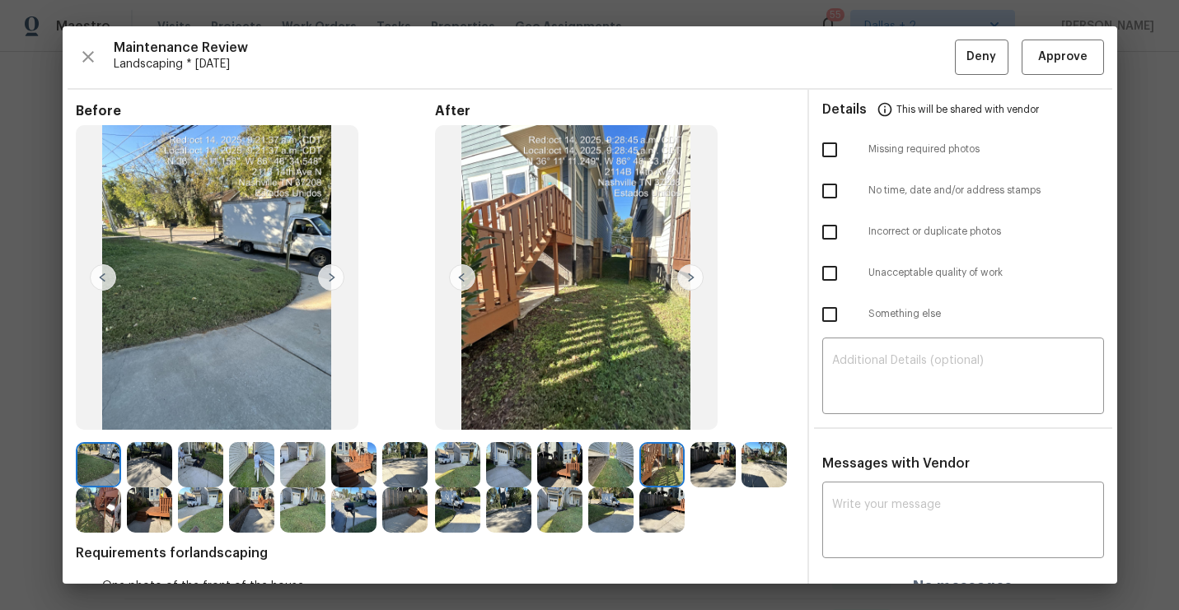
click at [698, 459] on img at bounding box center [712, 464] width 45 height 45
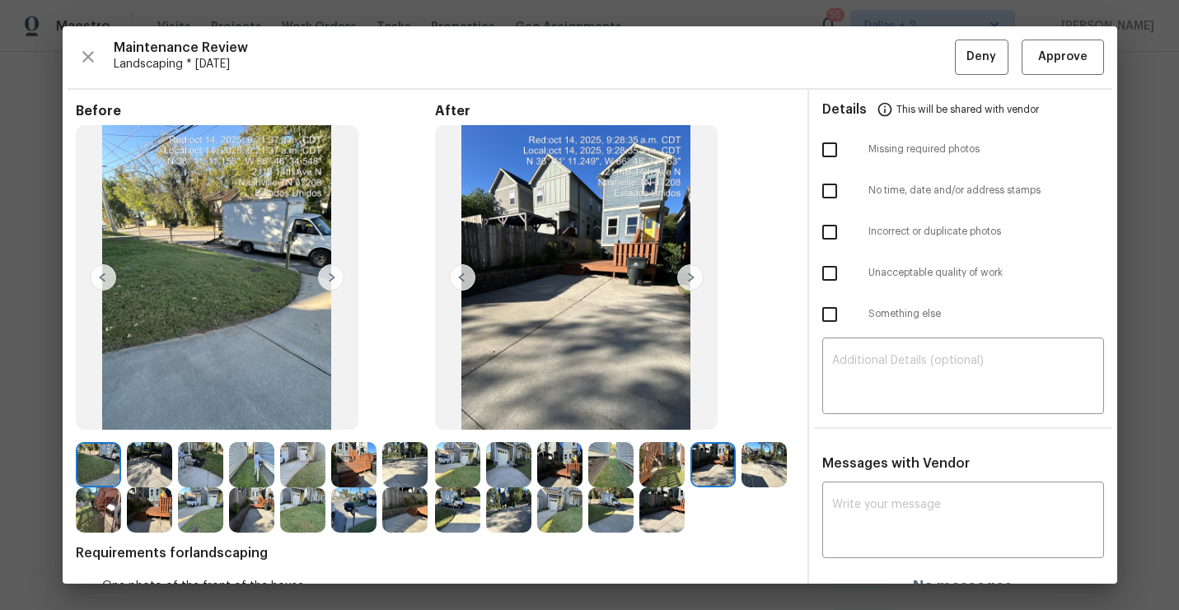
click at [738, 455] on div at bounding box center [715, 464] width 51 height 45
click at [335, 287] on img at bounding box center [331, 277] width 26 height 26
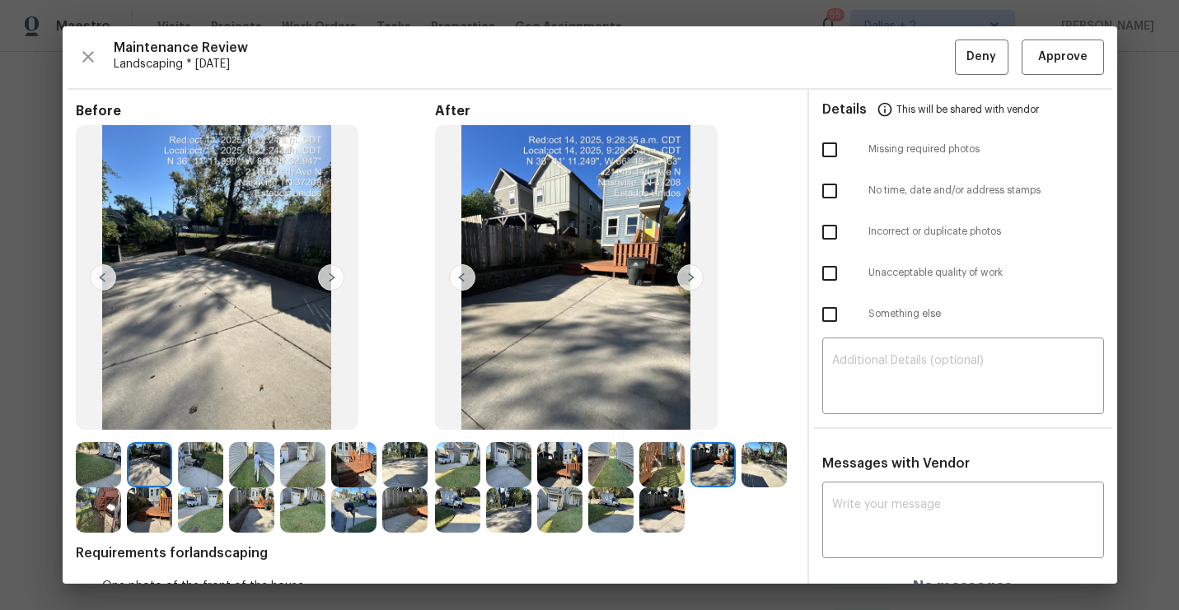
click at [335, 287] on img at bounding box center [331, 277] width 26 height 26
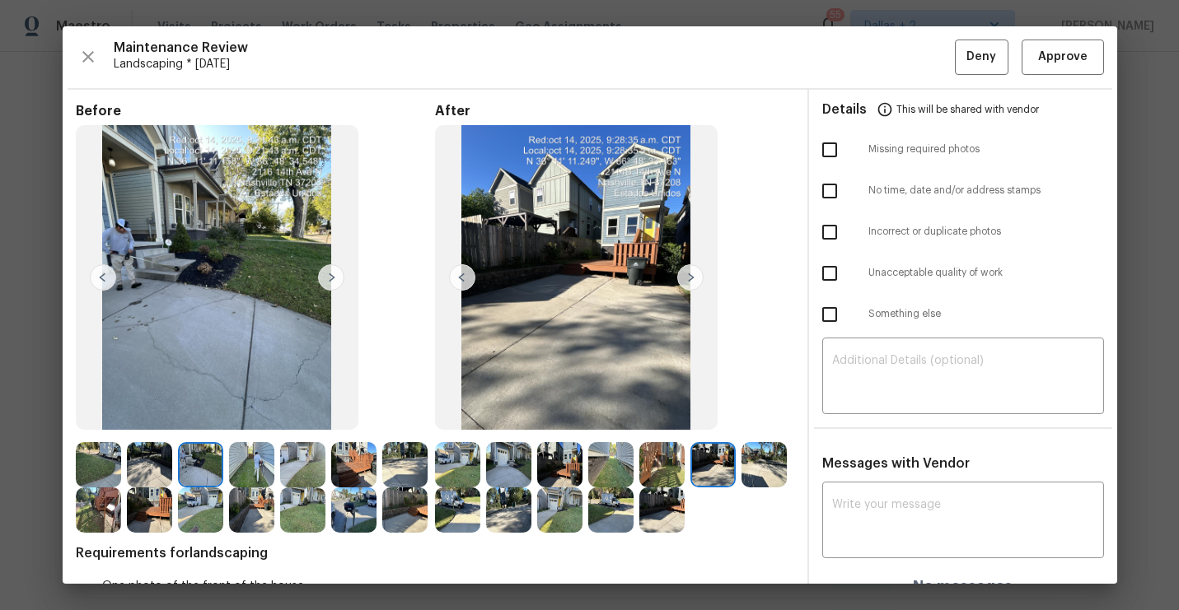
click at [335, 287] on img at bounding box center [331, 277] width 26 height 26
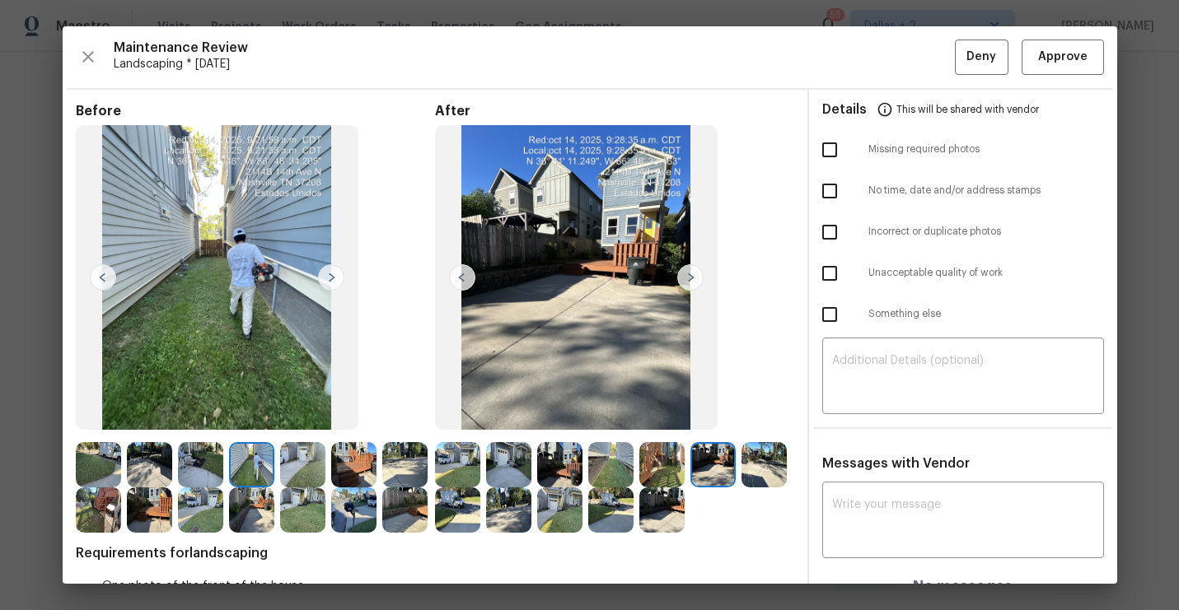
click at [335, 287] on img at bounding box center [331, 277] width 26 height 26
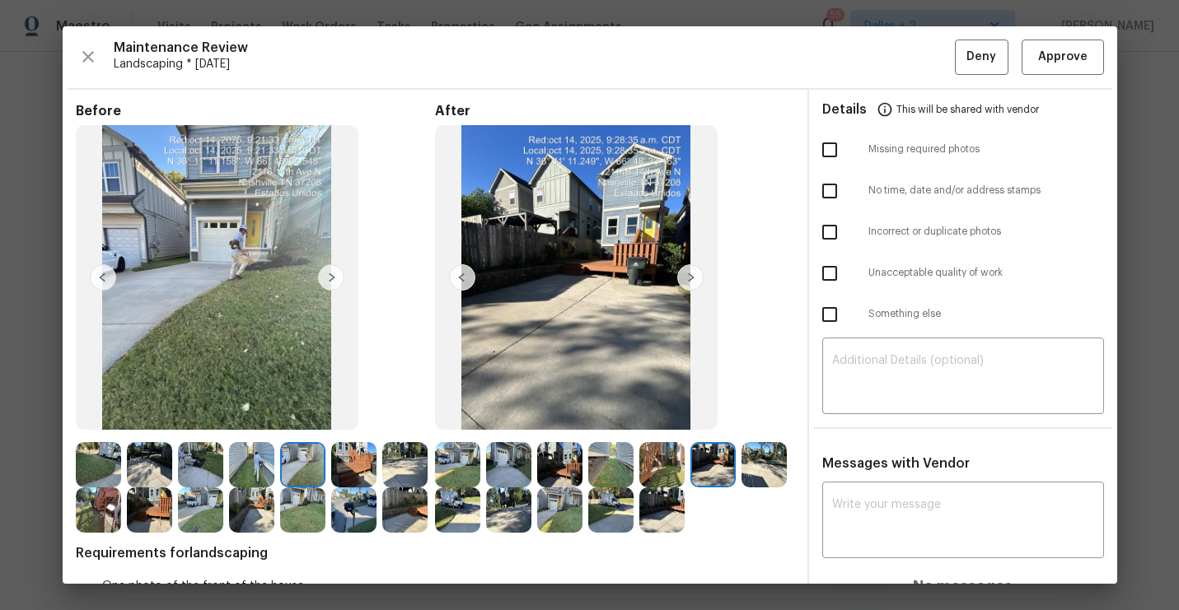
click at [328, 272] on img at bounding box center [331, 277] width 26 height 26
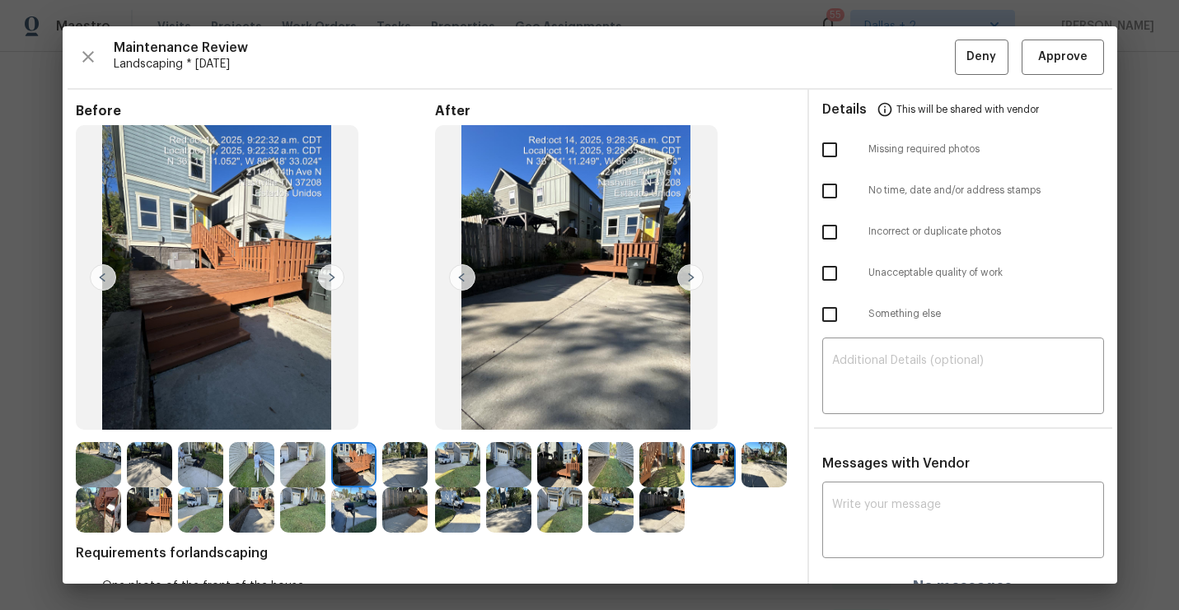
click at [91, 518] on img at bounding box center [98, 510] width 45 height 45
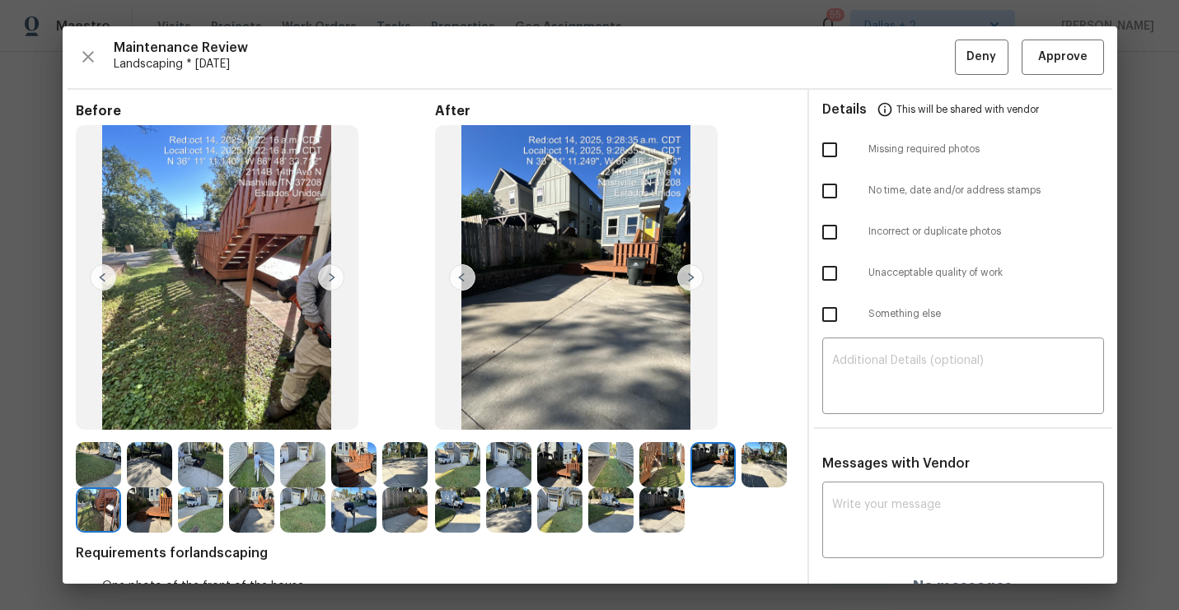
click at [328, 273] on img at bounding box center [331, 277] width 26 height 26
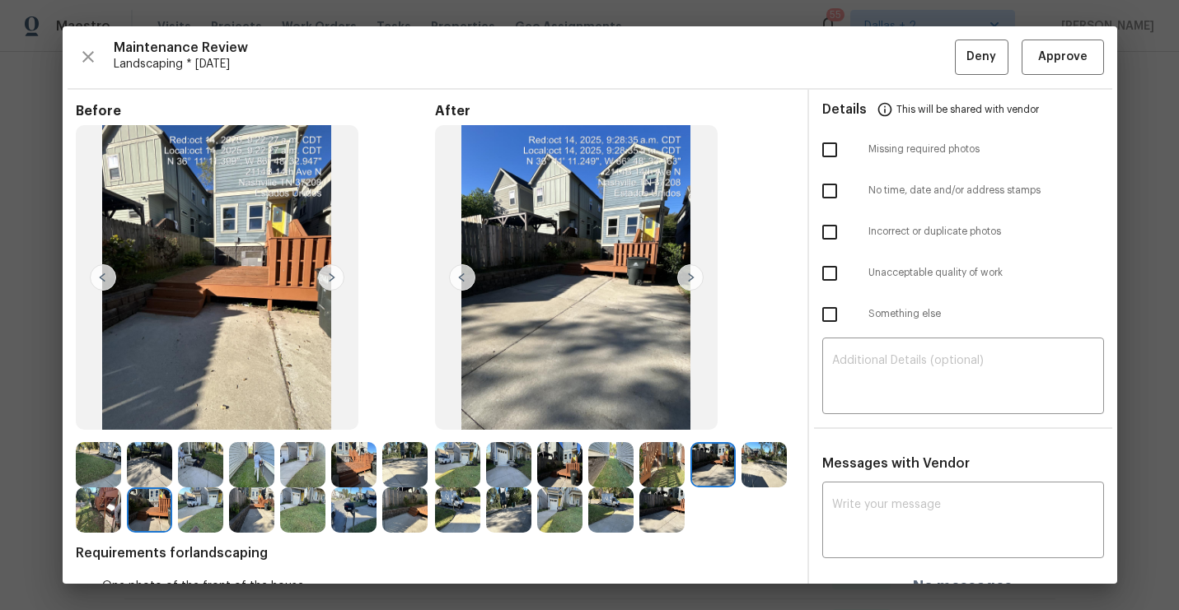
click at [144, 503] on img at bounding box center [149, 510] width 45 height 45
click at [336, 282] on img at bounding box center [331, 277] width 26 height 26
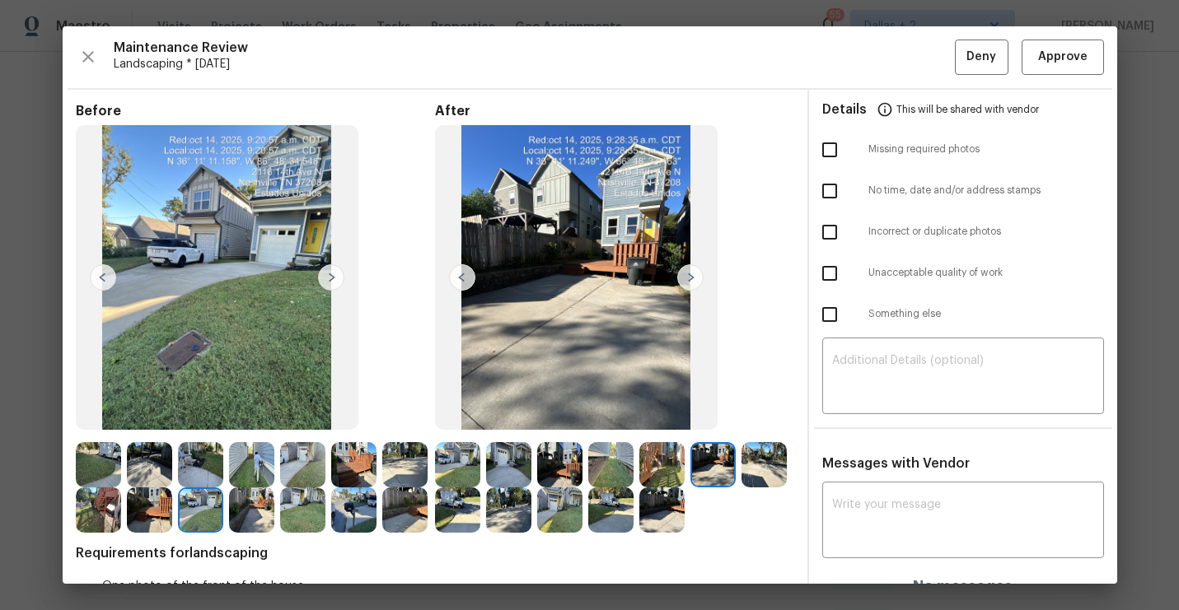
click at [336, 282] on img at bounding box center [331, 277] width 26 height 26
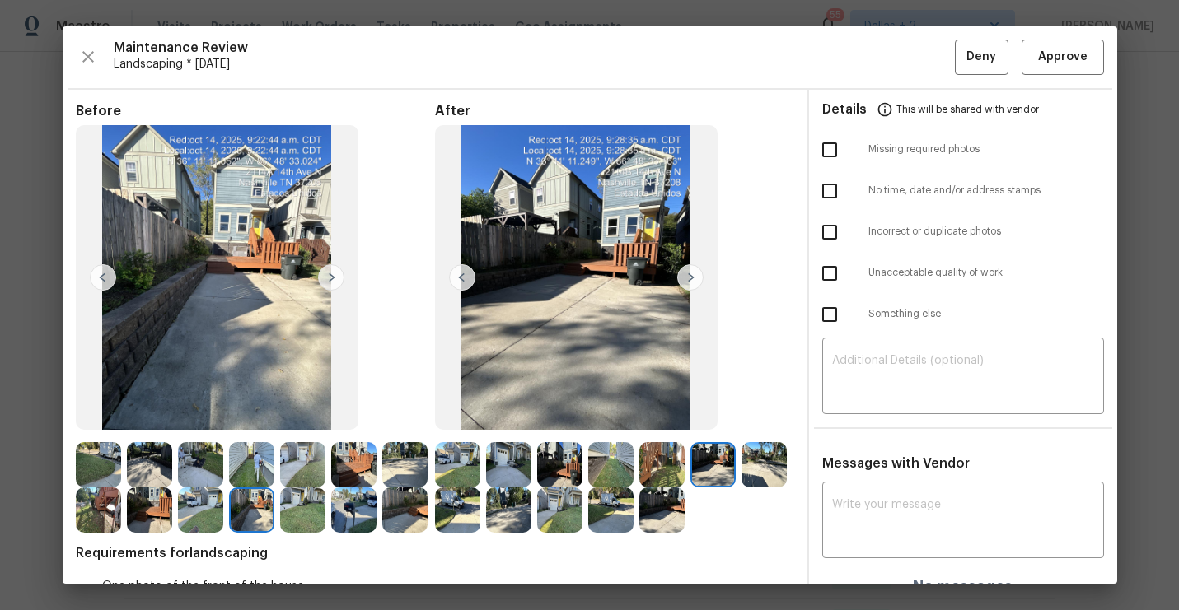
click at [332, 282] on img at bounding box center [331, 277] width 26 height 26
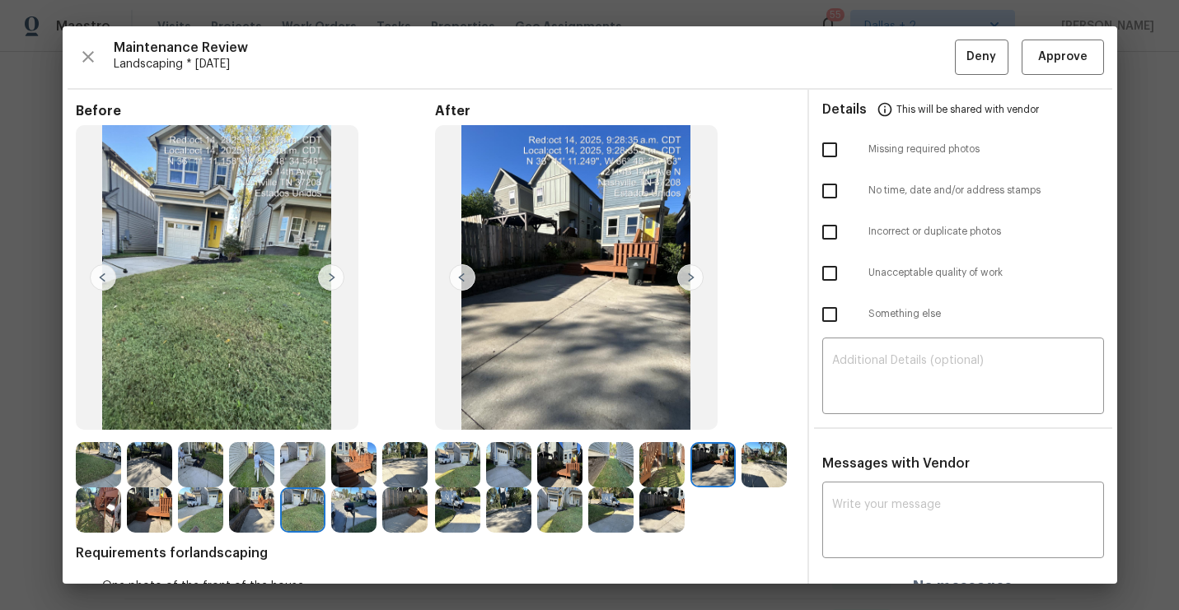
click at [332, 282] on img at bounding box center [331, 277] width 26 height 26
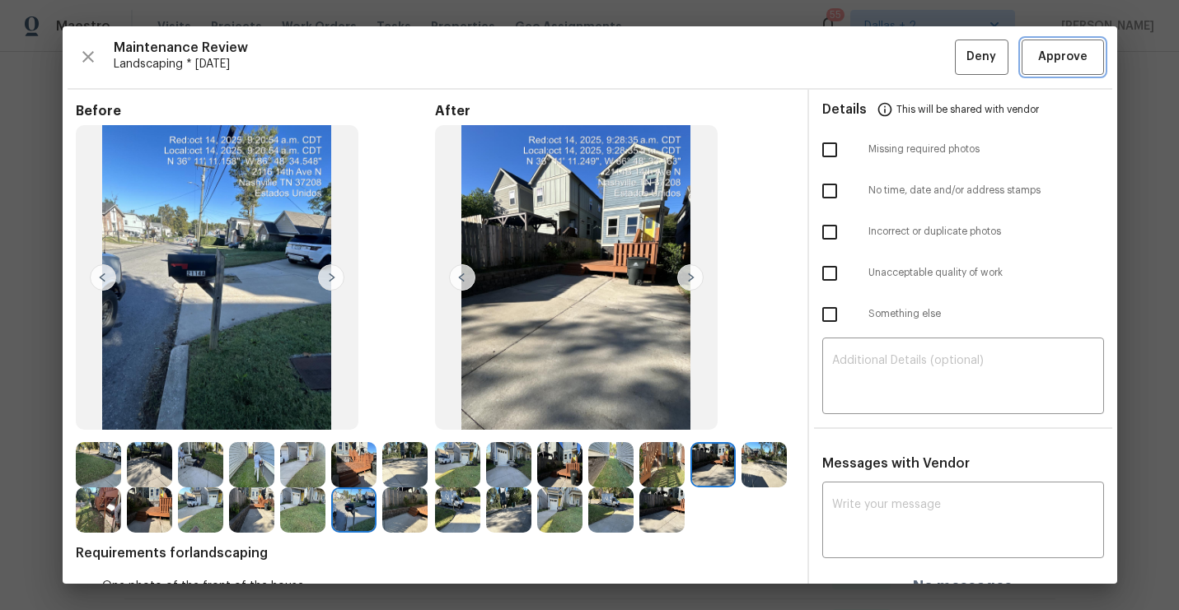
click at [1040, 63] on span "Approve" at bounding box center [1062, 57] width 49 height 21
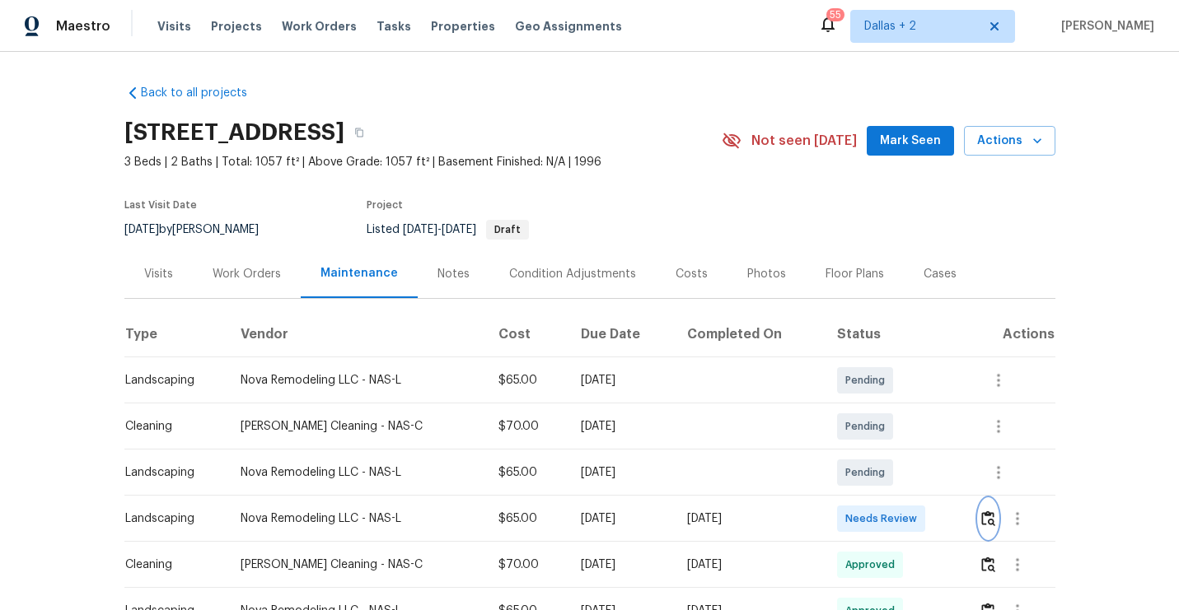
click at [986, 523] on img "button" at bounding box center [988, 519] width 14 height 16
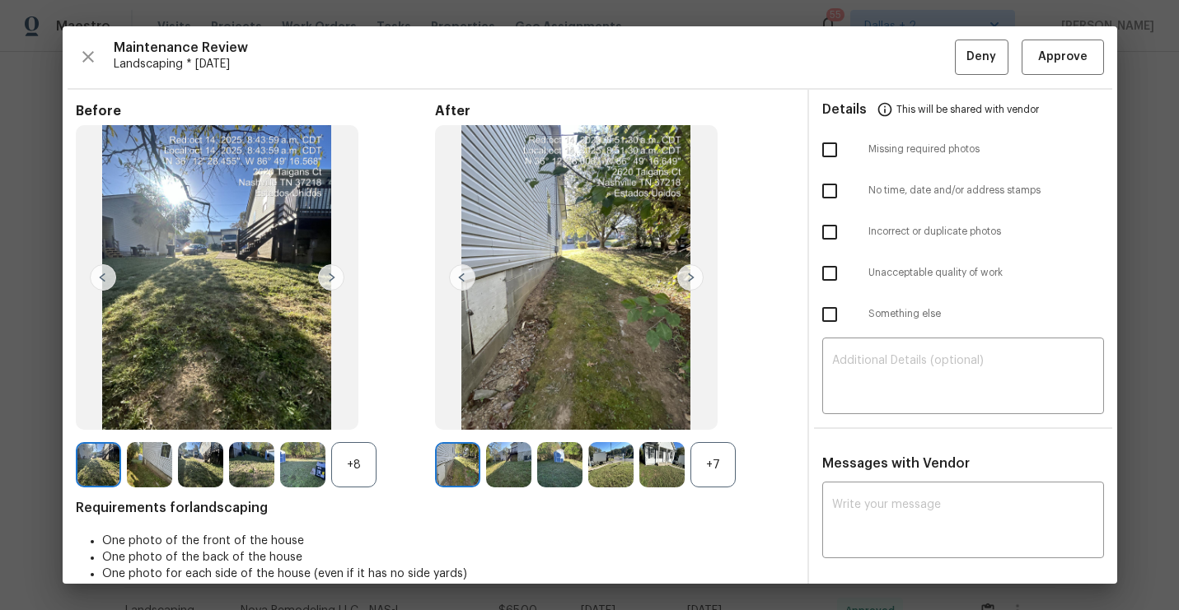
click at [358, 468] on div "+8" at bounding box center [353, 464] width 45 height 45
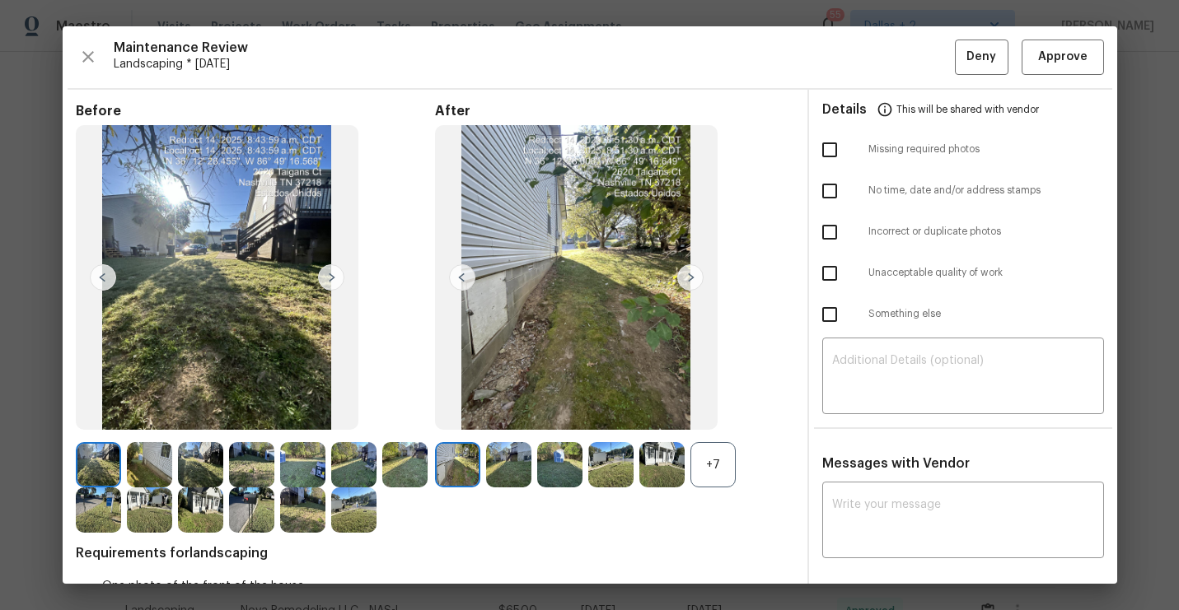
click at [702, 476] on div "+7" at bounding box center [712, 464] width 45 height 45
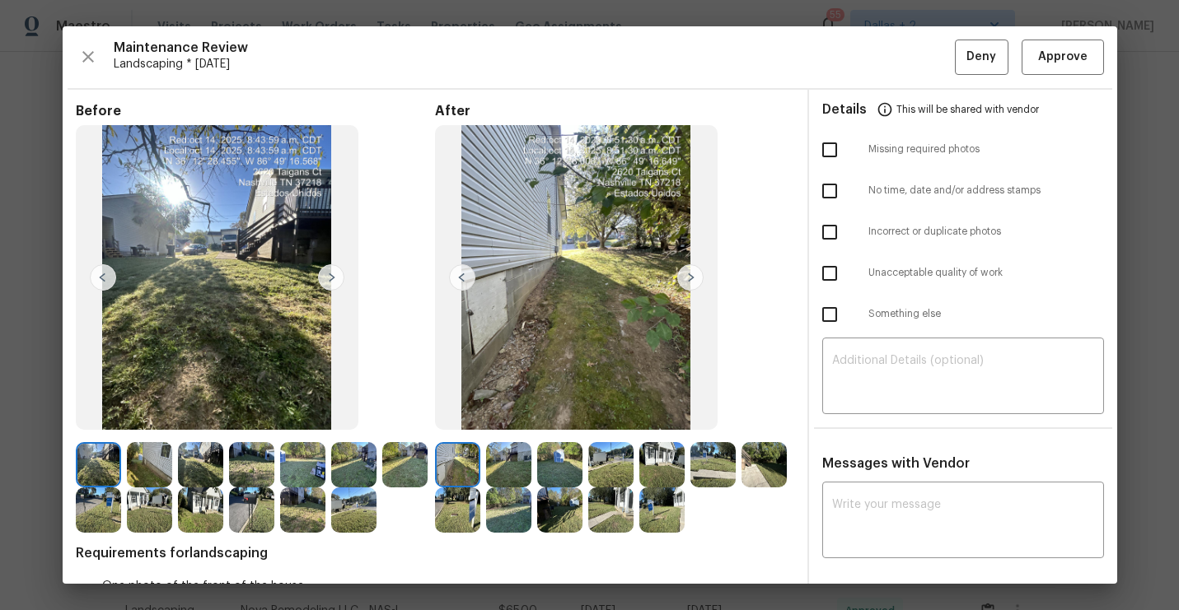
click at [461, 471] on img at bounding box center [457, 464] width 45 height 45
click at [684, 278] on img at bounding box center [690, 277] width 26 height 26
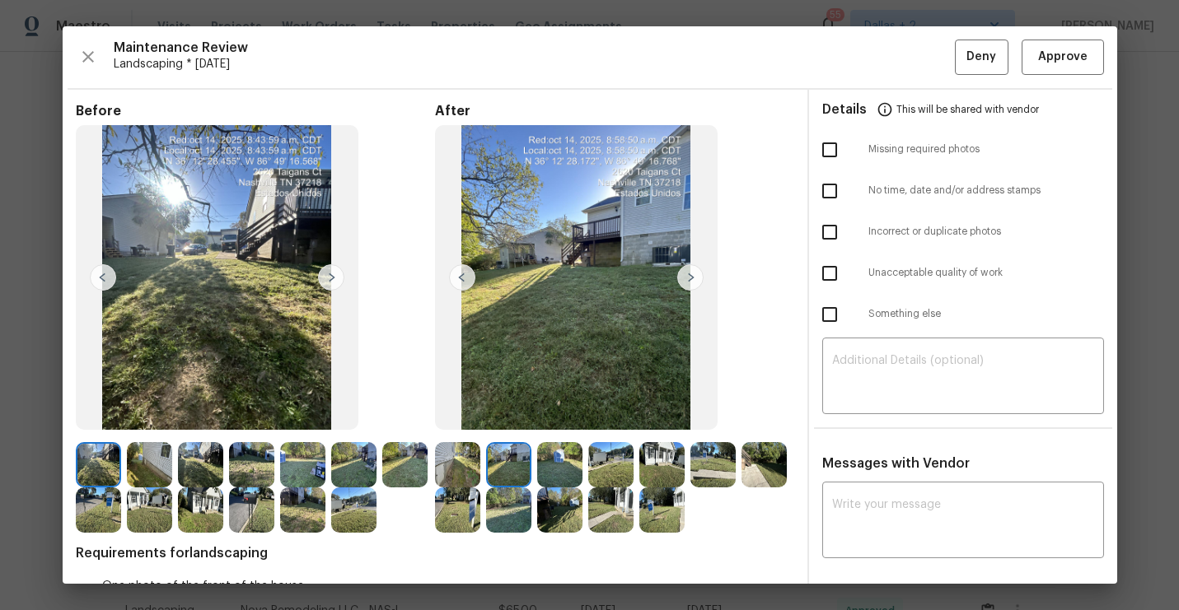
click at [684, 278] on img at bounding box center [690, 277] width 26 height 26
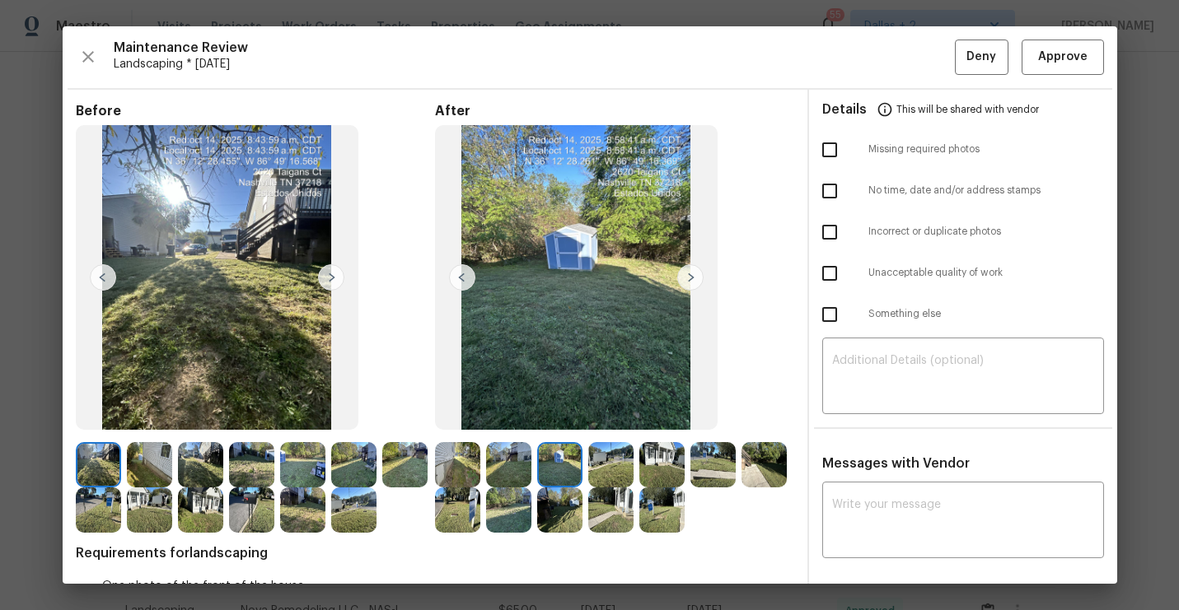
click at [453, 449] on img at bounding box center [457, 464] width 45 height 45
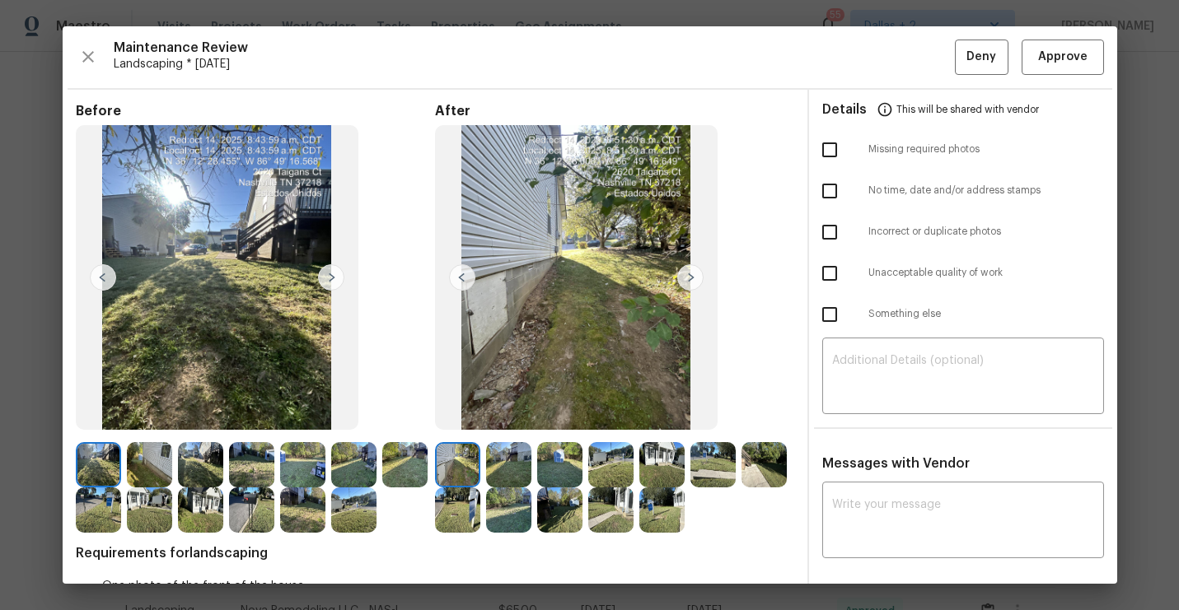
click at [693, 278] on img at bounding box center [690, 277] width 26 height 26
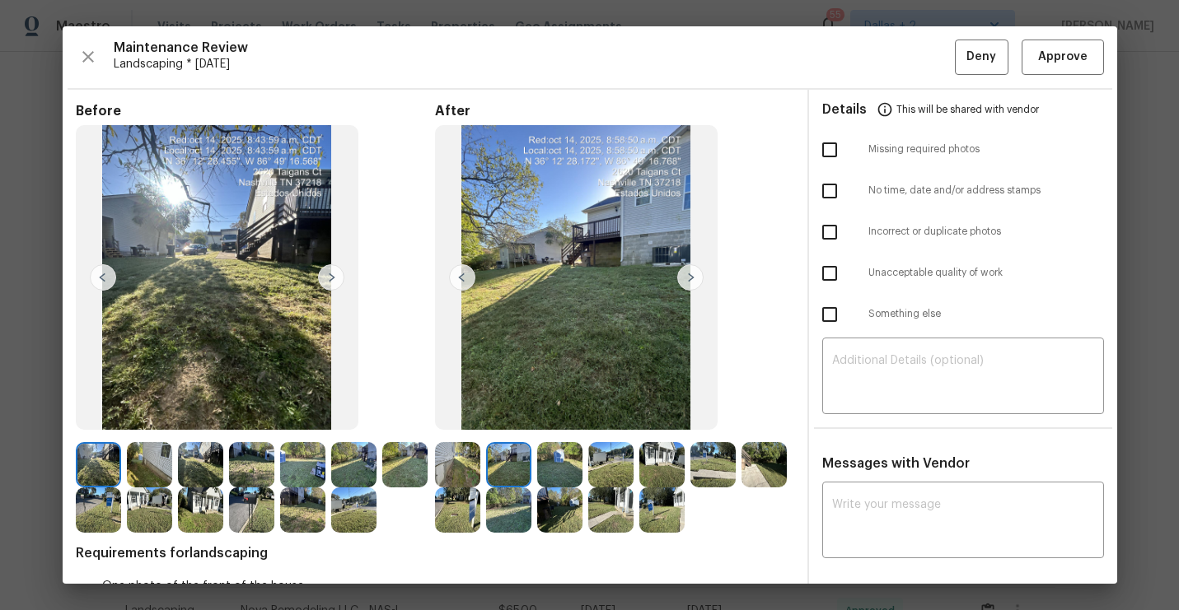
click at [693, 278] on img at bounding box center [690, 277] width 26 height 26
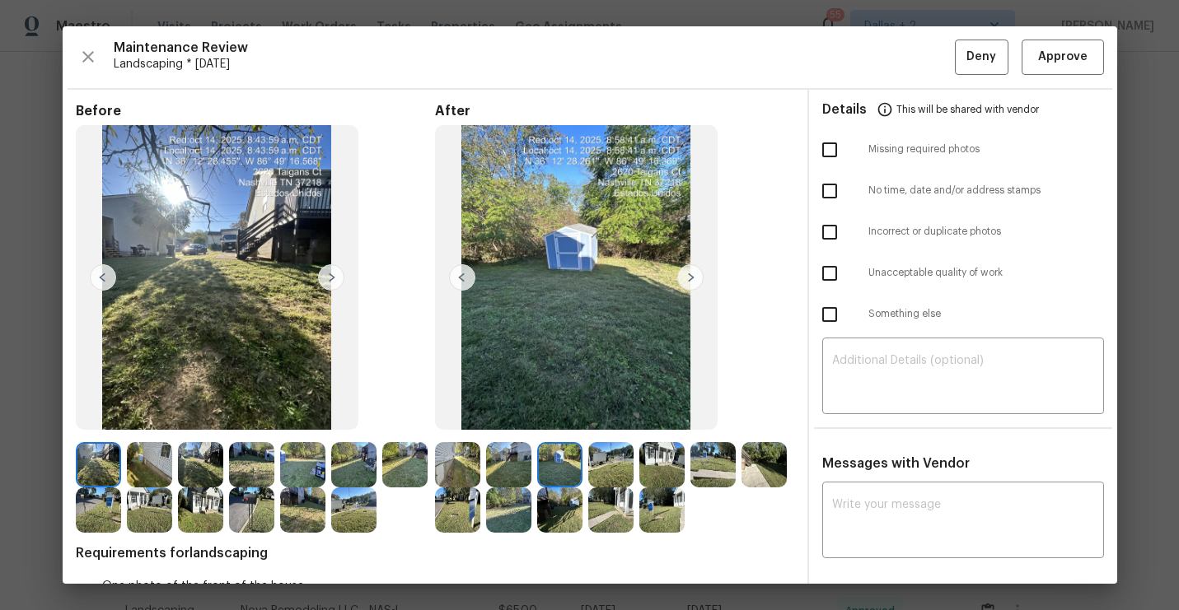
click at [693, 278] on img at bounding box center [690, 277] width 26 height 26
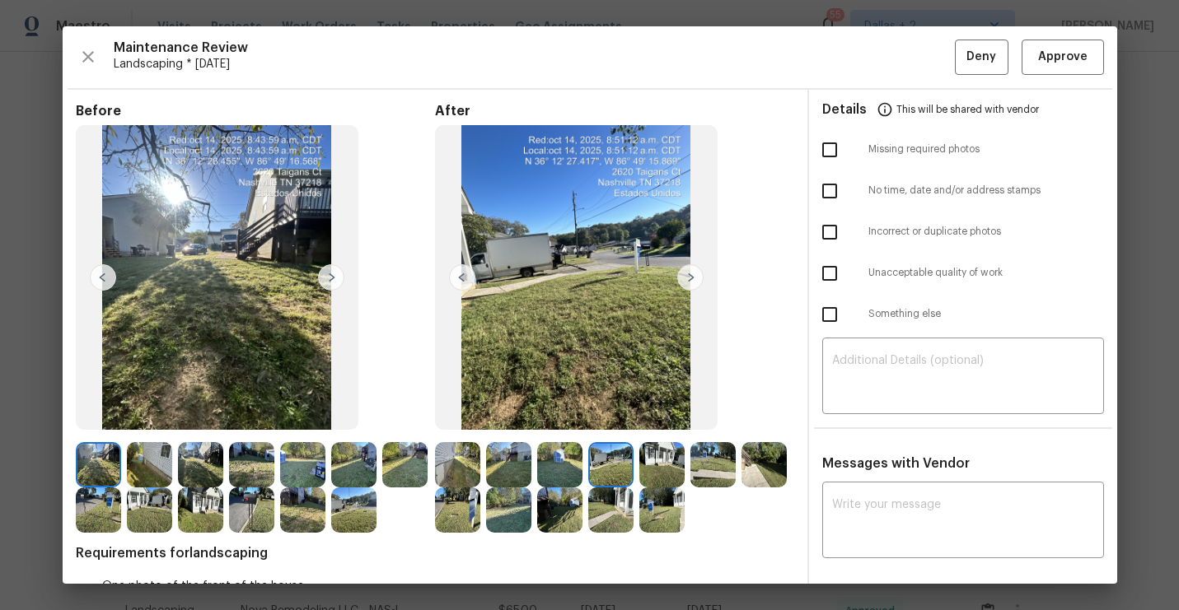
click at [693, 278] on img at bounding box center [690, 277] width 26 height 26
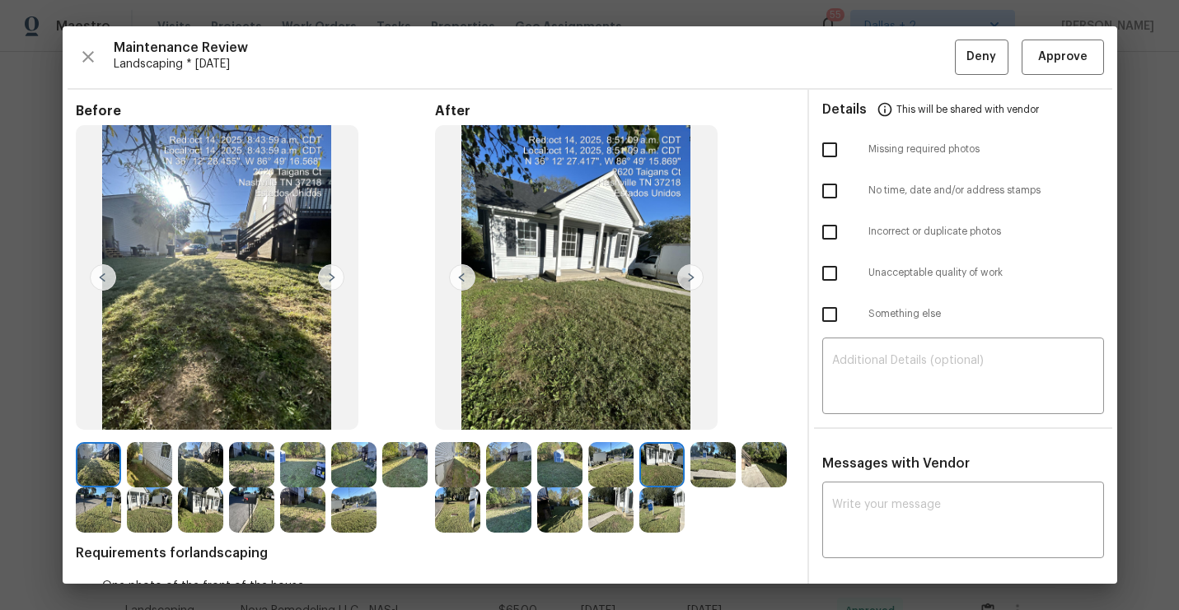
click at [693, 278] on img at bounding box center [690, 277] width 26 height 26
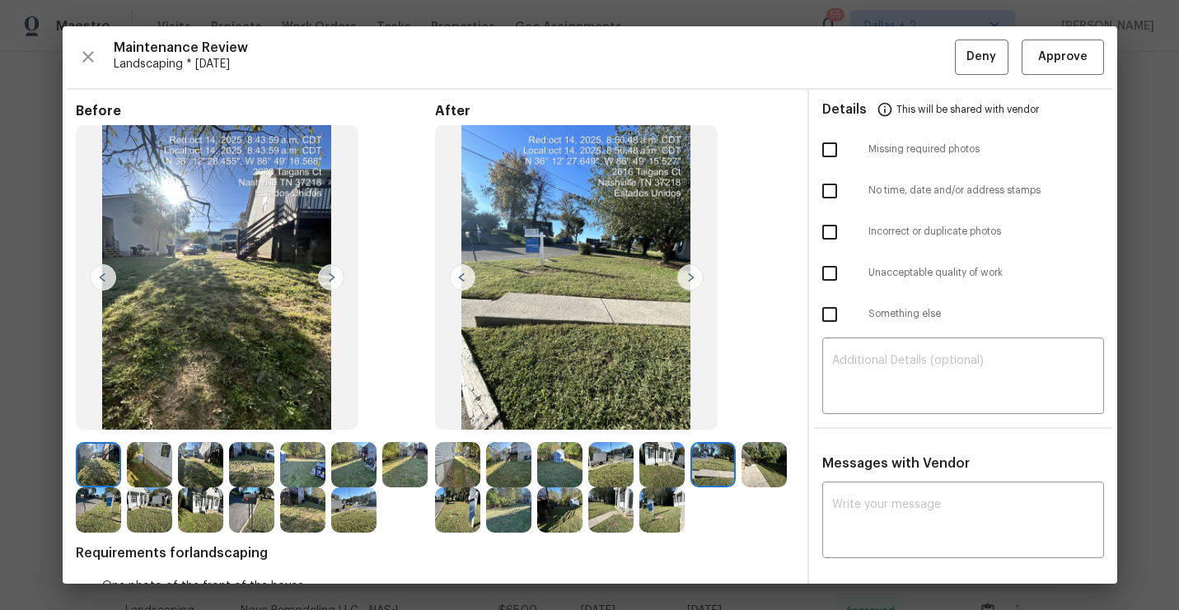
click at [693, 278] on img at bounding box center [690, 277] width 26 height 26
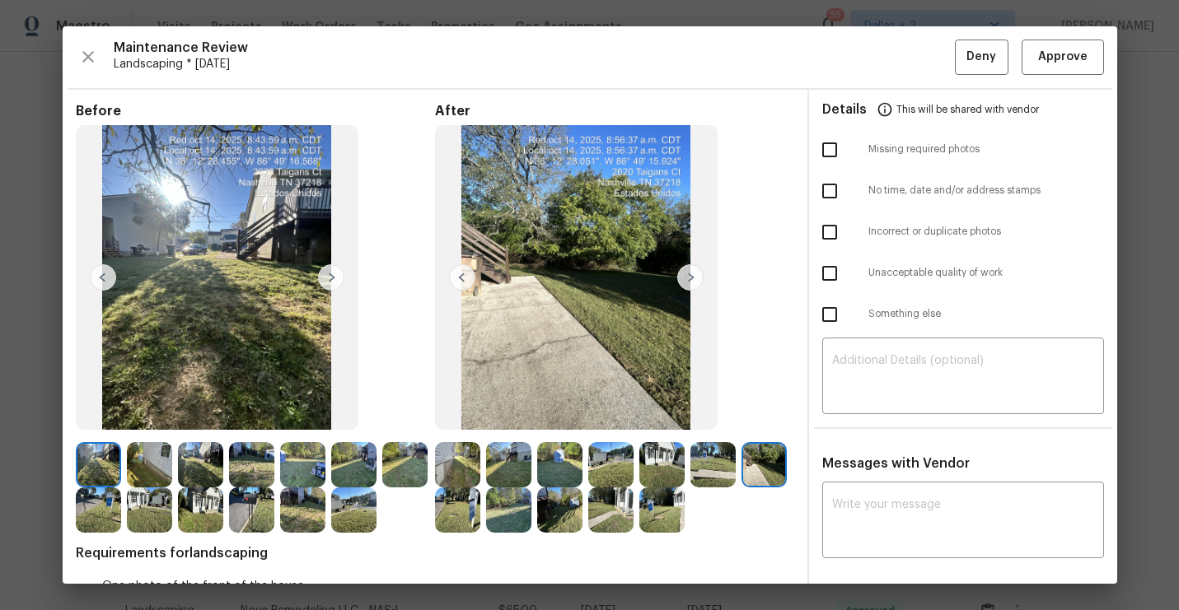
click at [693, 278] on img at bounding box center [690, 277] width 26 height 26
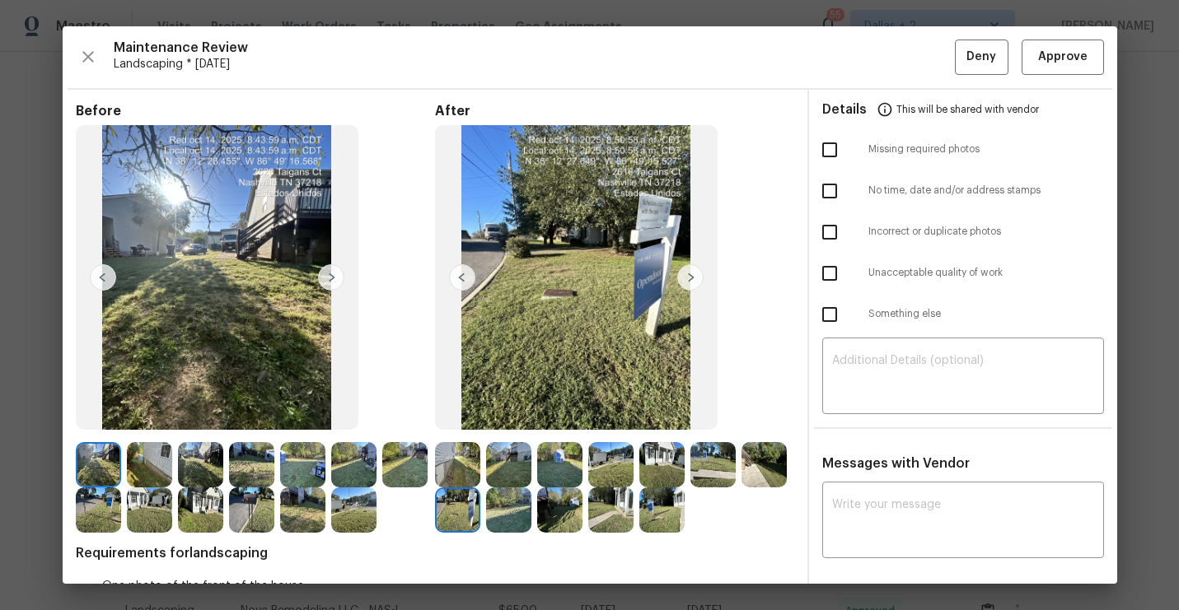
click at [693, 278] on img at bounding box center [690, 277] width 26 height 26
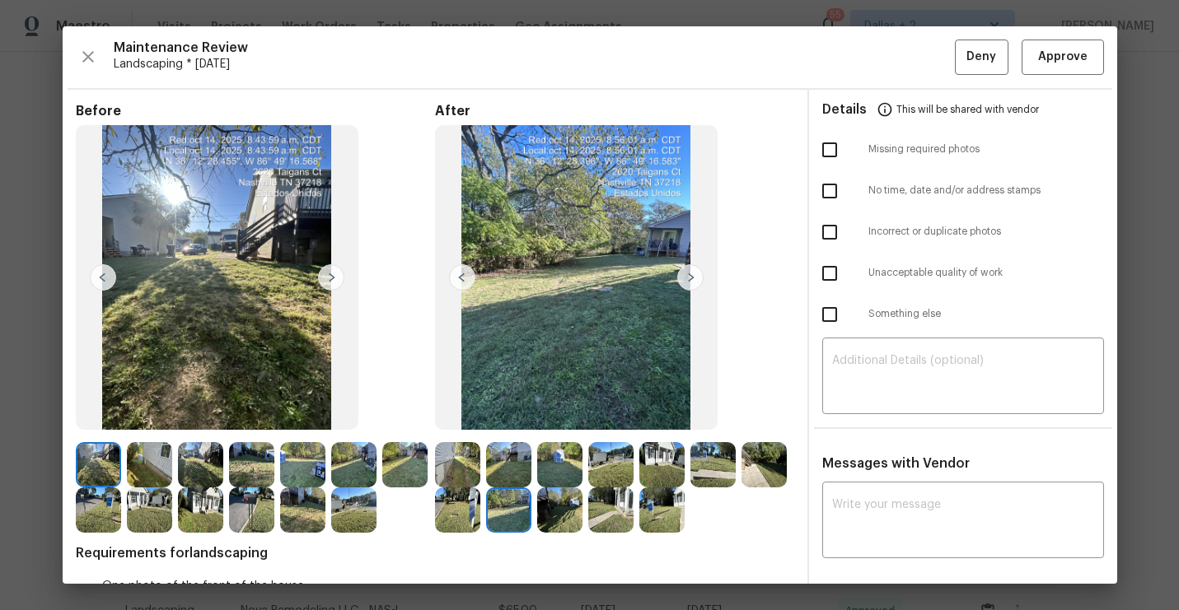
click at [693, 278] on img at bounding box center [690, 277] width 26 height 26
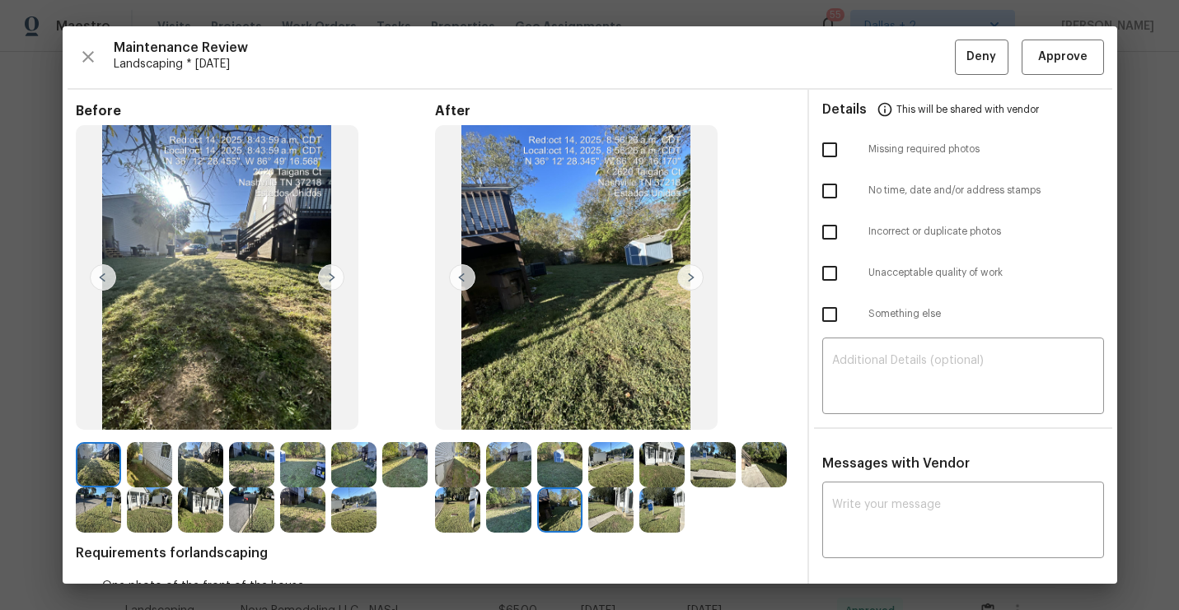
click at [693, 278] on img at bounding box center [690, 277] width 26 height 26
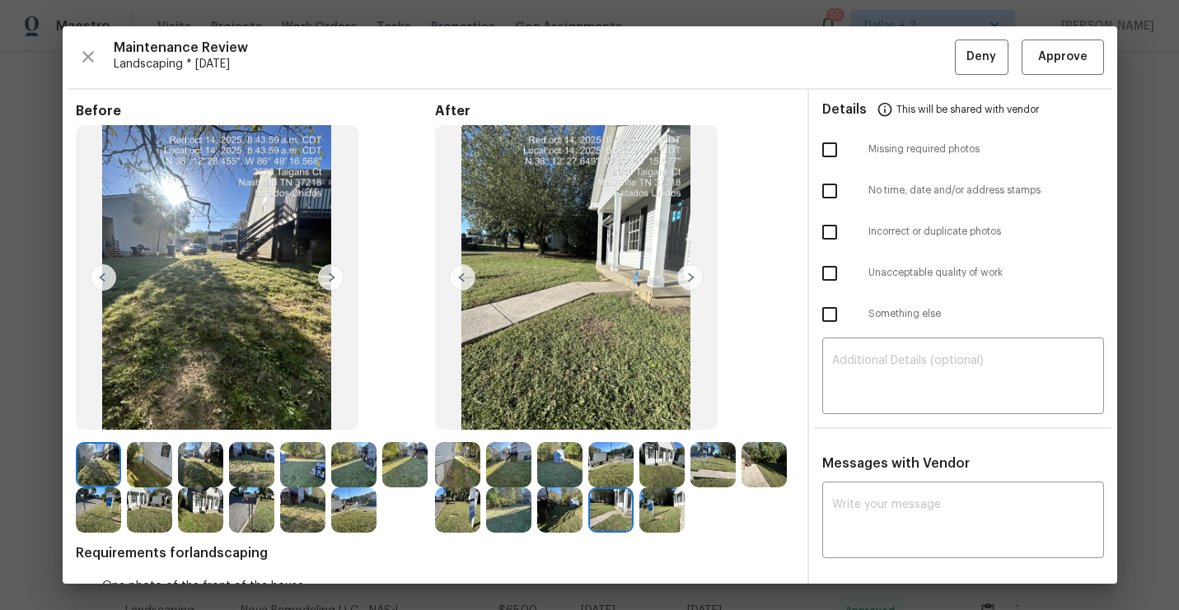
click at [693, 278] on img at bounding box center [690, 277] width 26 height 26
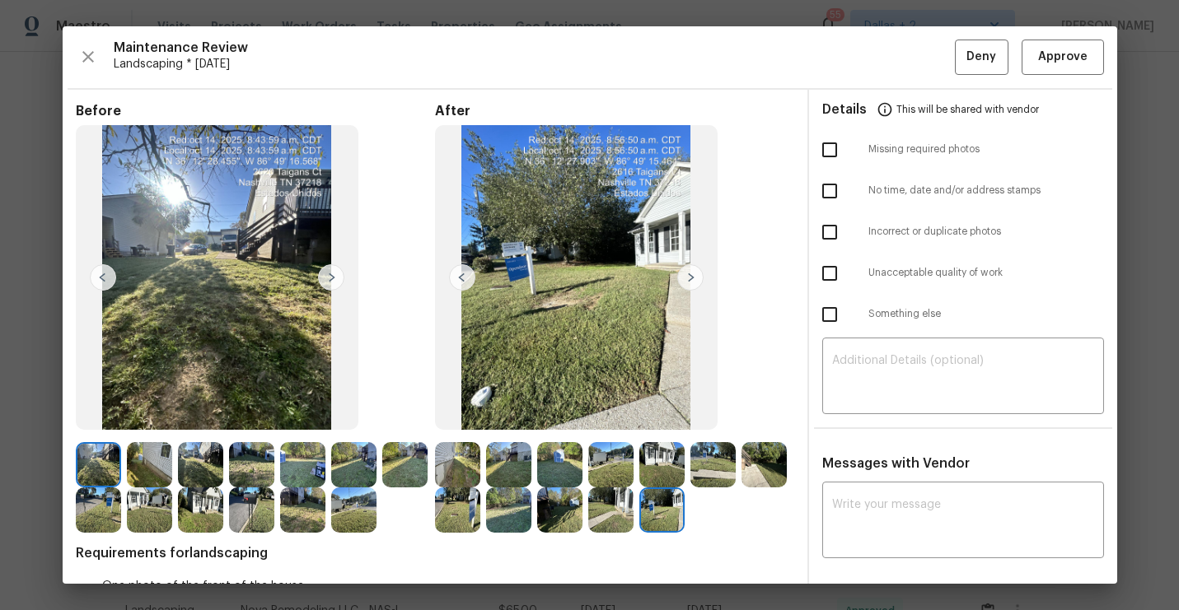
click at [312, 467] on img at bounding box center [302, 464] width 45 height 45
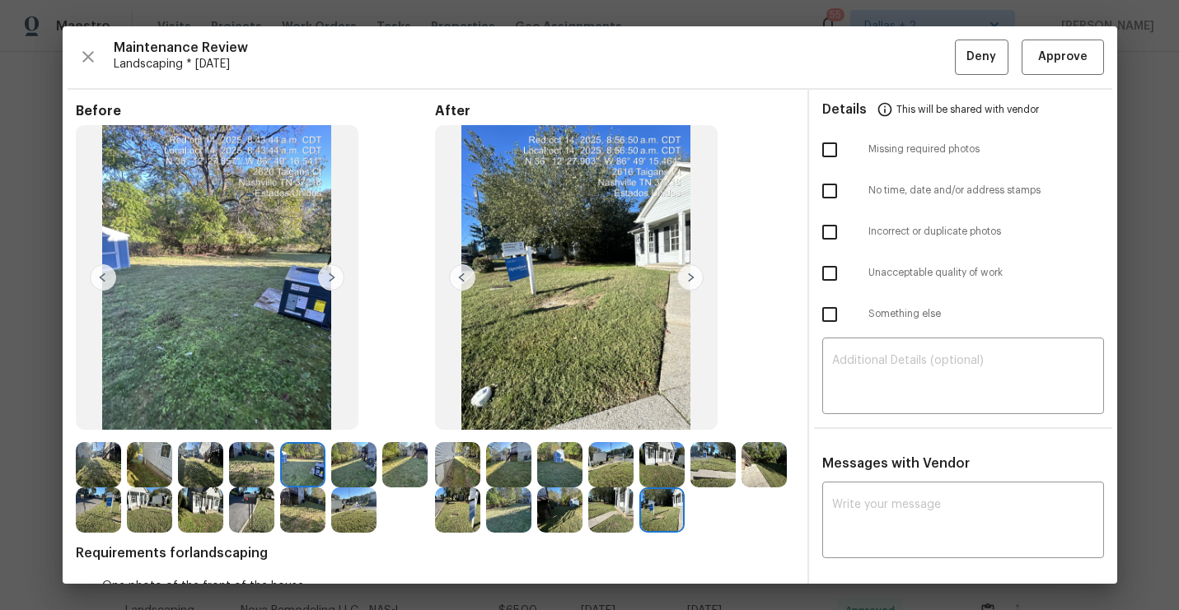
click at [250, 511] on img at bounding box center [251, 510] width 45 height 45
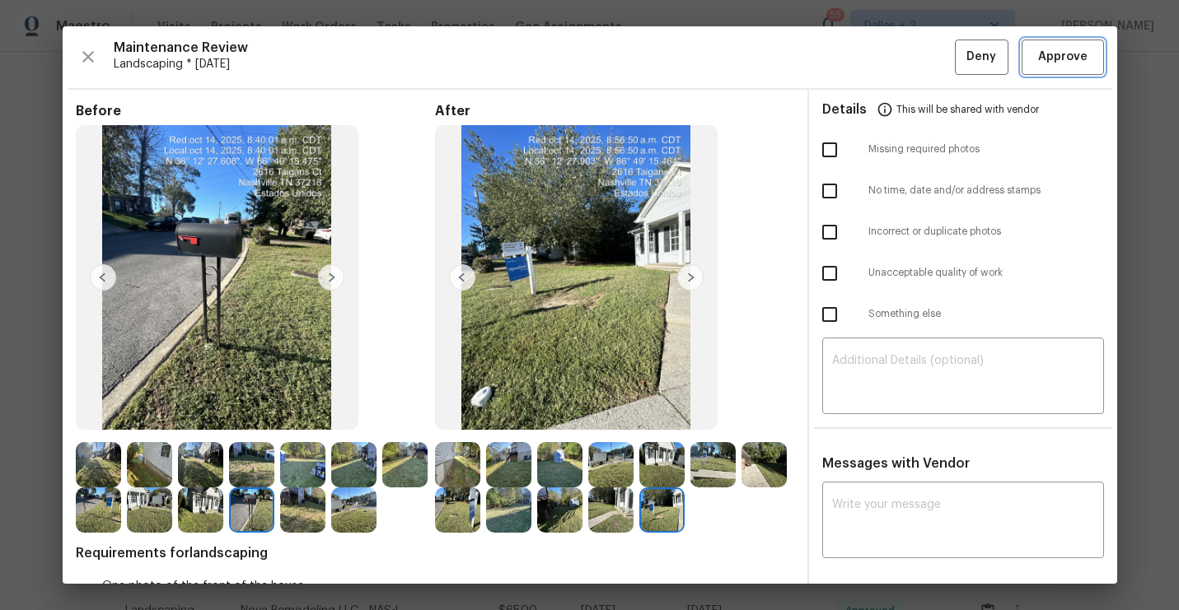
click at [1062, 69] on button "Approve" at bounding box center [1063, 57] width 82 height 35
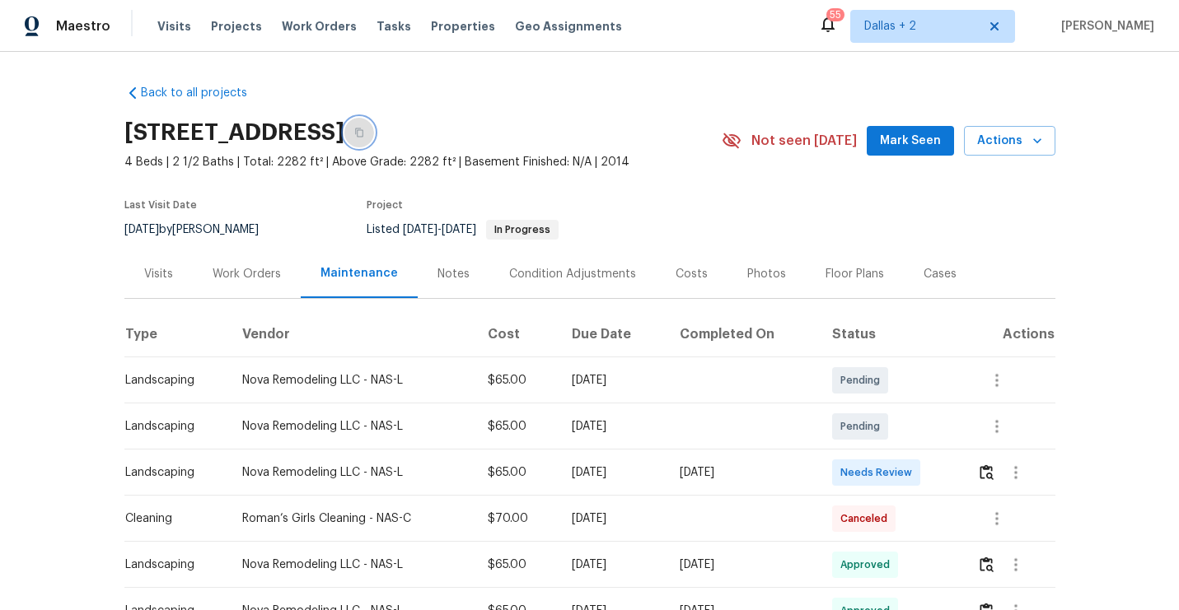
click at [374, 141] on button "button" at bounding box center [359, 133] width 30 height 30
click at [994, 479] on img "button" at bounding box center [987, 473] width 14 height 16
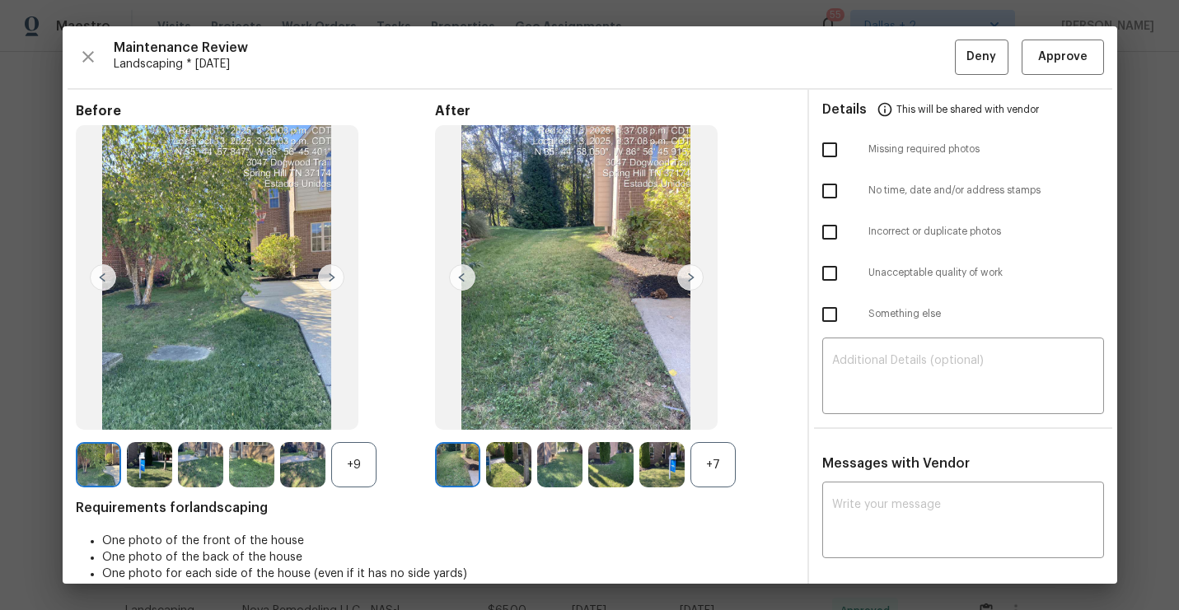
click at [714, 473] on div "+7" at bounding box center [712, 464] width 45 height 45
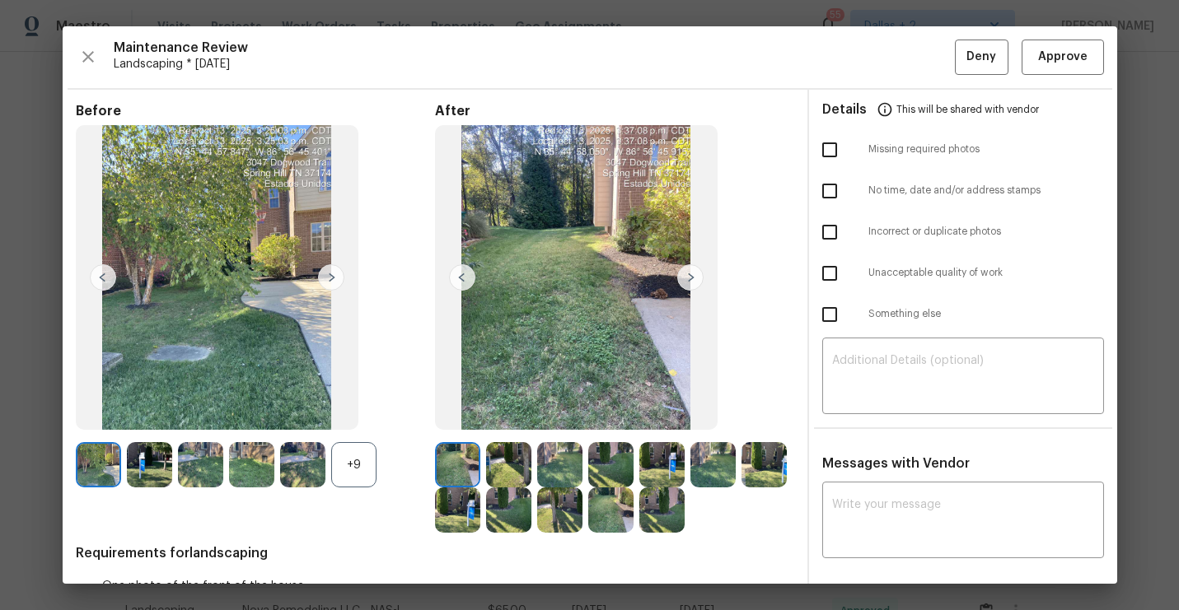
click at [353, 465] on div "+9" at bounding box center [353, 464] width 45 height 45
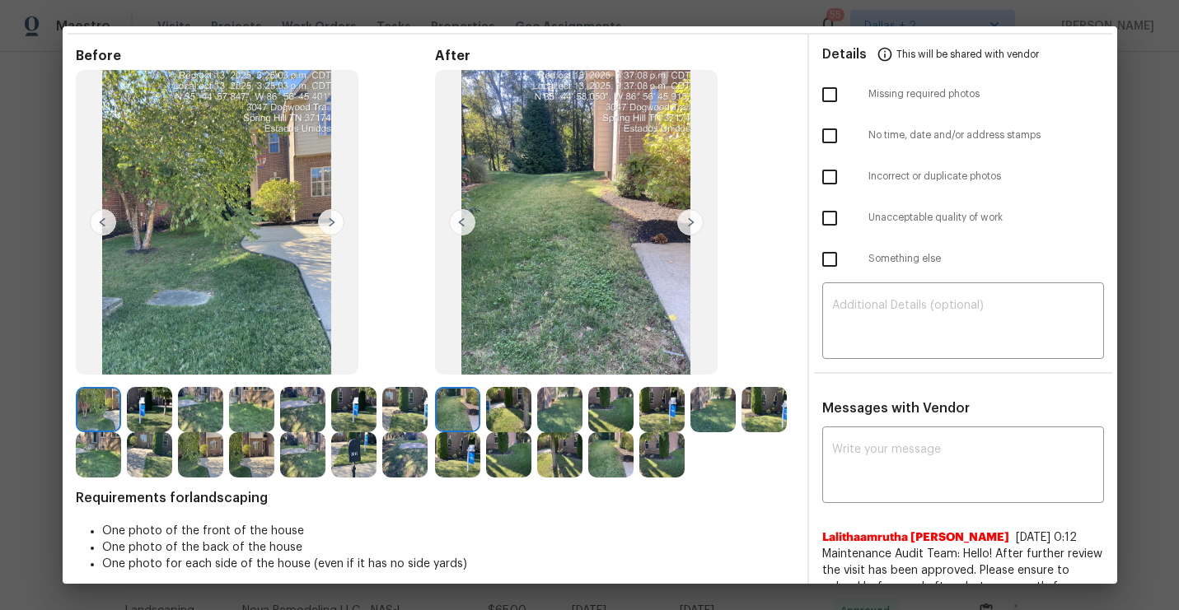
scroll to position [72, 0]
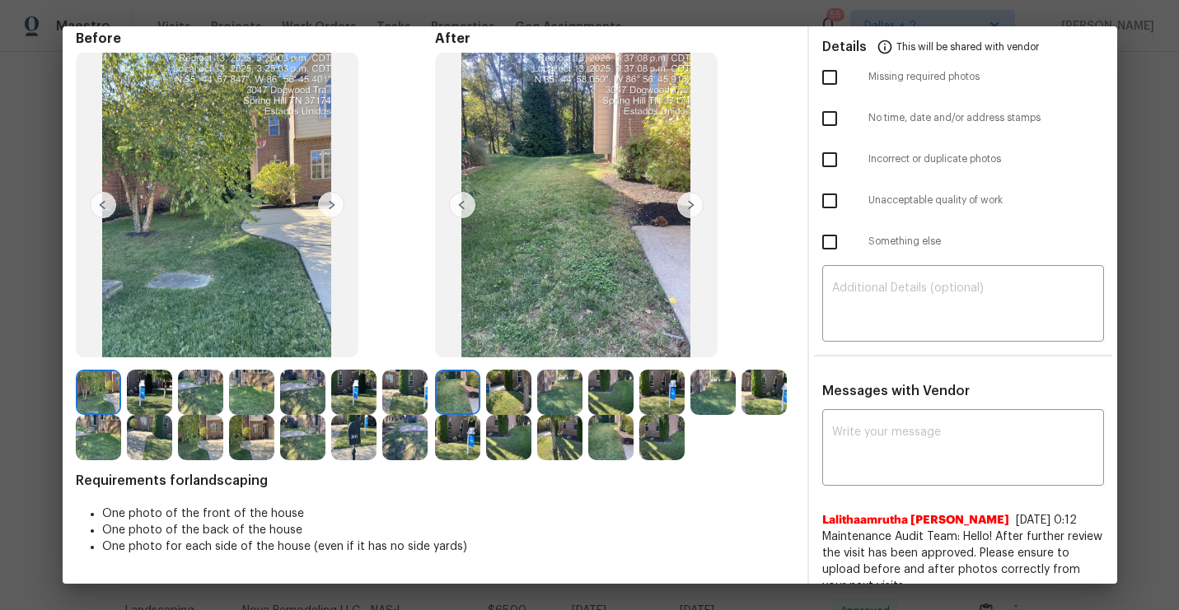
click at [334, 199] on img at bounding box center [331, 205] width 26 height 26
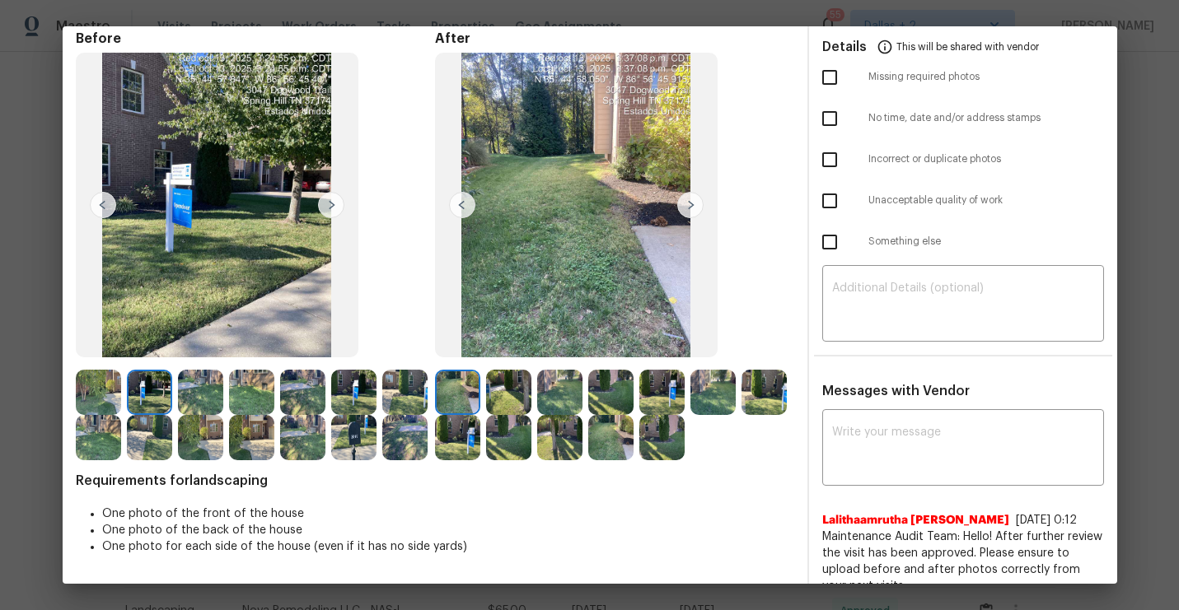
click at [134, 381] on img at bounding box center [149, 392] width 45 height 45
click at [86, 389] on img at bounding box center [98, 392] width 45 height 45
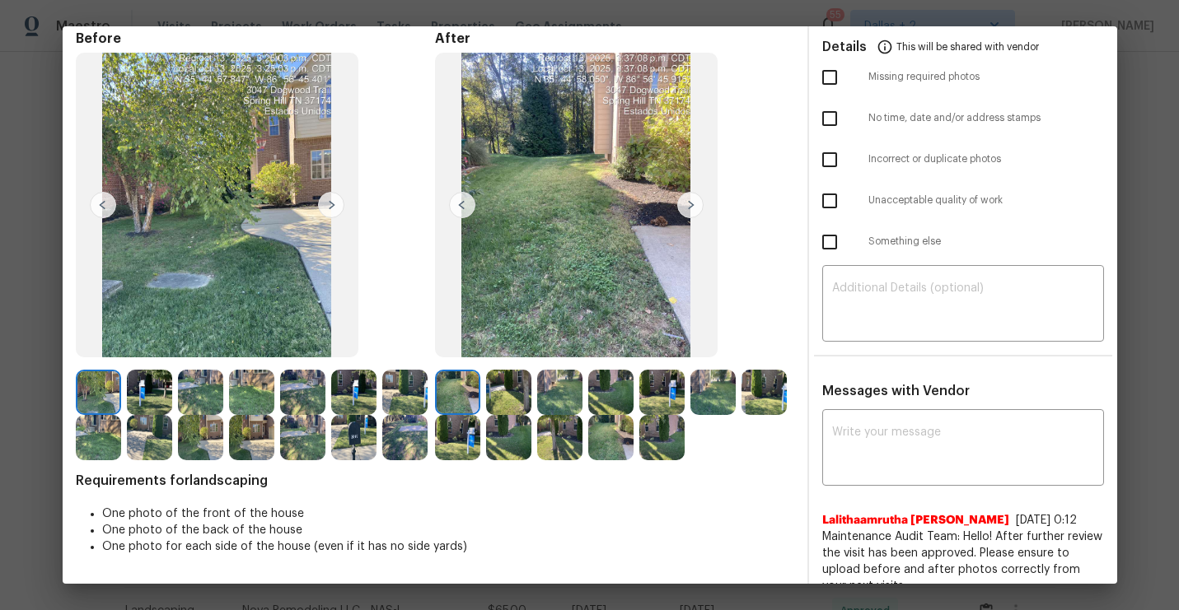
click at [698, 210] on img at bounding box center [690, 205] width 26 height 26
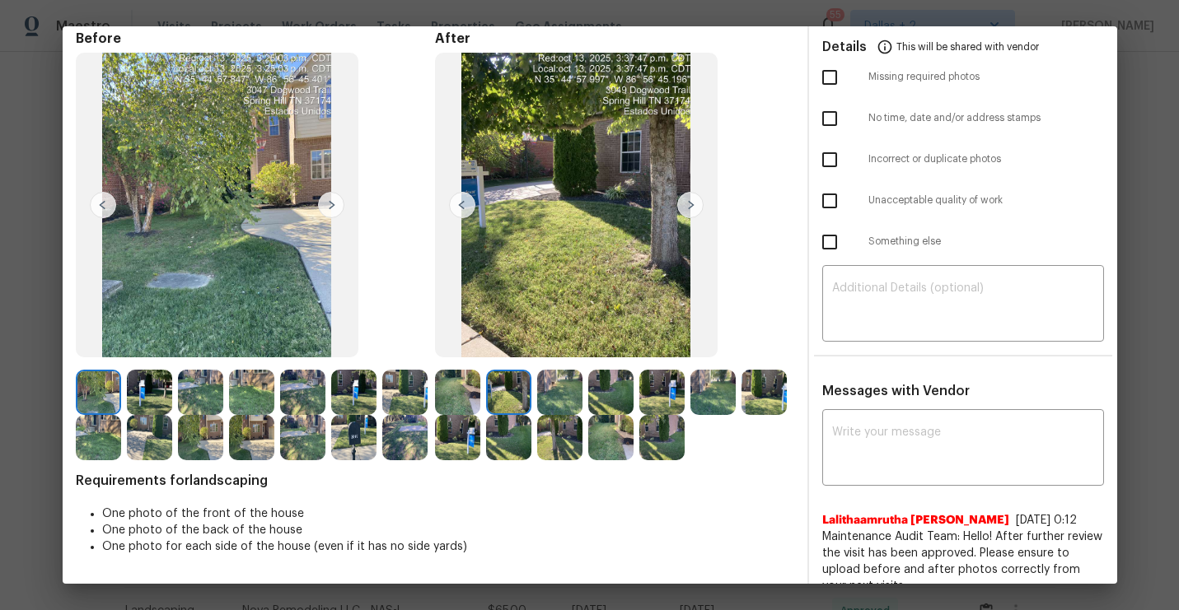
click at [698, 210] on img at bounding box center [690, 205] width 26 height 26
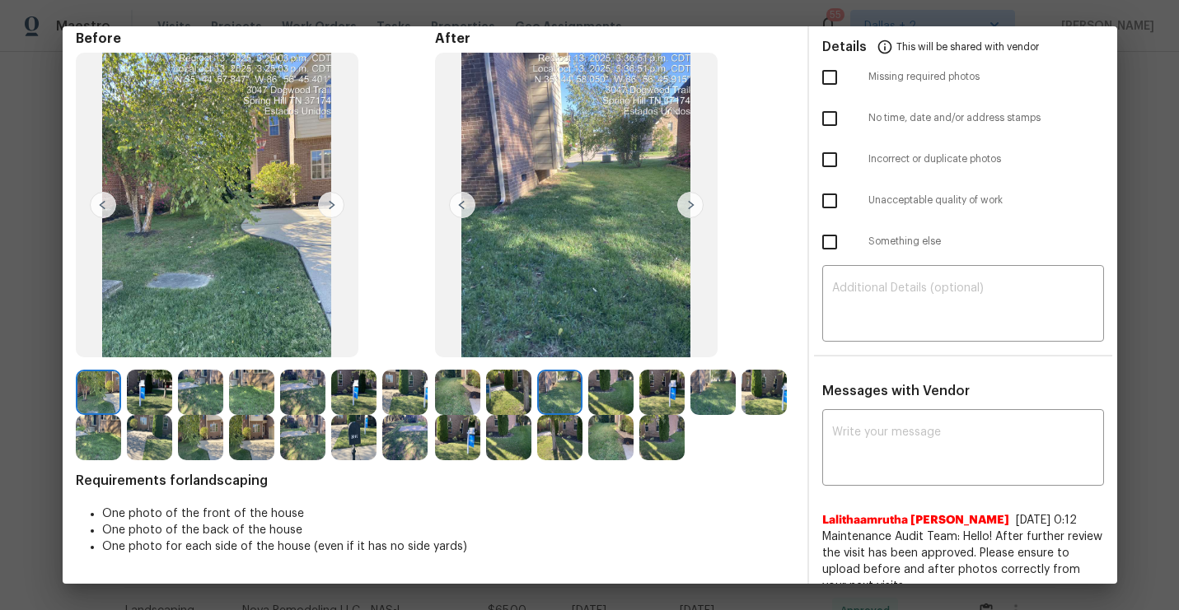
click at [472, 400] on img at bounding box center [457, 392] width 45 height 45
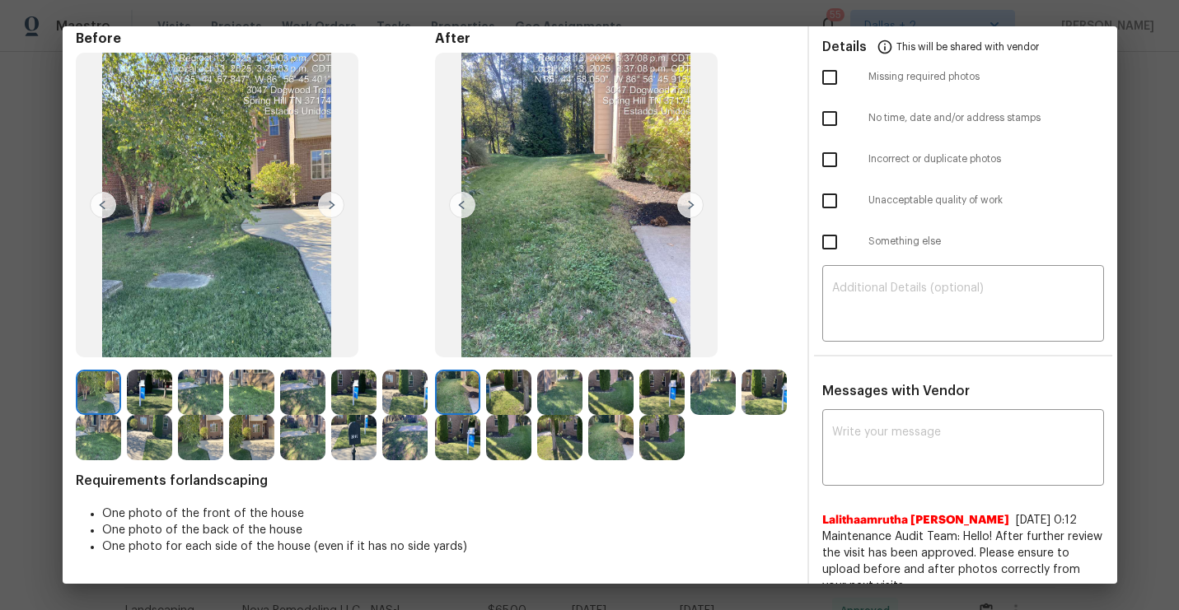
click at [690, 203] on img at bounding box center [690, 205] width 26 height 26
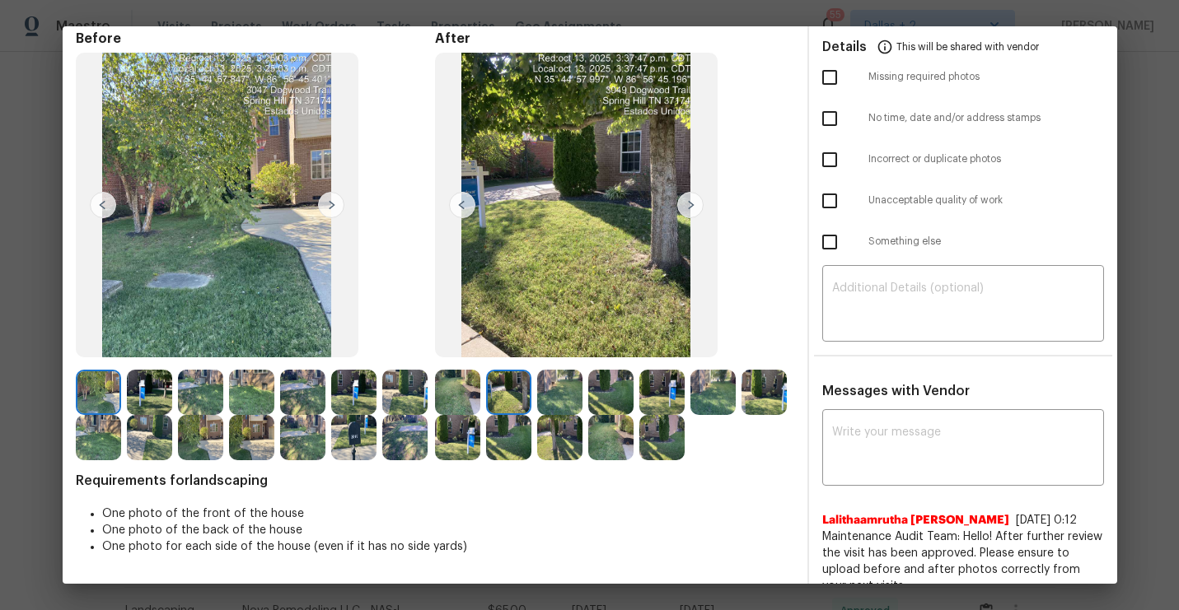
click at [688, 214] on img at bounding box center [690, 205] width 26 height 26
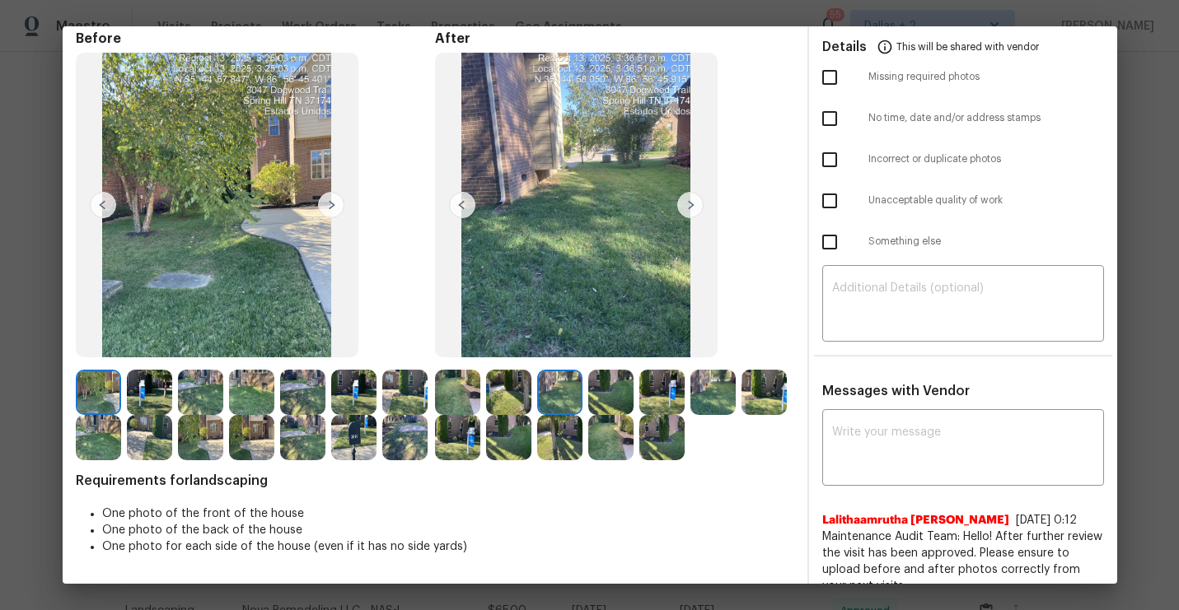
click at [690, 214] on img at bounding box center [690, 205] width 26 height 26
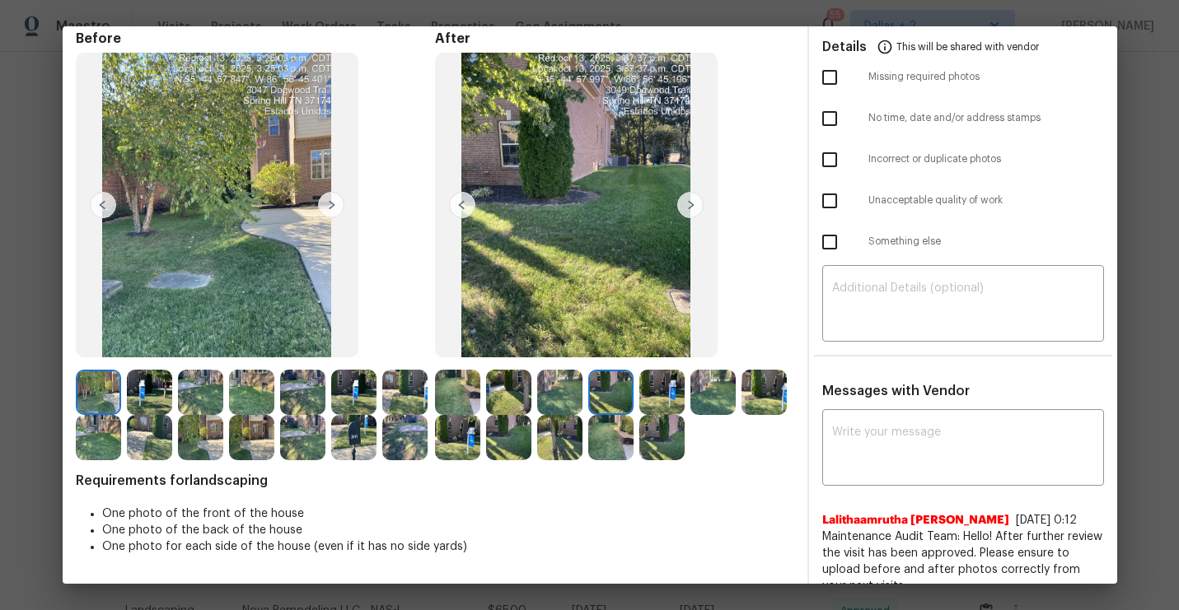
click at [690, 214] on img at bounding box center [690, 205] width 26 height 26
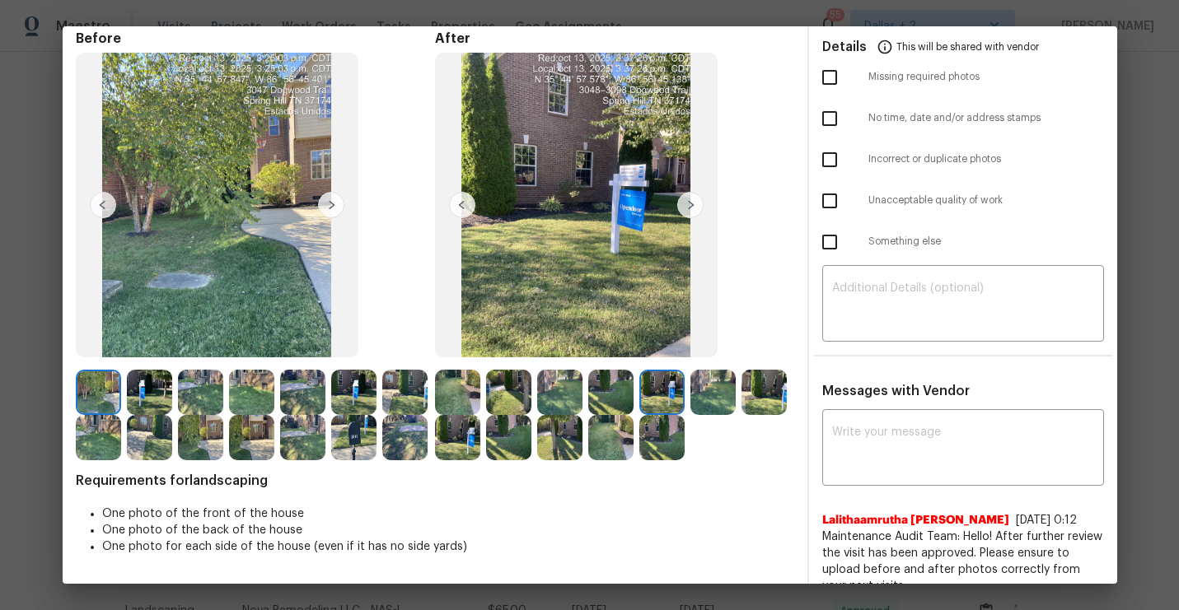
click at [690, 214] on img at bounding box center [690, 205] width 26 height 26
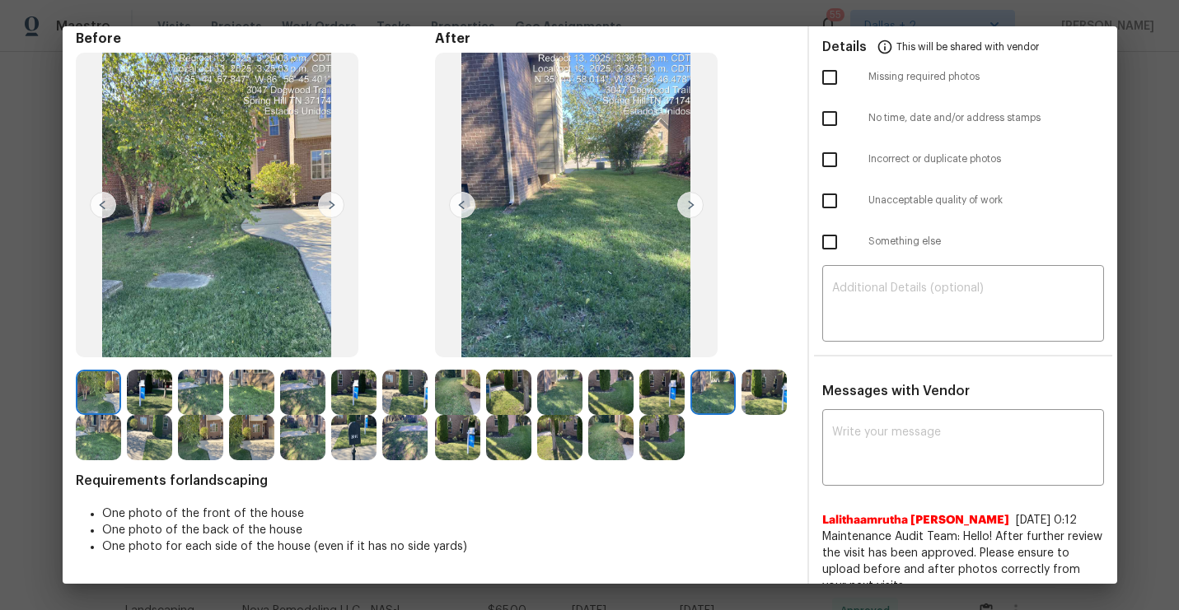
click at [690, 214] on img at bounding box center [690, 205] width 26 height 26
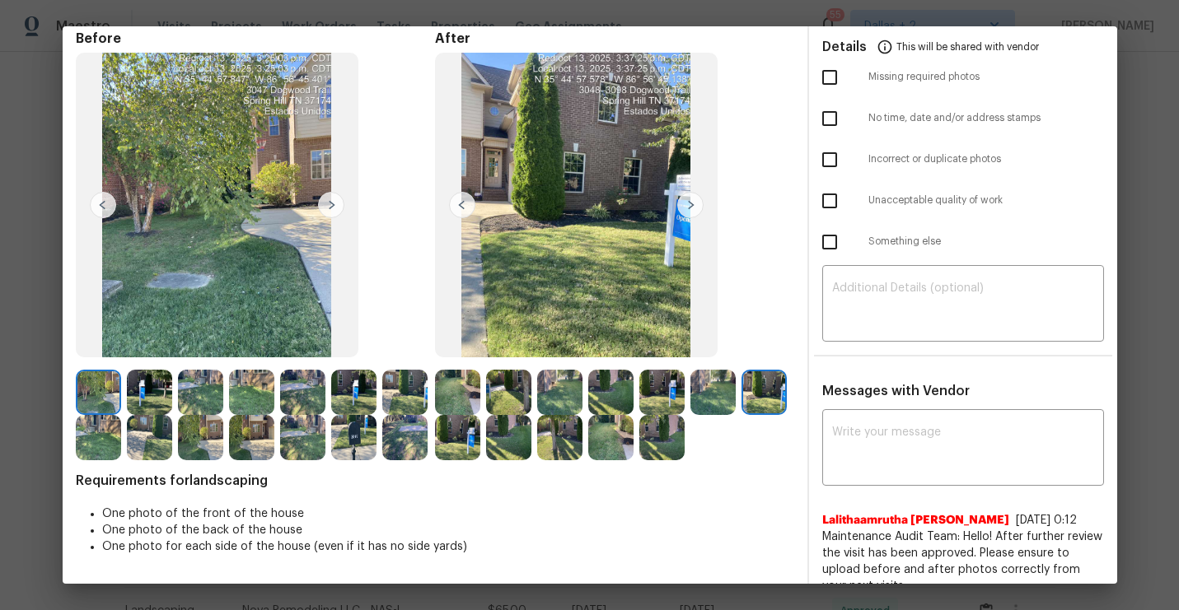
click at [461, 437] on img at bounding box center [457, 437] width 45 height 45
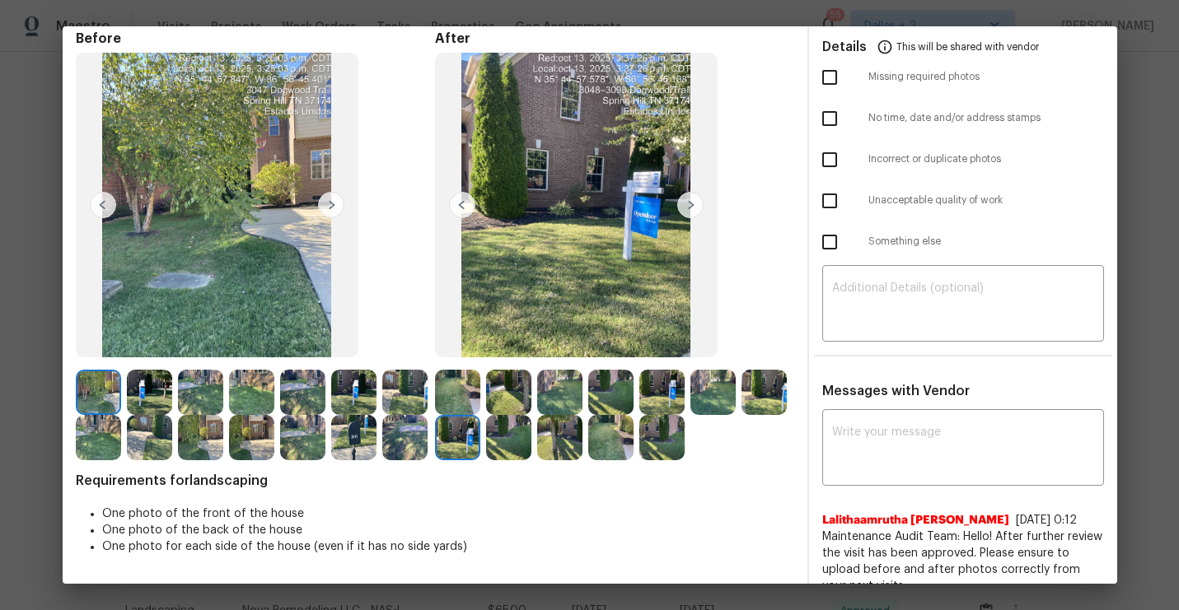
click at [505, 434] on img at bounding box center [508, 437] width 45 height 45
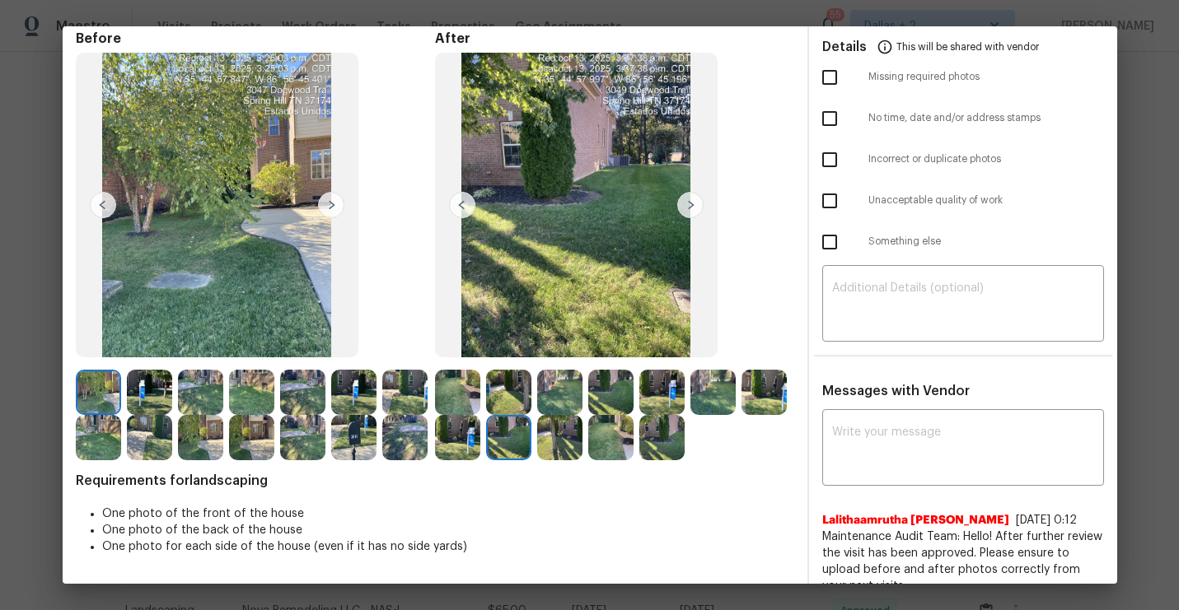
click at [545, 451] on img at bounding box center [559, 437] width 45 height 45
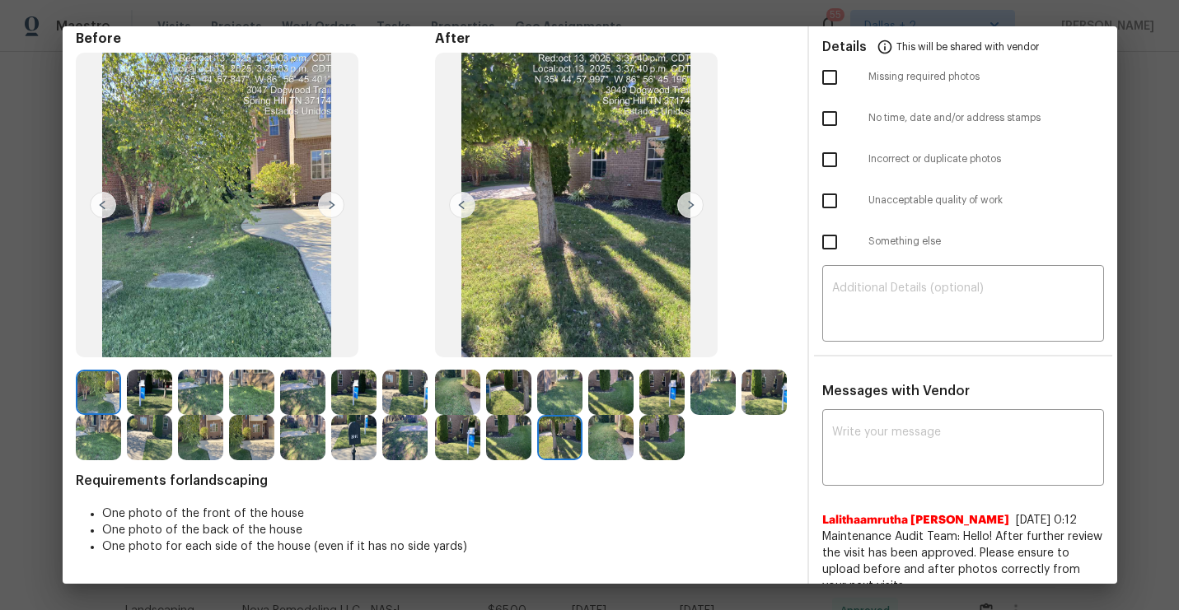
click at [613, 444] on img at bounding box center [610, 437] width 45 height 45
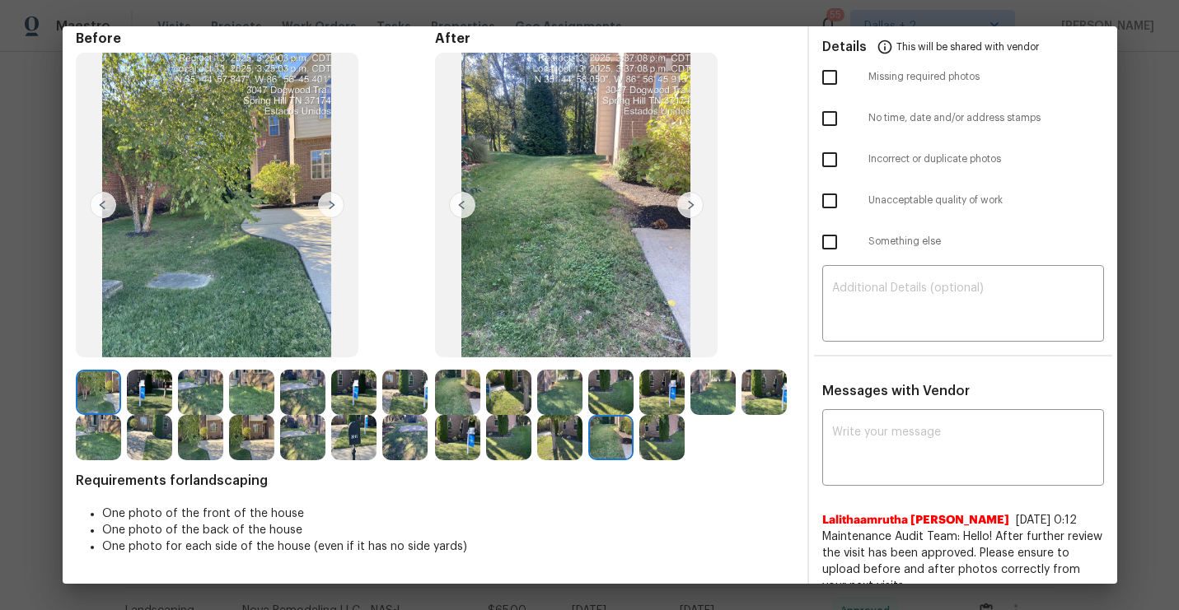
click at [665, 432] on img at bounding box center [661, 437] width 45 height 45
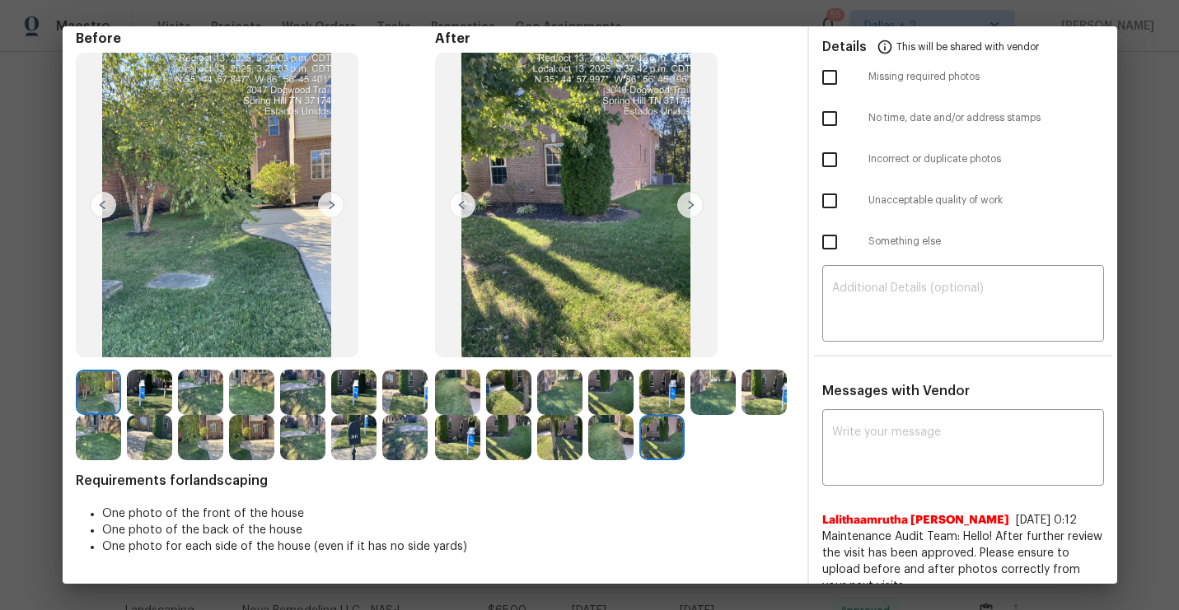
click at [507, 400] on img at bounding box center [508, 392] width 45 height 45
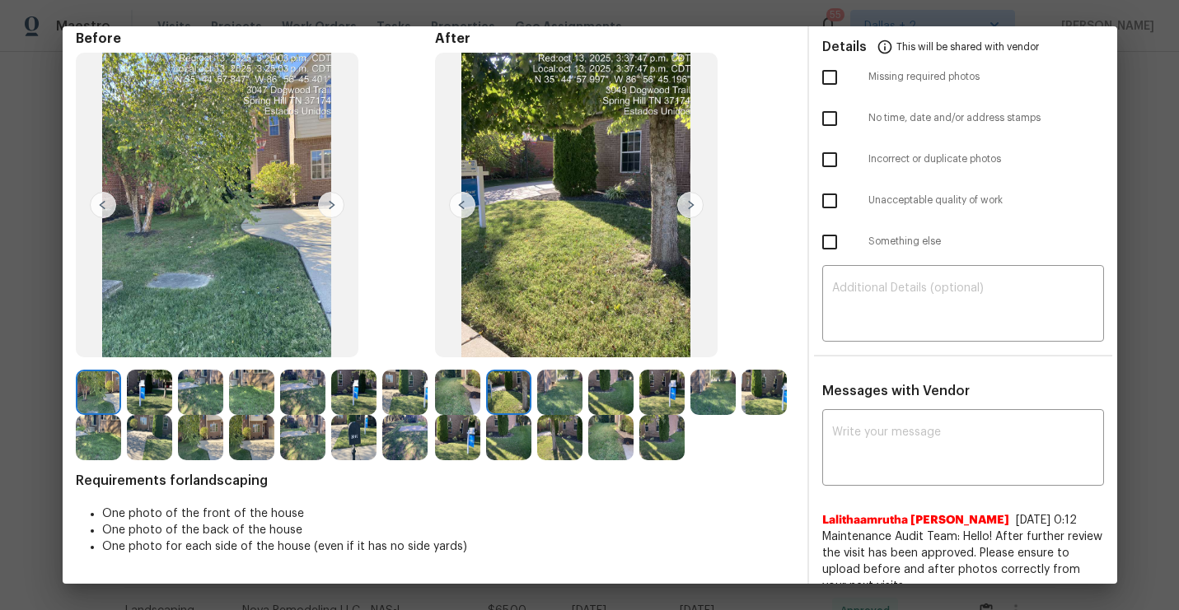
click at [554, 402] on img at bounding box center [559, 392] width 45 height 45
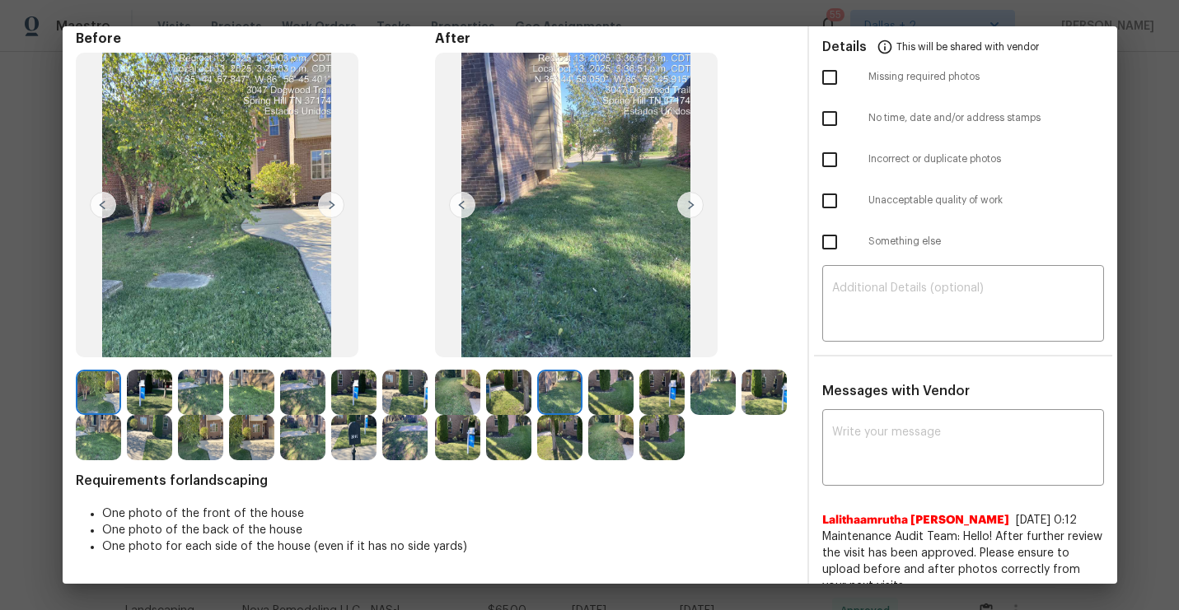
click at [601, 378] on img at bounding box center [610, 392] width 45 height 45
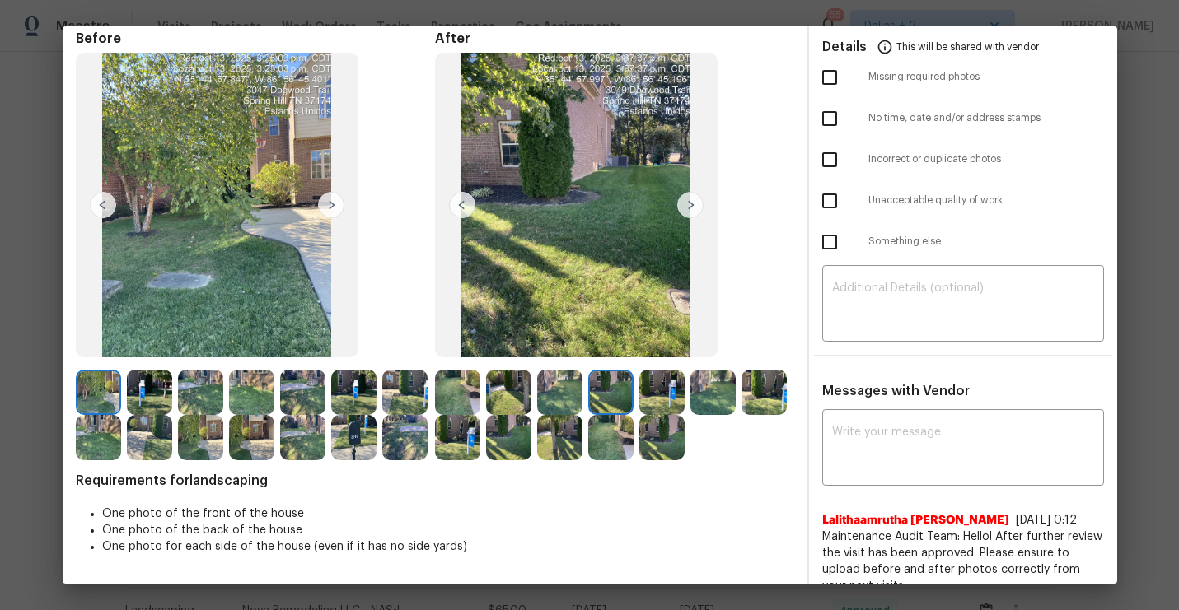
click at [103, 399] on img at bounding box center [98, 392] width 45 height 45
click at [139, 388] on img at bounding box center [149, 392] width 45 height 45
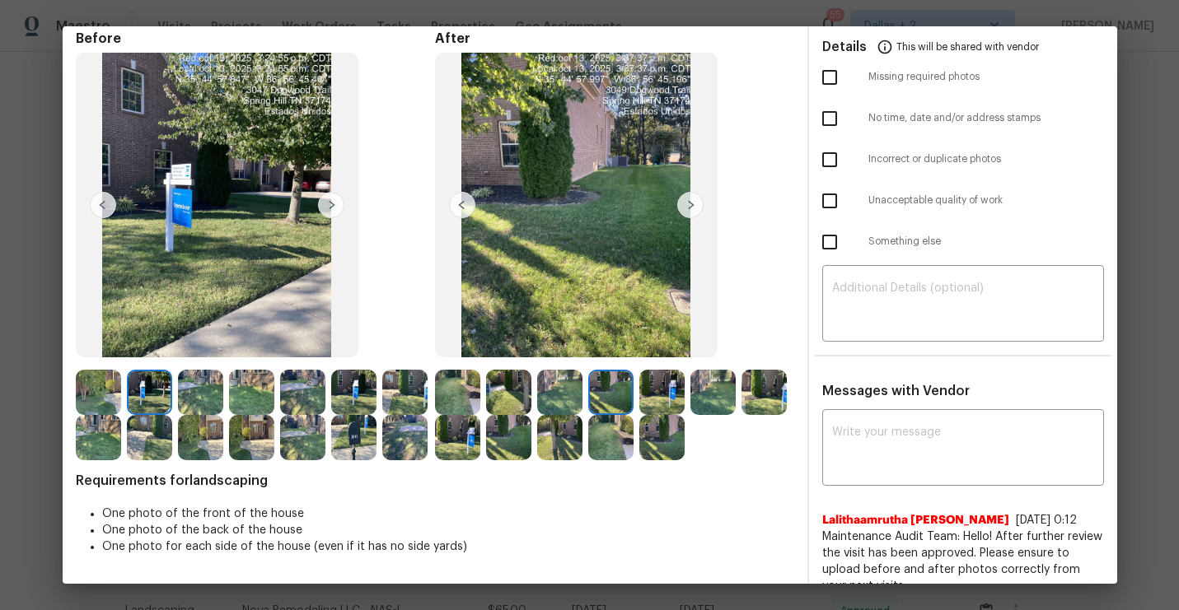
click at [180, 386] on img at bounding box center [200, 392] width 45 height 45
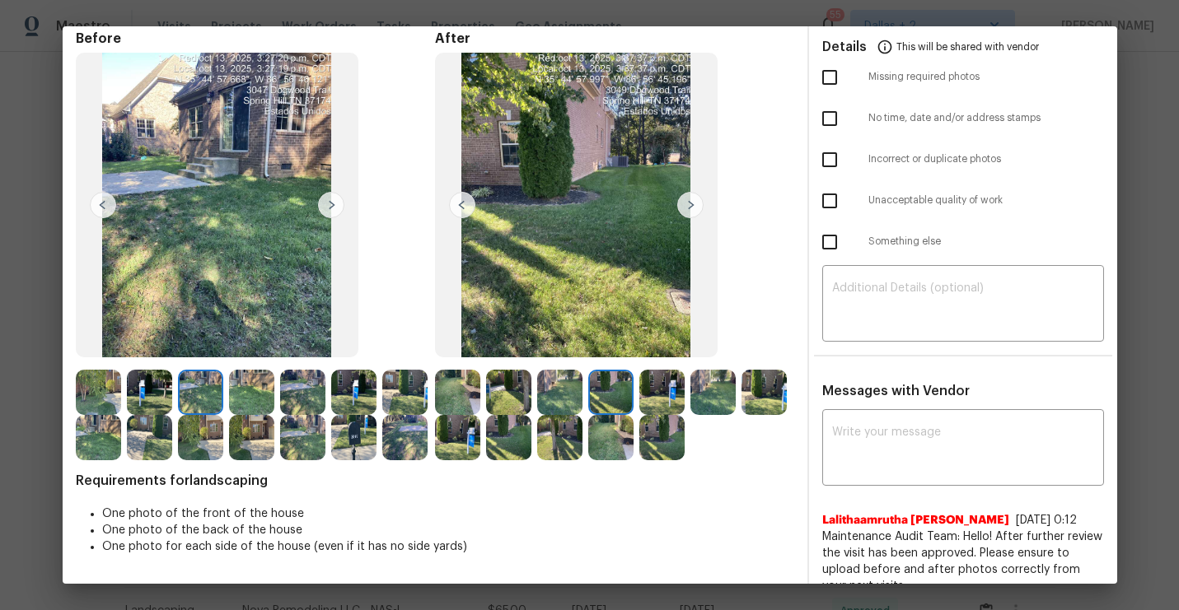
click at [246, 389] on img at bounding box center [251, 392] width 45 height 45
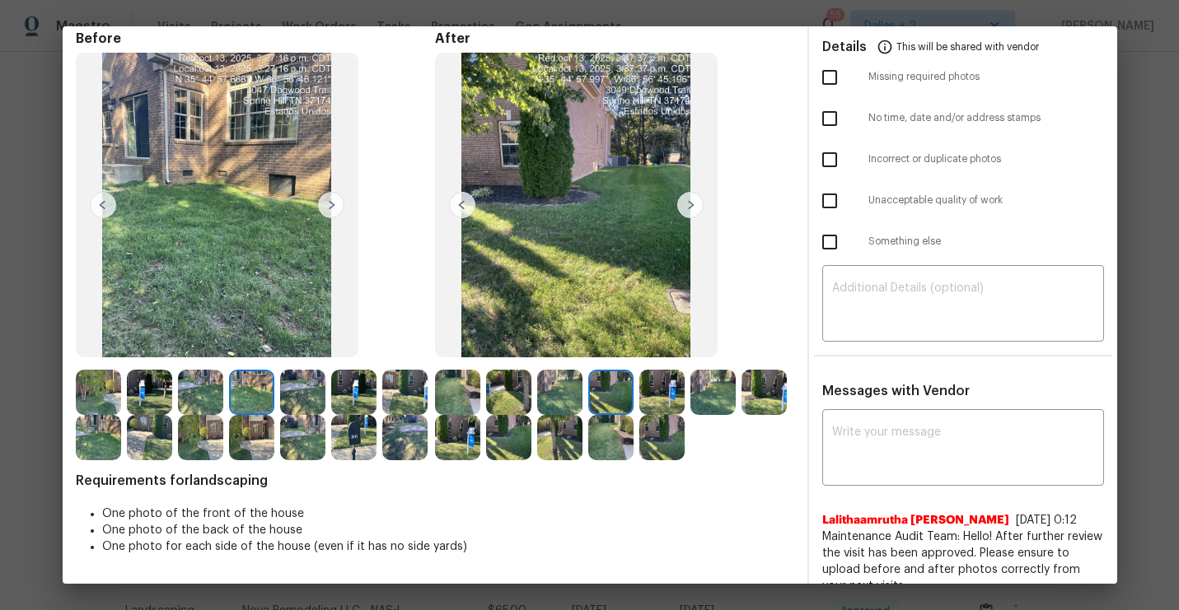
click at [205, 387] on img at bounding box center [200, 392] width 45 height 45
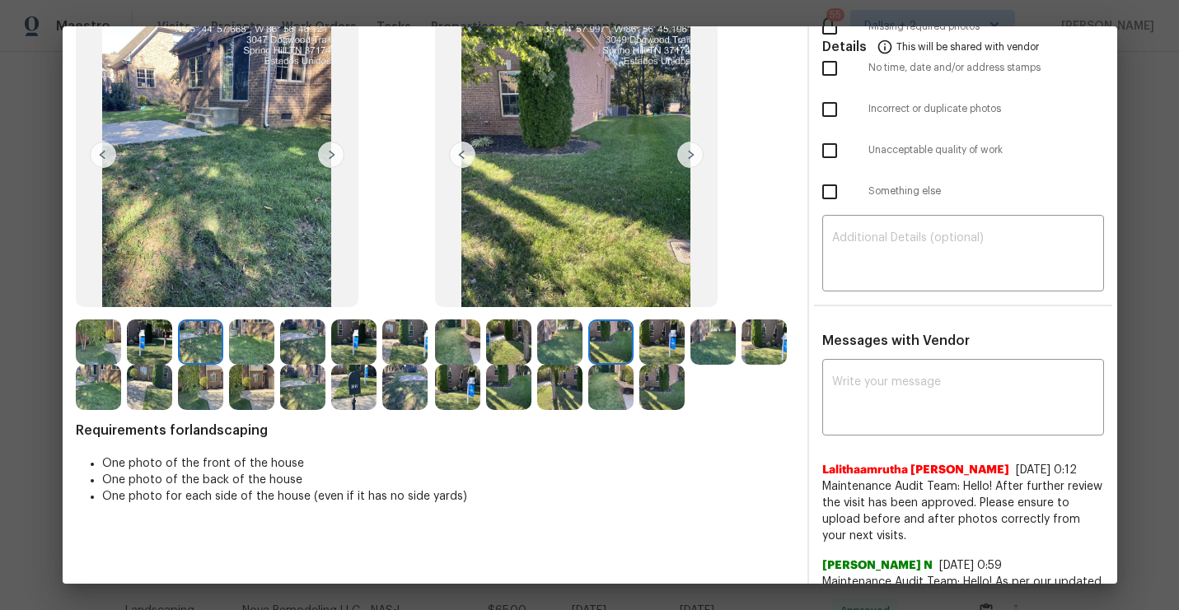
scroll to position [0, 0]
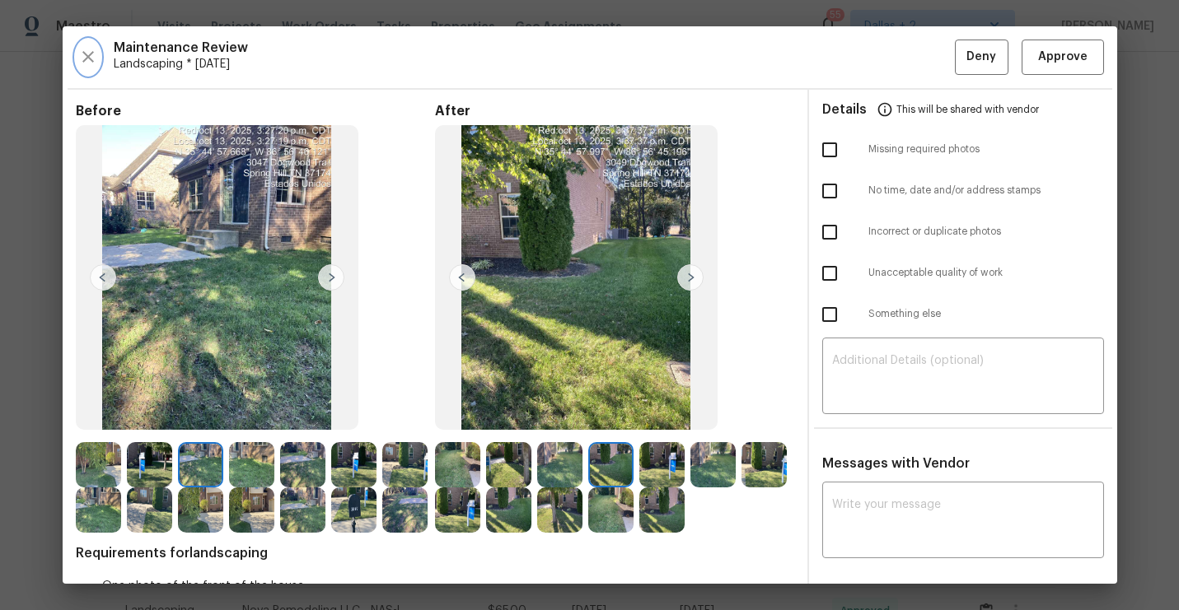
click at [83, 58] on icon "button" at bounding box center [88, 57] width 20 height 20
